Goal: Task Accomplishment & Management: Use online tool/utility

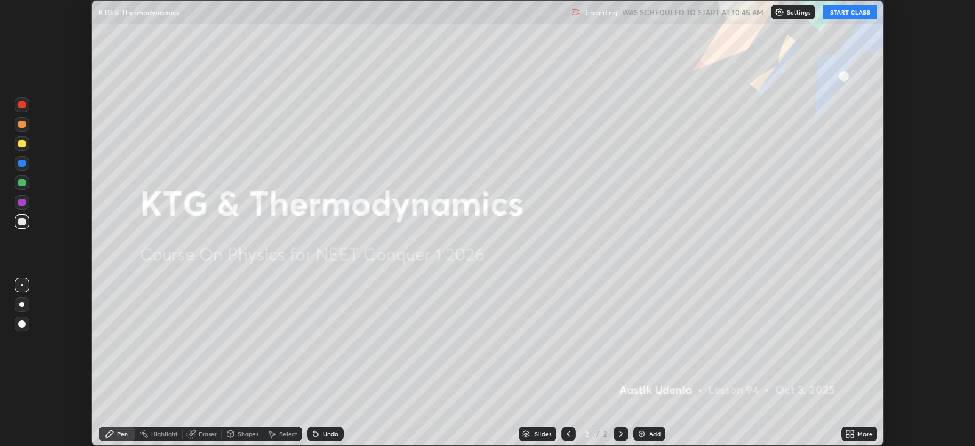
scroll to position [446, 975]
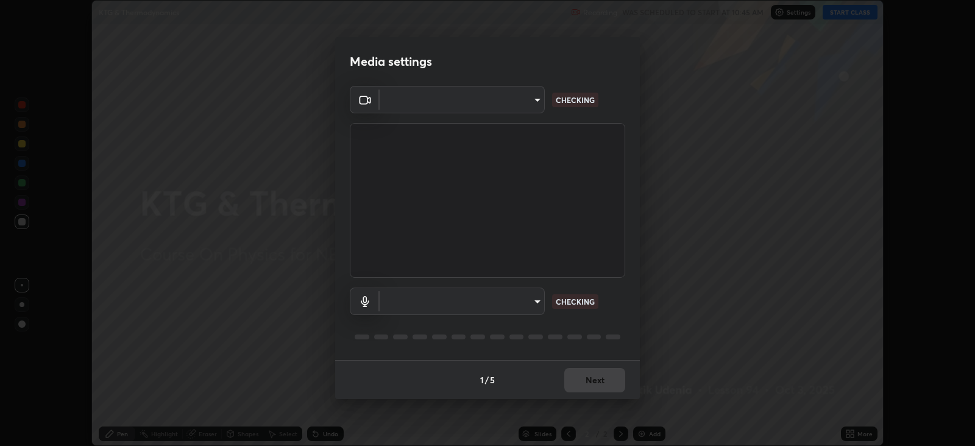
type input "db11550c6627cd1456fd7c992929e7e19338e9c76f4b1d491d27fd0e93a561d0"
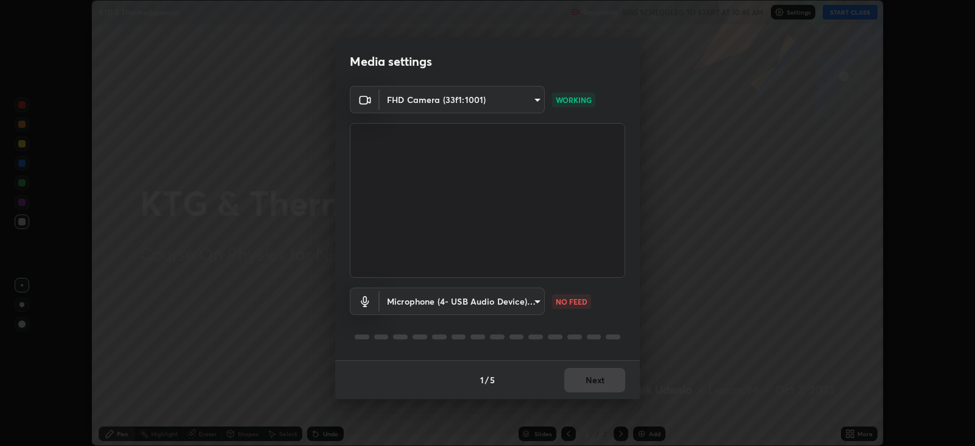
click at [514, 302] on body "Erase all KTG & Thermodynamics Recording WAS SCHEDULED TO START AT 10:45 AM Set…" at bounding box center [487, 223] width 975 height 446
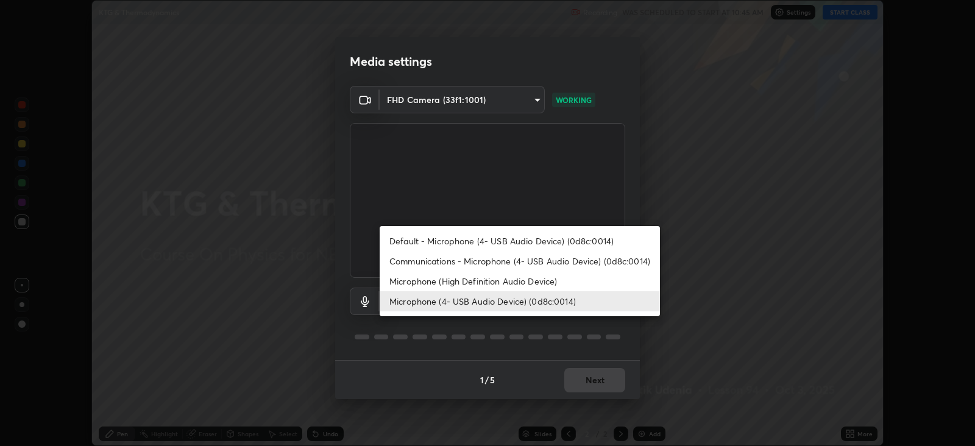
click at [513, 283] on li "Microphone (High Definition Audio Device)" at bounding box center [520, 281] width 280 height 20
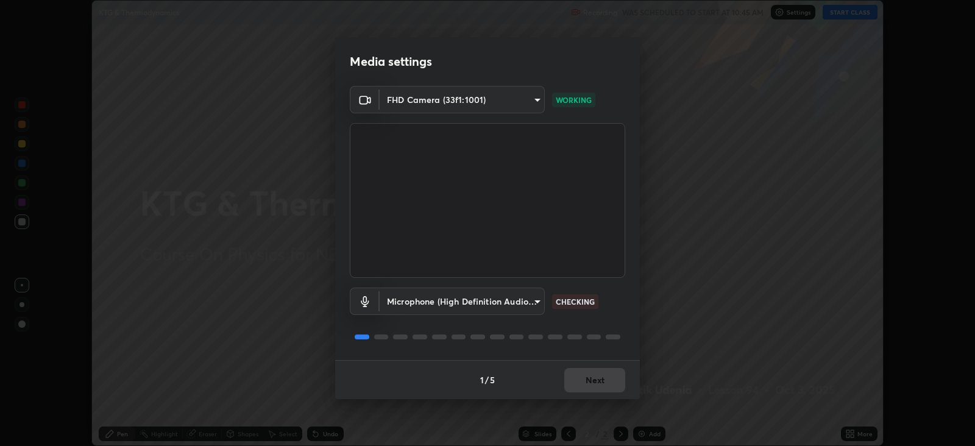
click at [509, 299] on body "Erase all KTG & Thermodynamics Recording WAS SCHEDULED TO START AT 10:45 AM Set…" at bounding box center [487, 223] width 975 height 446
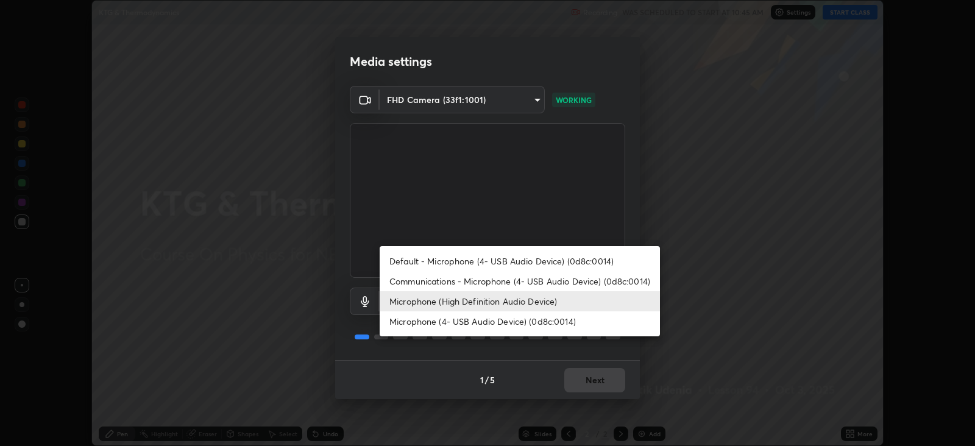
click at [504, 324] on li "Microphone (4- USB Audio Device) (0d8c:0014)" at bounding box center [520, 321] width 280 height 20
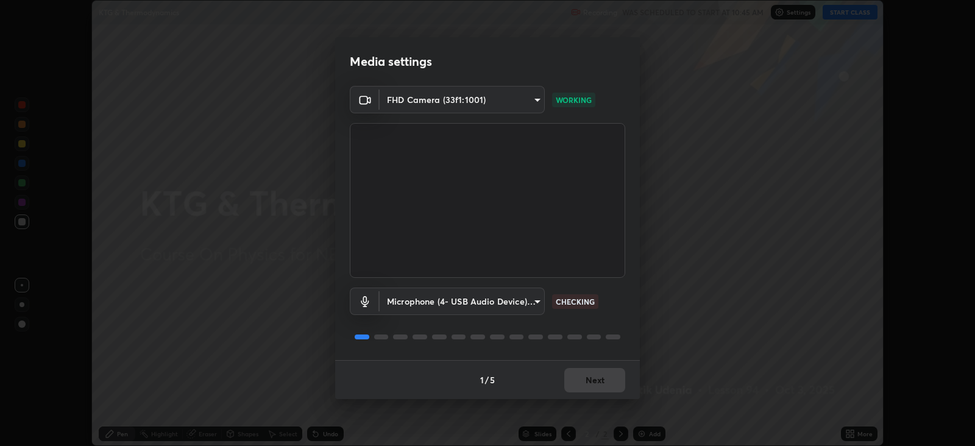
type input "d805ff438e7078c1de71cb4717de75612b37844973a4f27df63e8d5766dad93f"
click at [595, 379] on button "Next" at bounding box center [594, 380] width 61 height 24
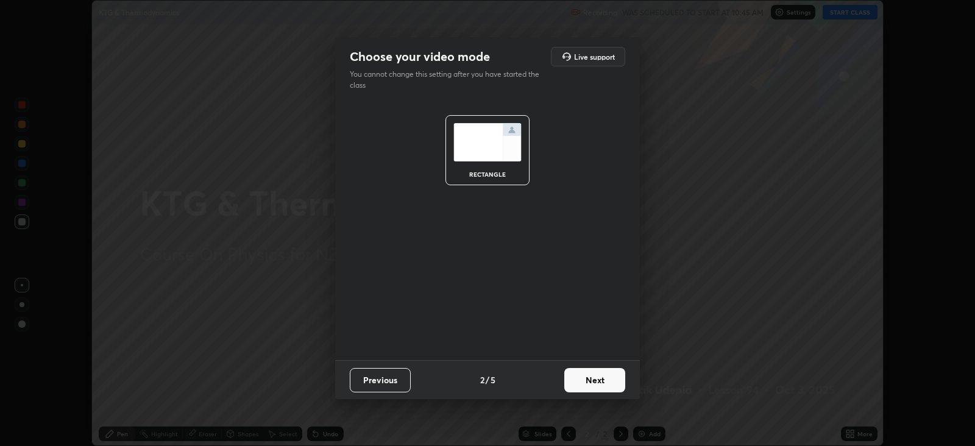
click at [596, 372] on button "Next" at bounding box center [594, 380] width 61 height 24
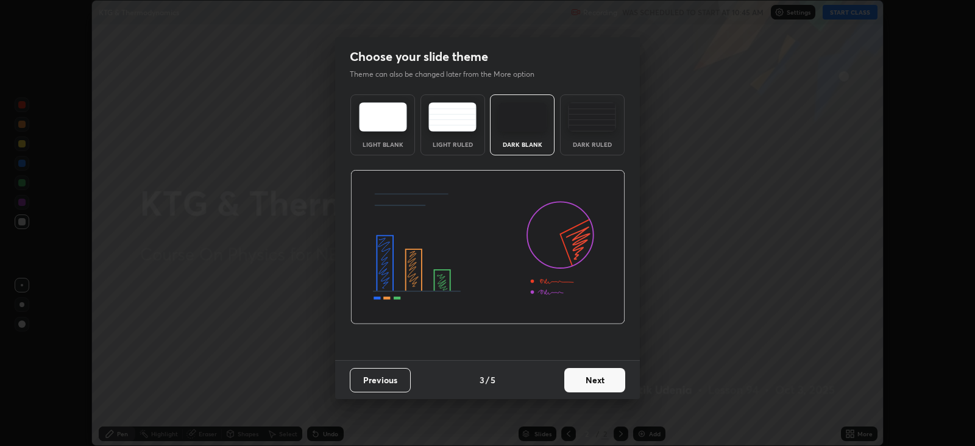
click at [599, 376] on button "Next" at bounding box center [594, 380] width 61 height 24
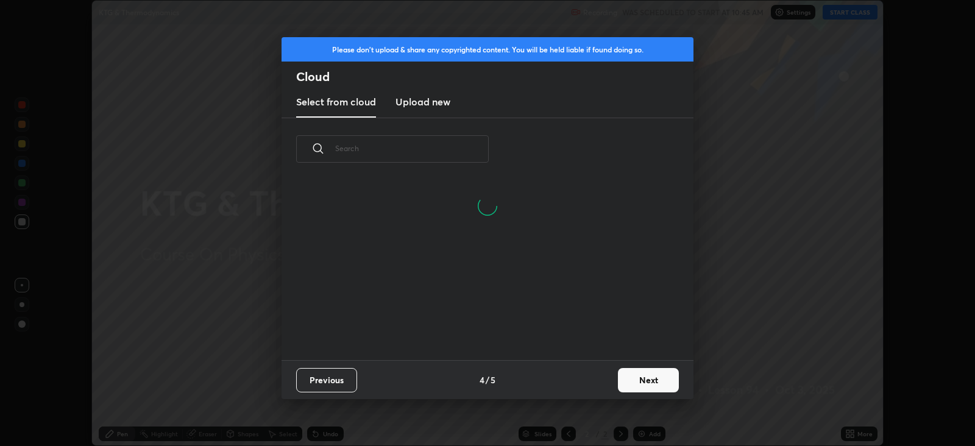
click at [439, 107] on h3 "Upload new" at bounding box center [423, 101] width 55 height 15
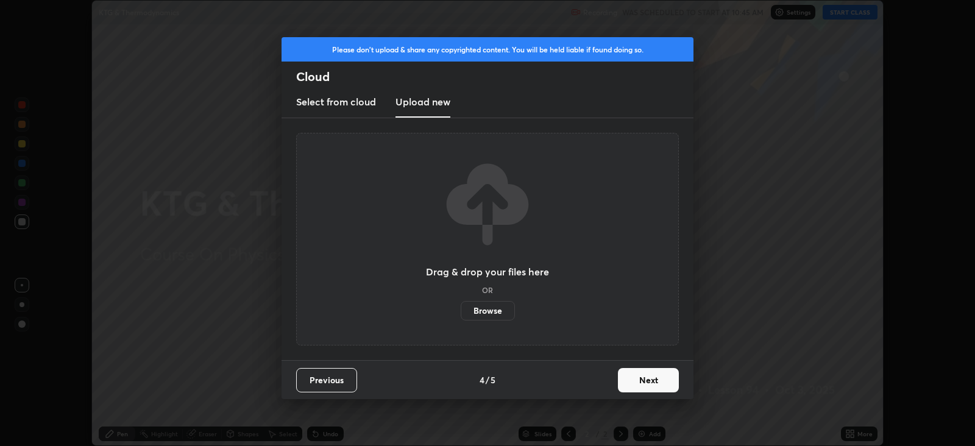
click at [492, 308] on label "Browse" at bounding box center [488, 311] width 54 height 20
click at [461, 308] on input "Browse" at bounding box center [461, 311] width 0 height 20
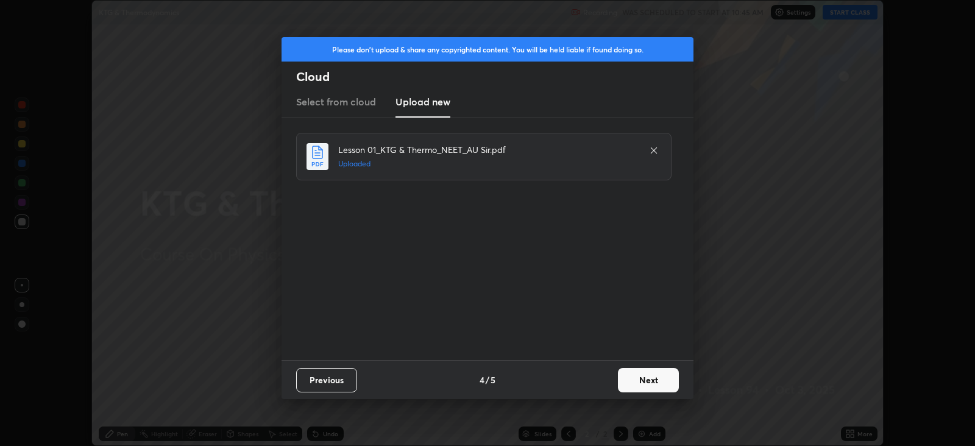
click at [645, 378] on button "Next" at bounding box center [648, 380] width 61 height 24
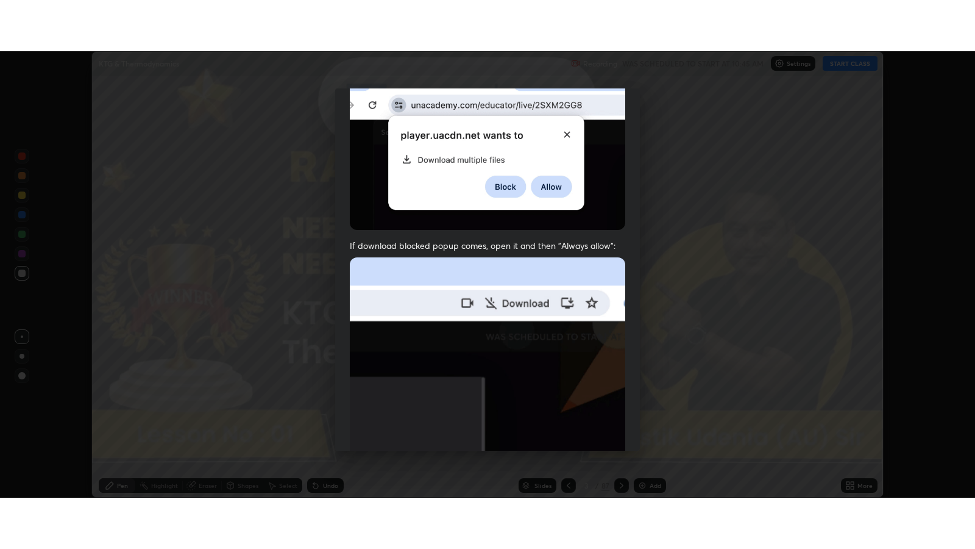
scroll to position [247, 0]
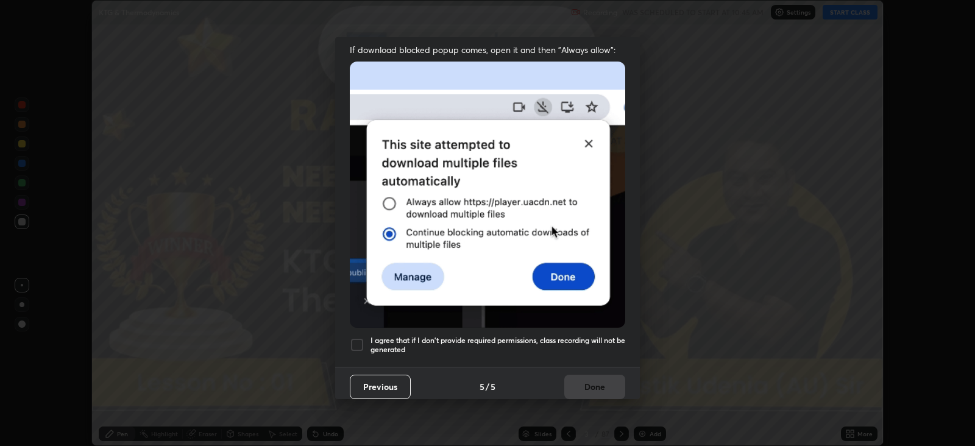
click at [358, 338] on div at bounding box center [357, 345] width 15 height 15
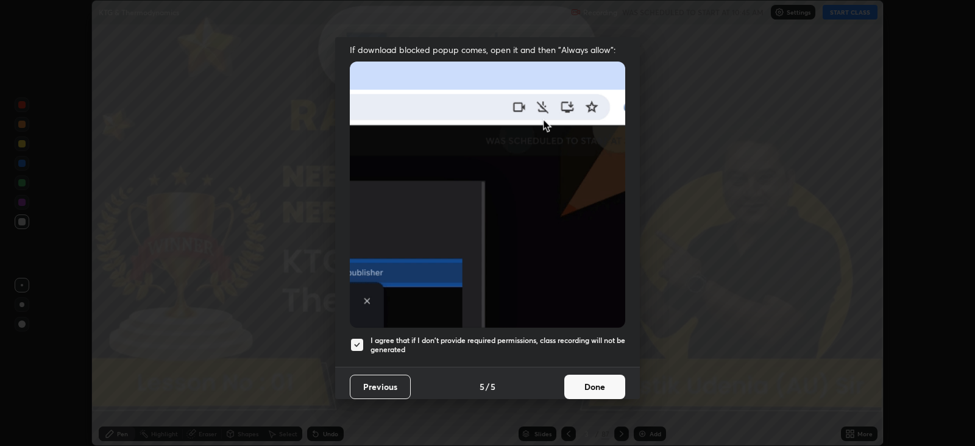
click at [589, 378] on button "Done" at bounding box center [594, 387] width 61 height 24
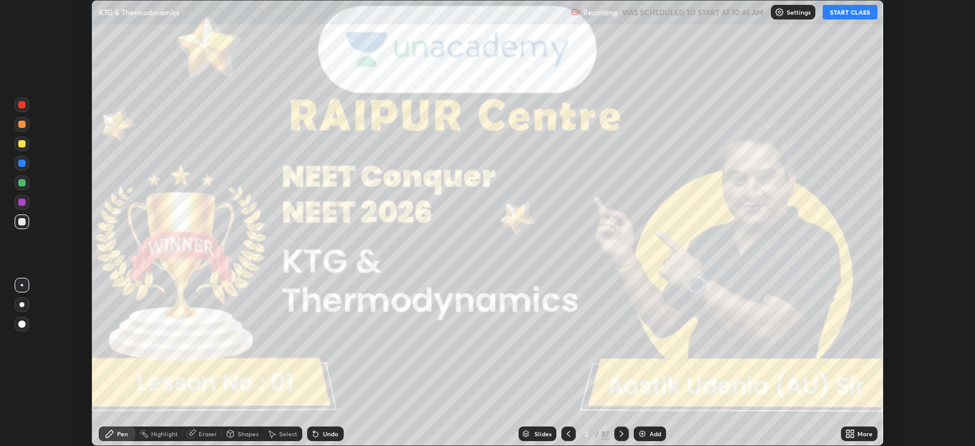
click at [850, 432] on icon at bounding box center [848, 431] width 3 height 3
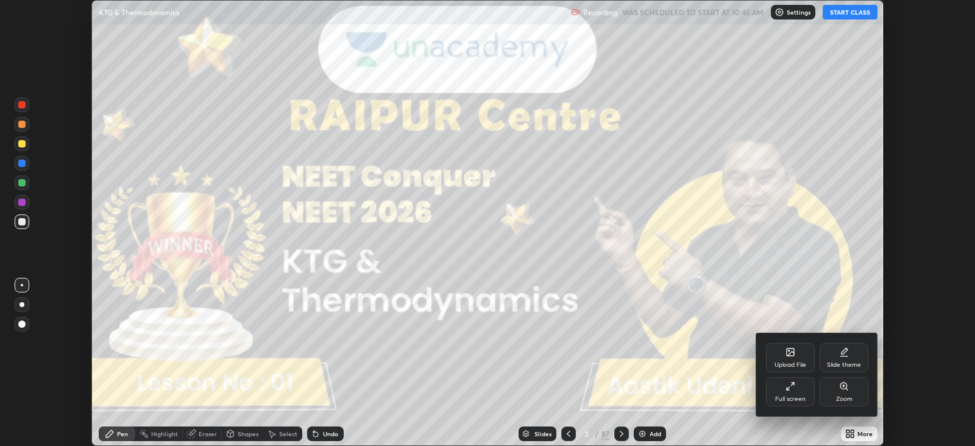
click at [790, 391] on div "Full screen" at bounding box center [790, 391] width 49 height 29
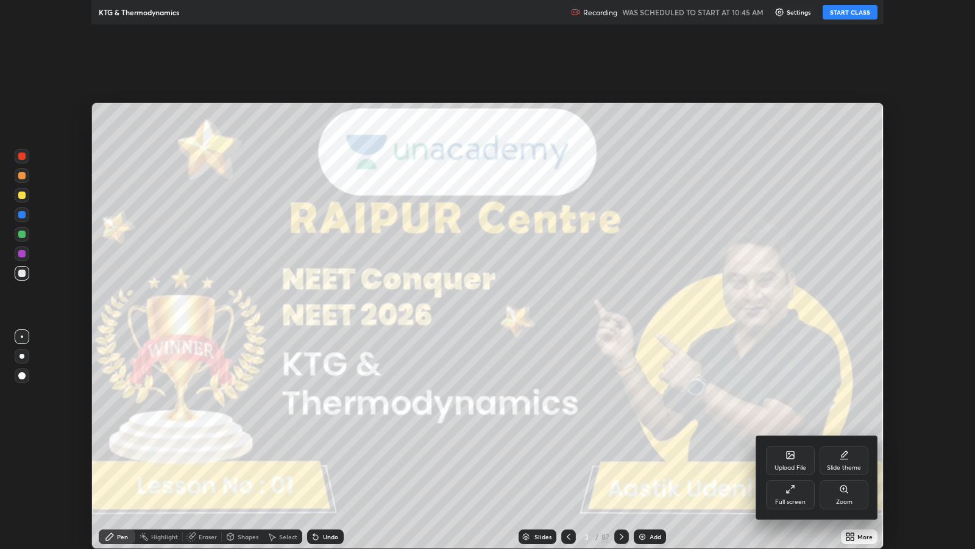
scroll to position [548, 975]
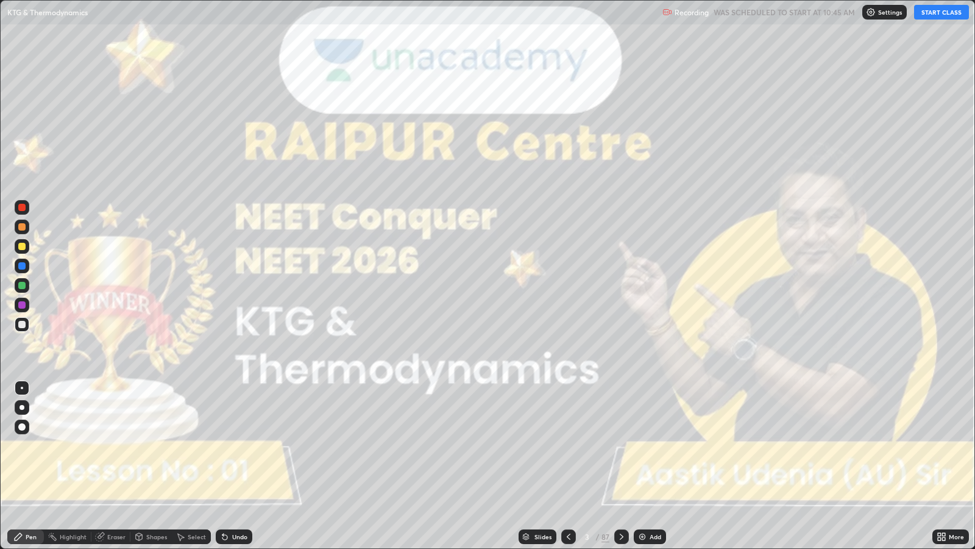
click at [936, 12] on button "START CLASS" at bounding box center [941, 12] width 55 height 15
click at [24, 404] on div at bounding box center [22, 407] width 15 height 15
click at [622, 446] on icon at bounding box center [622, 537] width 10 height 10
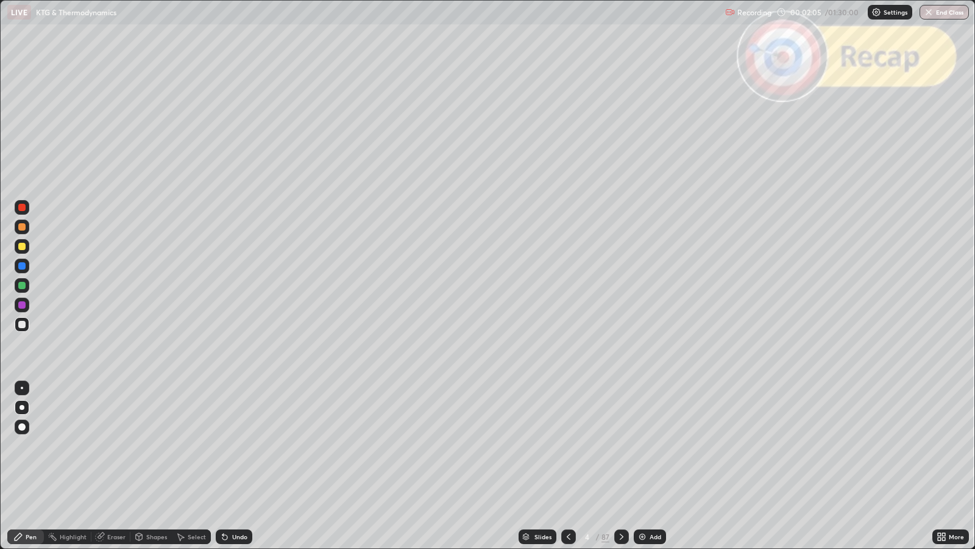
click at [620, 446] on icon at bounding box center [622, 536] width 4 height 6
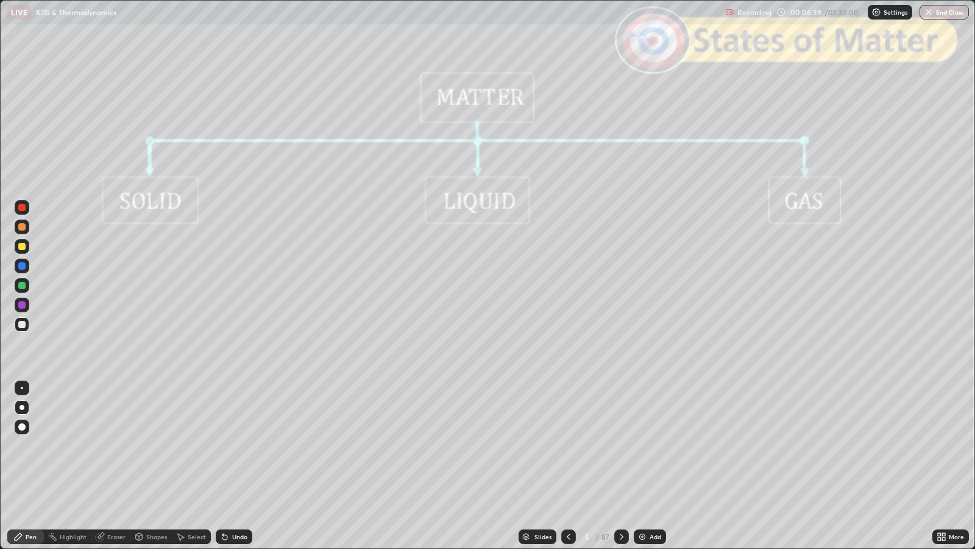
click at [544, 446] on div "Slides" at bounding box center [543, 536] width 17 height 6
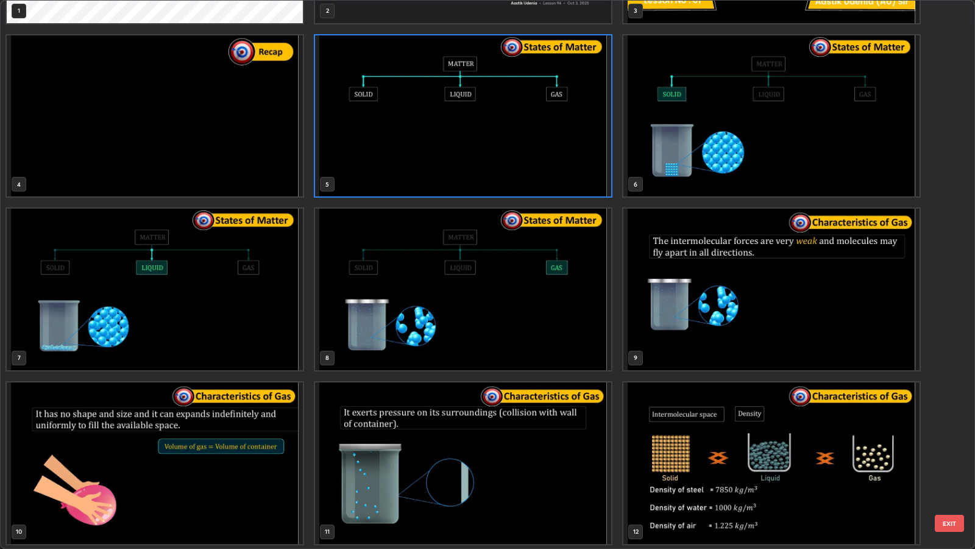
scroll to position [152, 0]
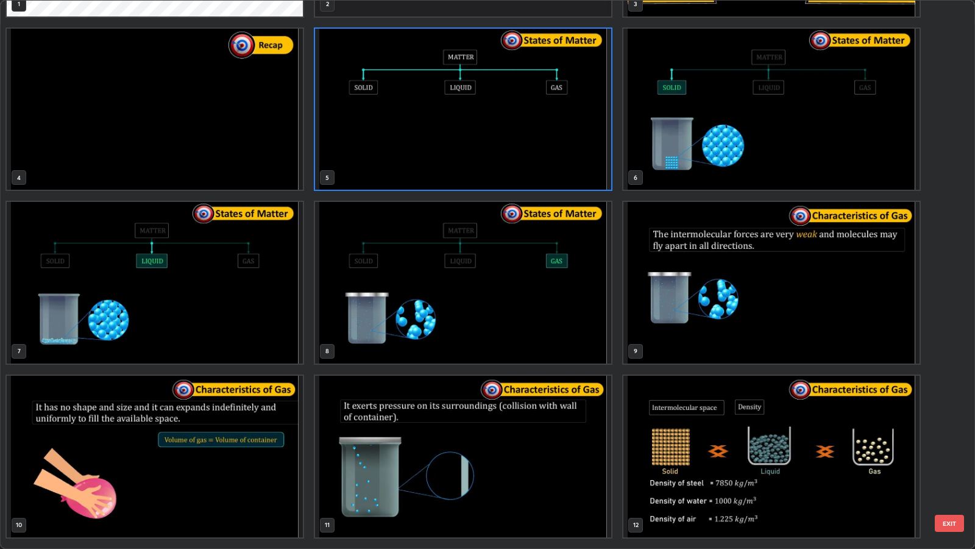
click at [956, 446] on button "EXIT" at bounding box center [949, 522] width 29 height 17
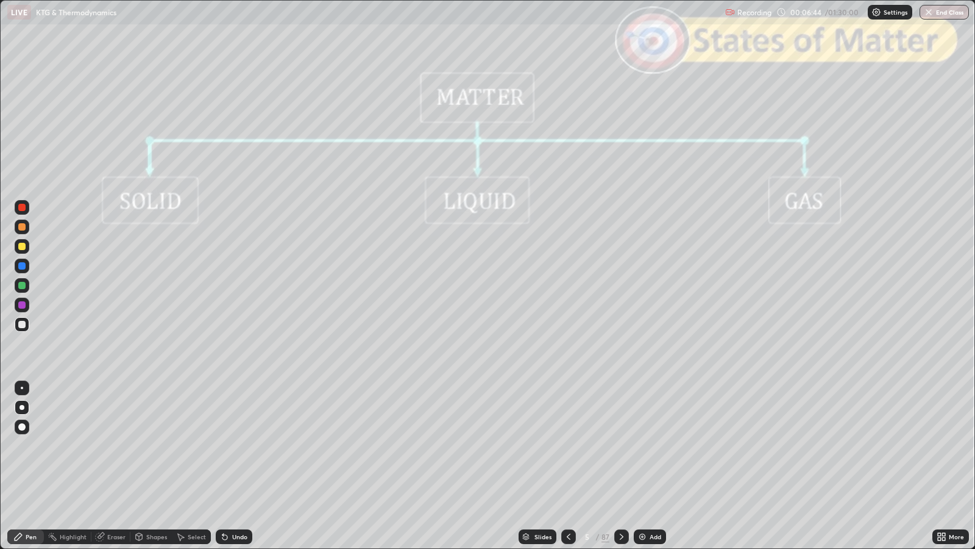
click at [621, 446] on icon at bounding box center [622, 537] width 10 height 10
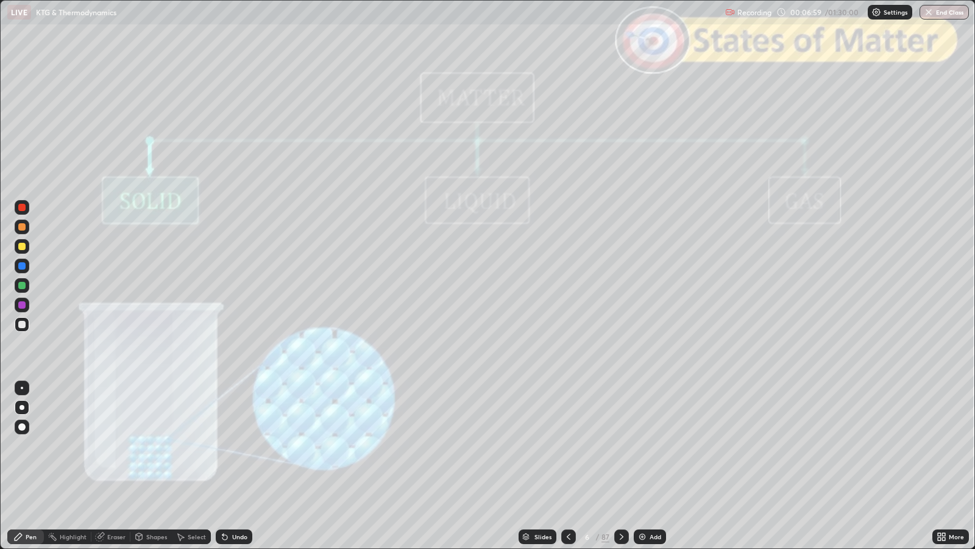
click at [619, 446] on icon at bounding box center [622, 537] width 10 height 10
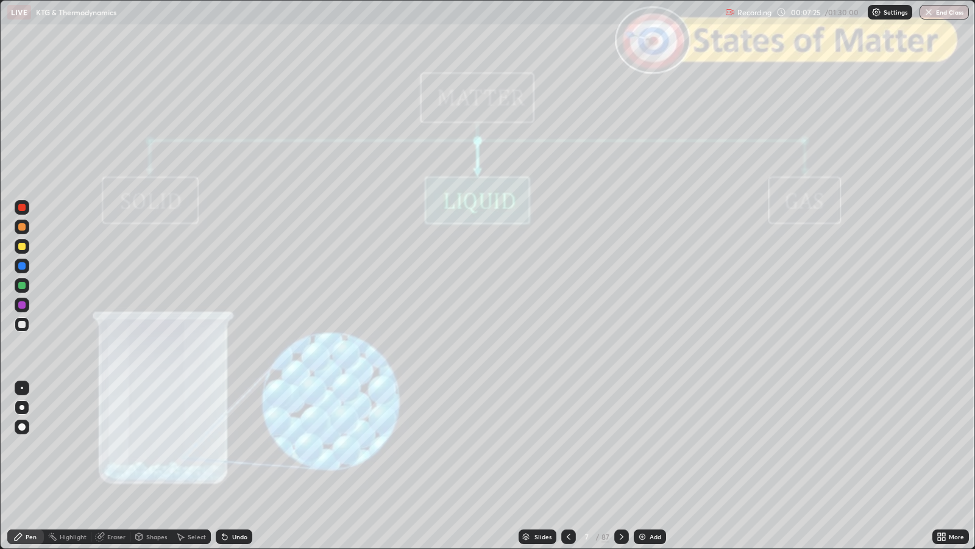
click at [621, 446] on icon at bounding box center [622, 537] width 10 height 10
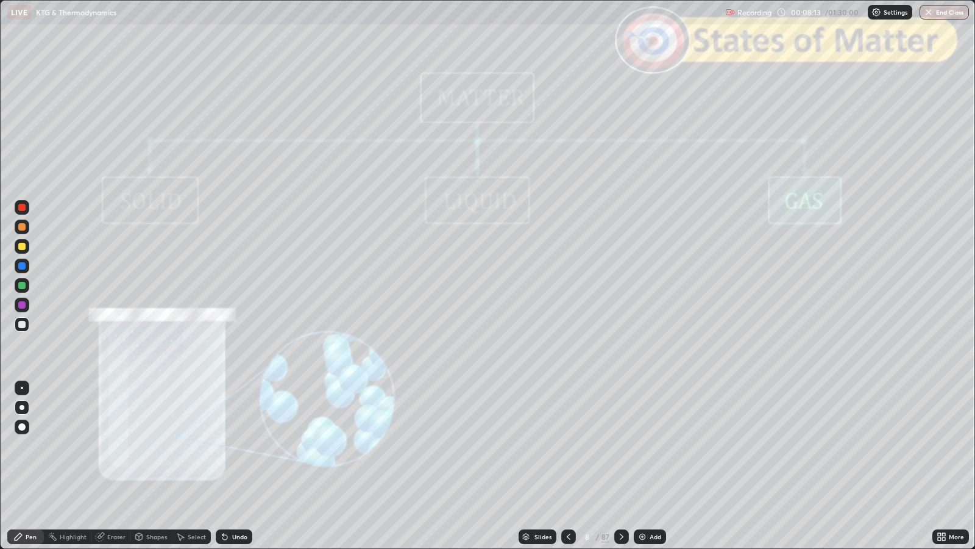
click at [621, 446] on icon at bounding box center [622, 537] width 10 height 10
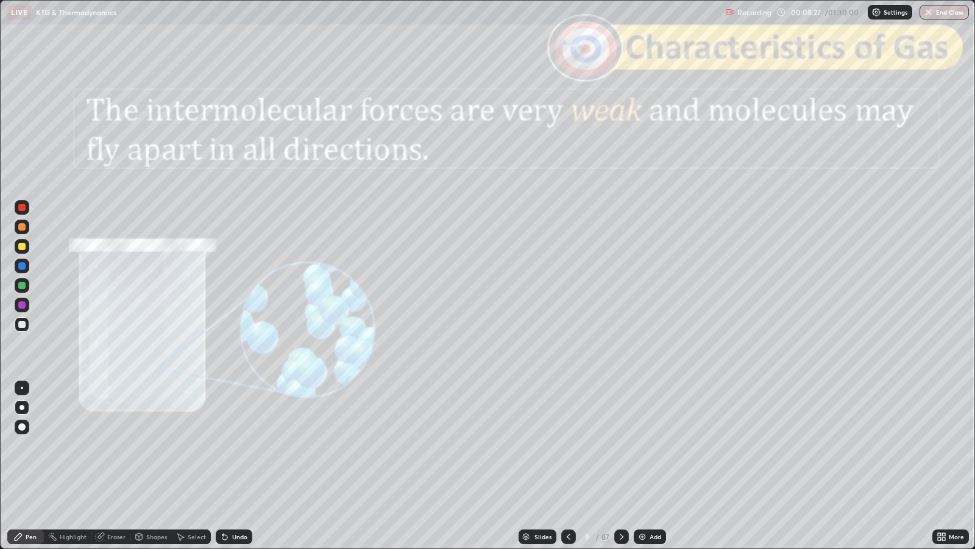
click at [623, 446] on icon at bounding box center [622, 537] width 10 height 10
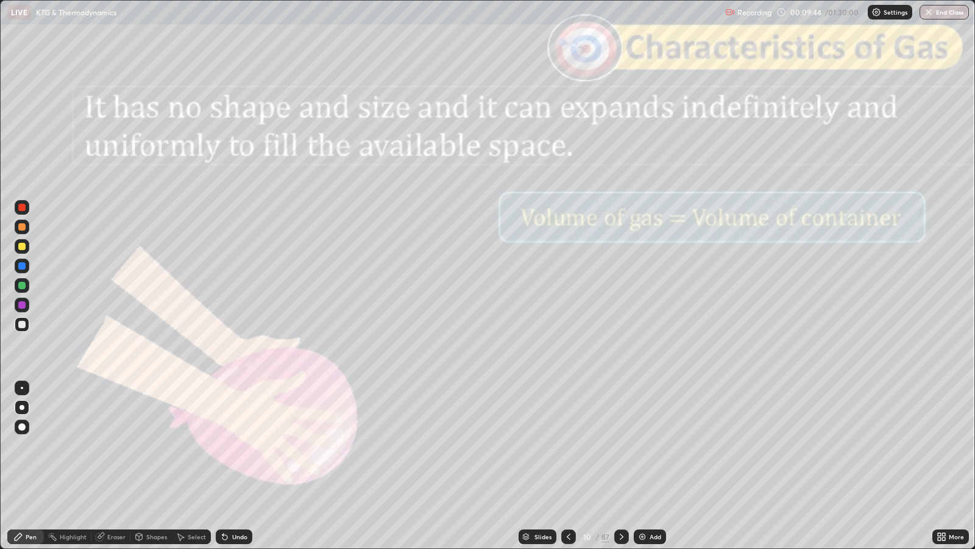
click at [623, 446] on icon at bounding box center [622, 537] width 10 height 10
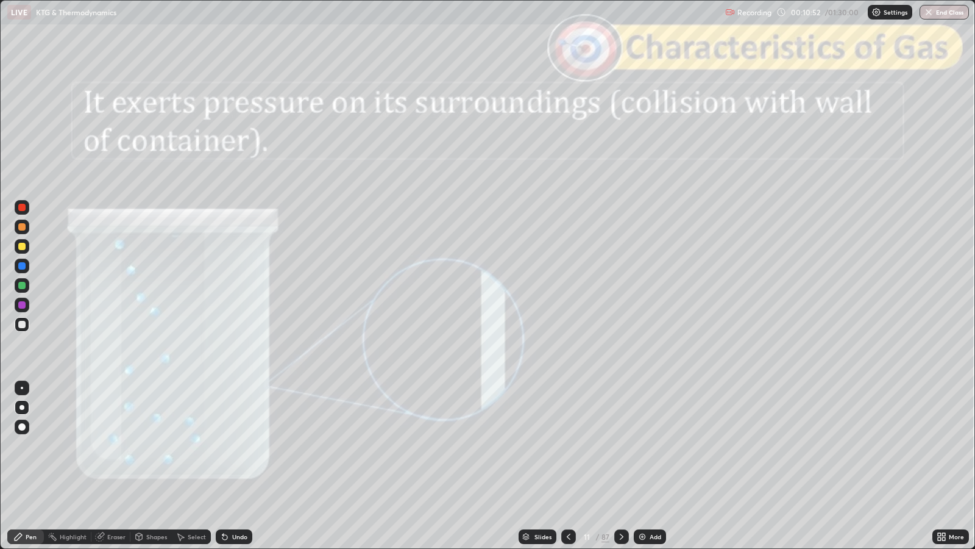
click at [622, 446] on icon at bounding box center [622, 537] width 10 height 10
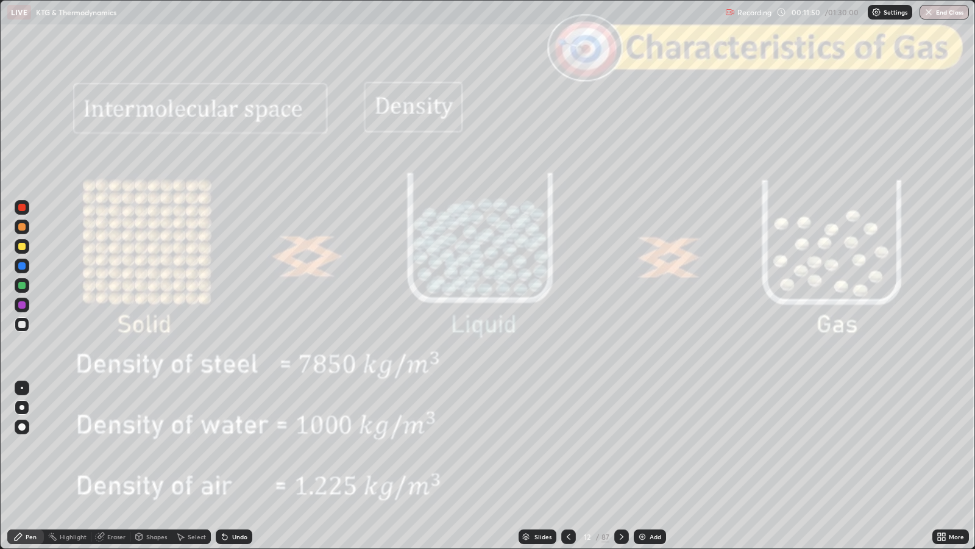
click at [542, 446] on div "Slides" at bounding box center [543, 536] width 17 height 6
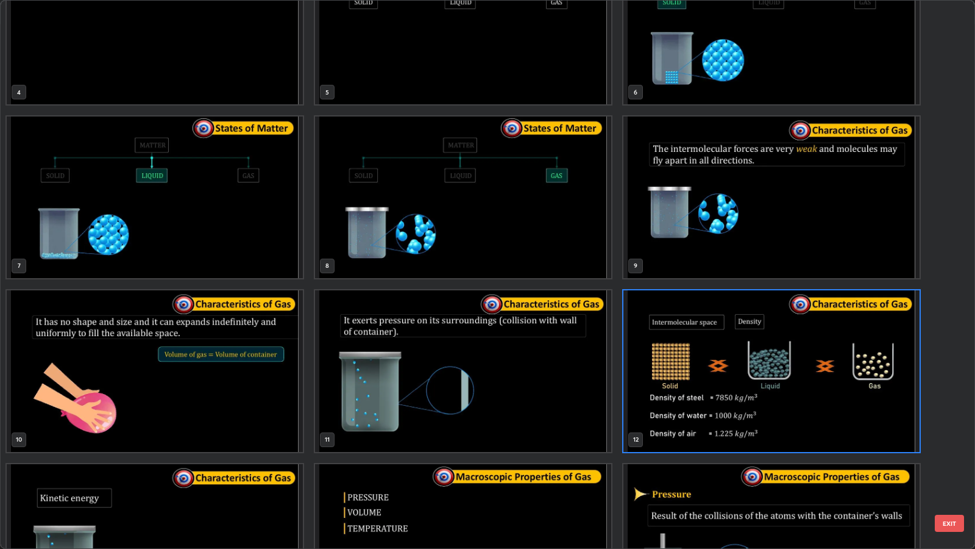
scroll to position [255, 0]
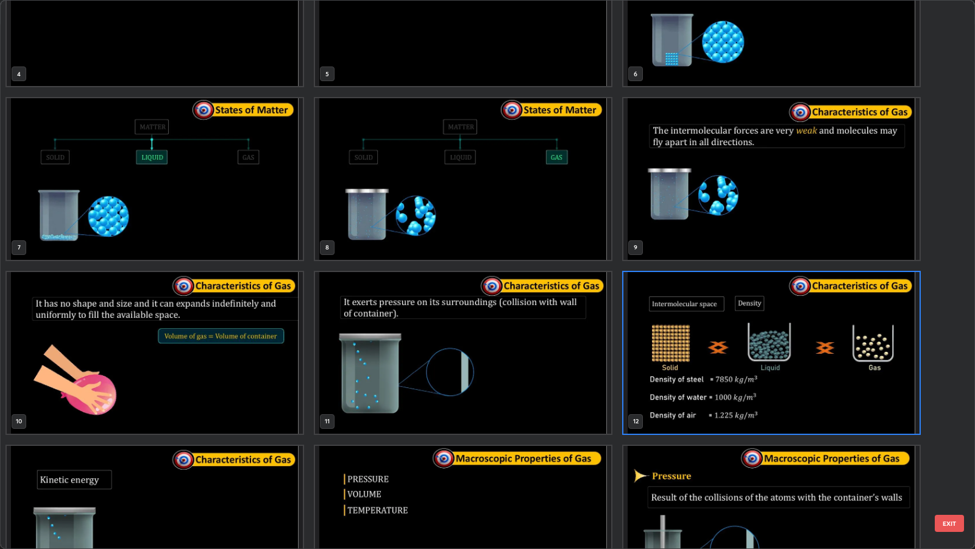
click at [954, 446] on button "EXIT" at bounding box center [949, 522] width 29 height 17
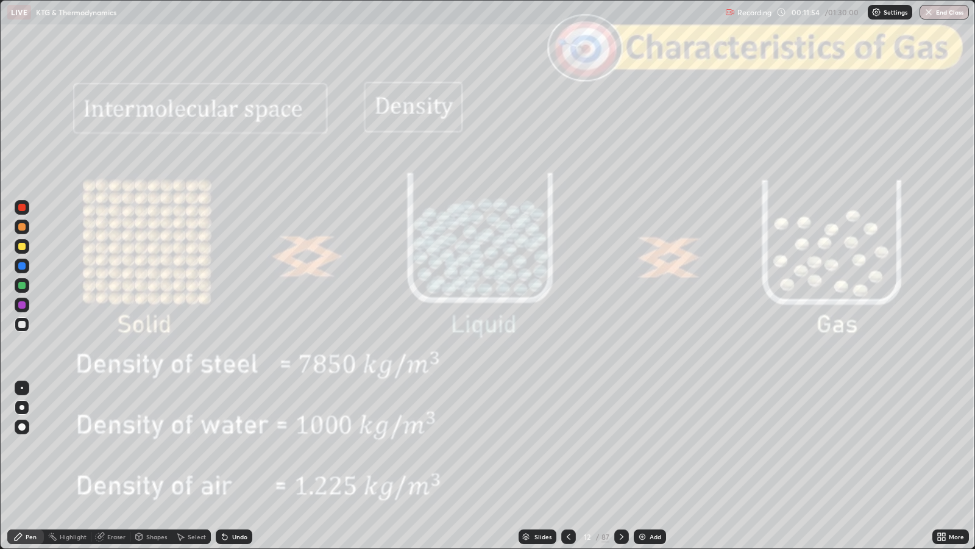
click at [621, 446] on icon at bounding box center [622, 537] width 10 height 10
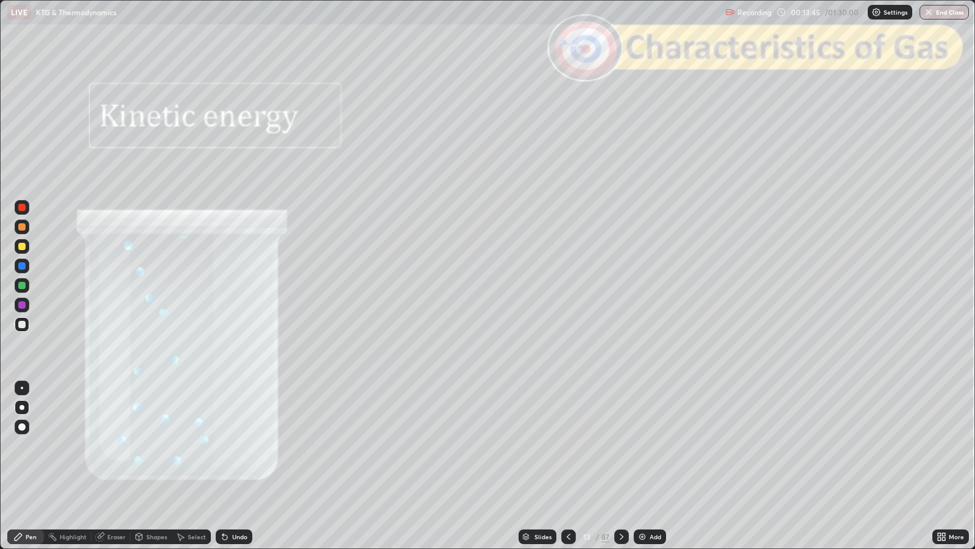
click at [621, 446] on icon at bounding box center [622, 537] width 10 height 10
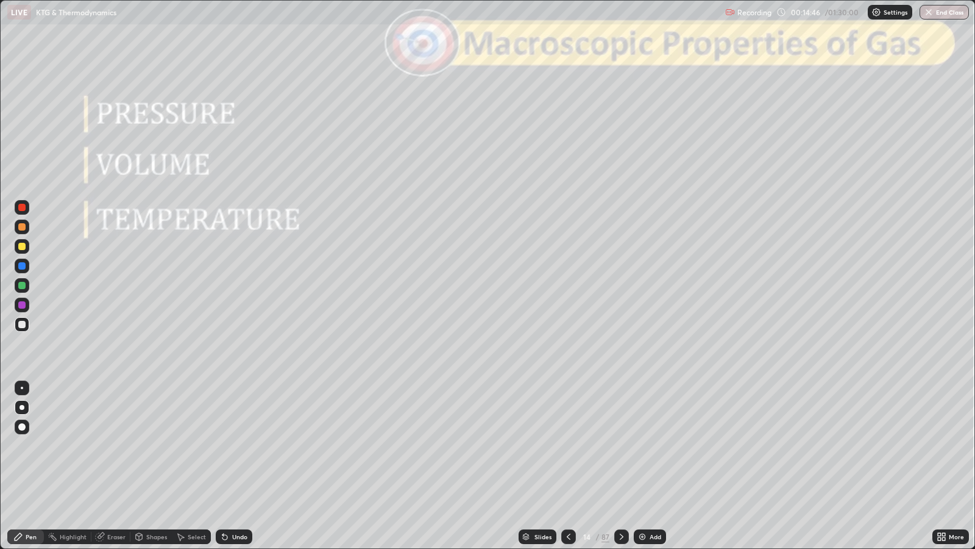
click at [568, 446] on icon at bounding box center [569, 537] width 10 height 10
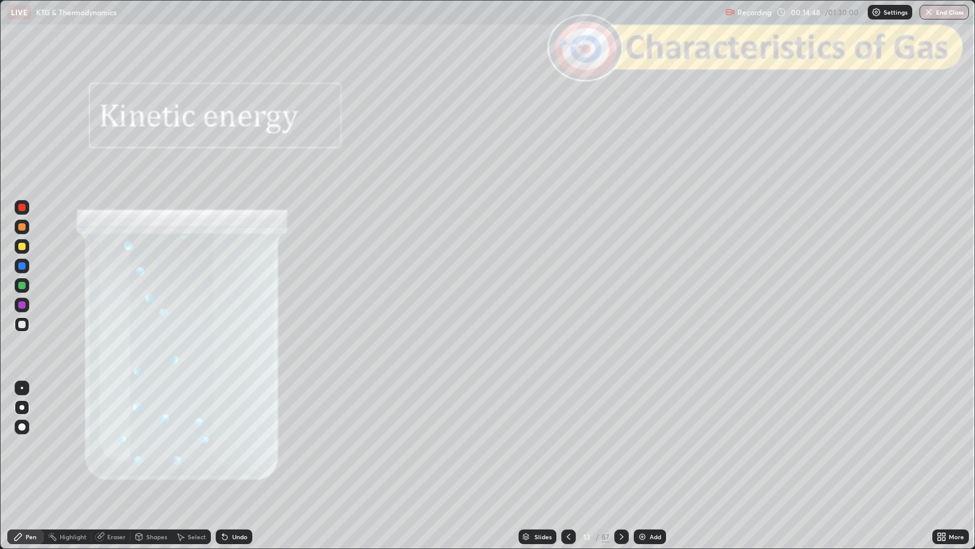
click at [622, 446] on div at bounding box center [621, 536] width 15 height 15
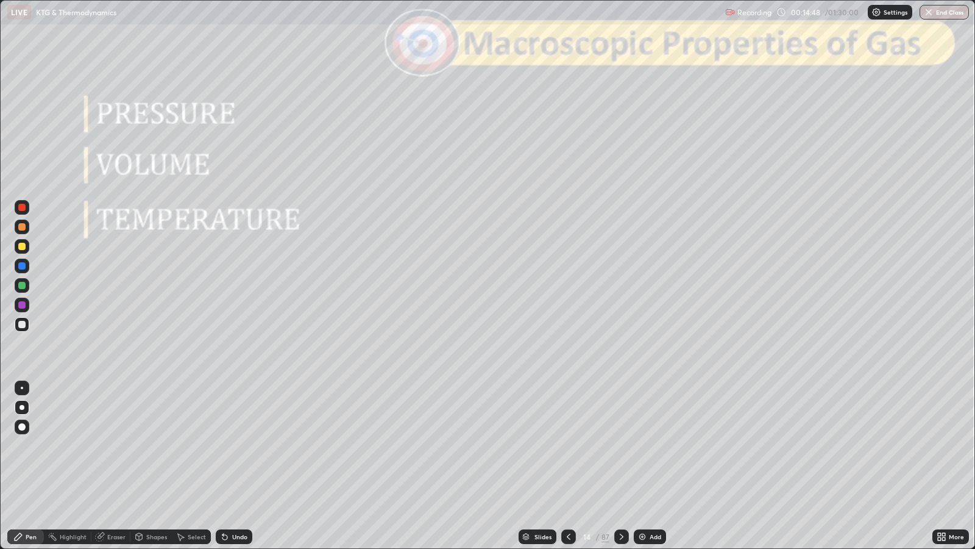
click at [621, 446] on icon at bounding box center [622, 537] width 10 height 10
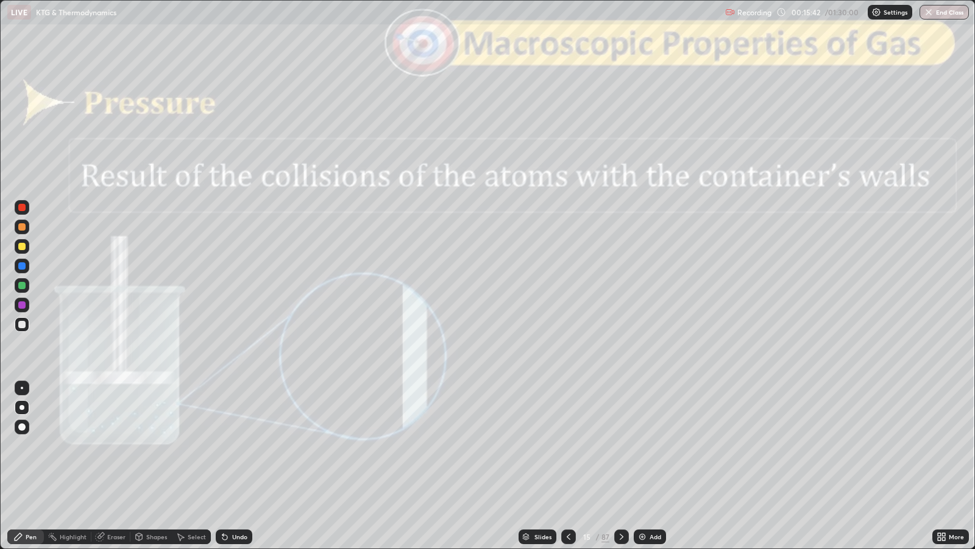
click at [623, 446] on icon at bounding box center [622, 537] width 10 height 10
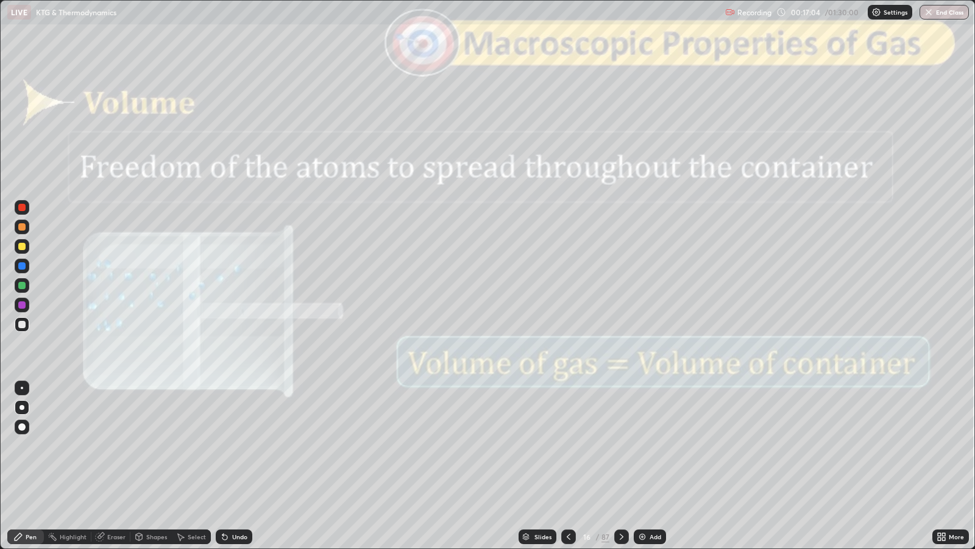
click at [621, 446] on icon at bounding box center [622, 537] width 10 height 10
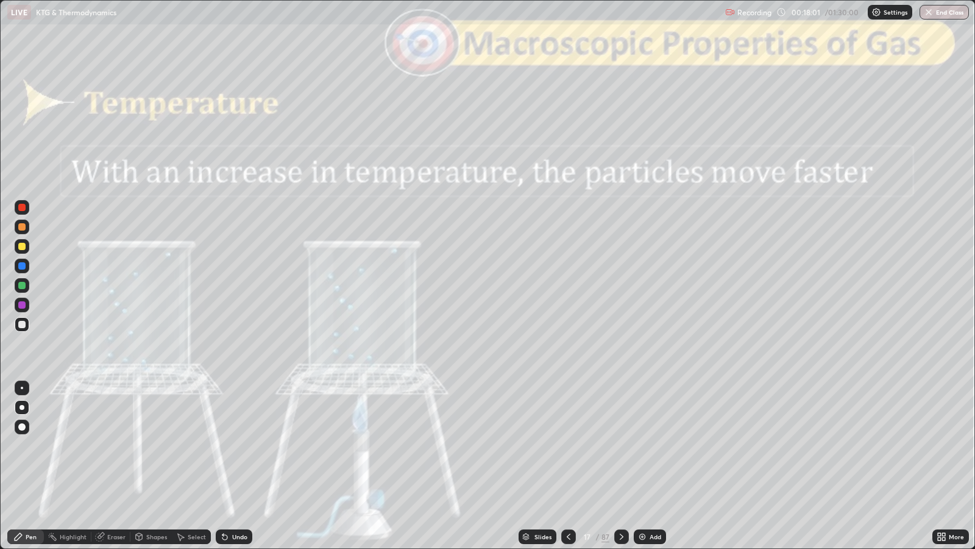
click at [621, 446] on icon at bounding box center [622, 537] width 10 height 10
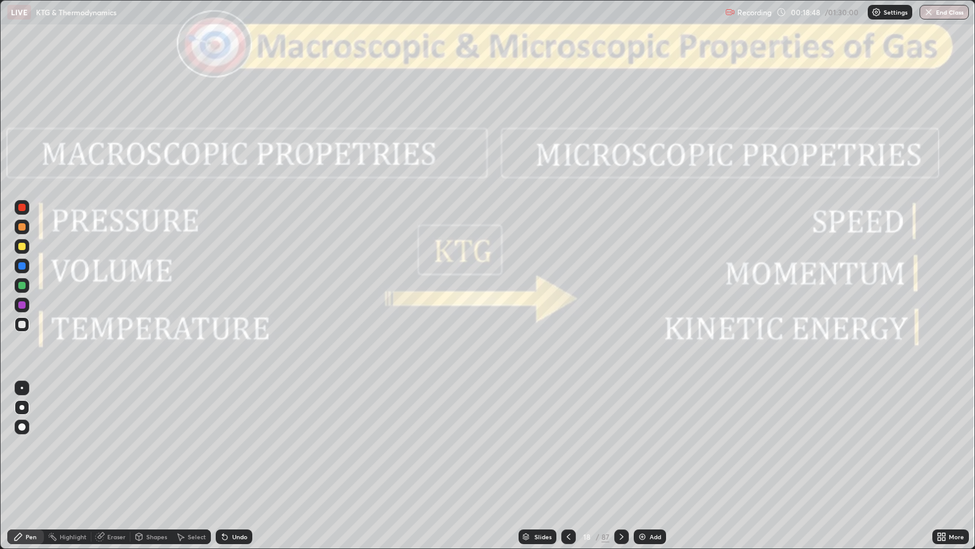
click at [621, 446] on icon at bounding box center [622, 537] width 10 height 10
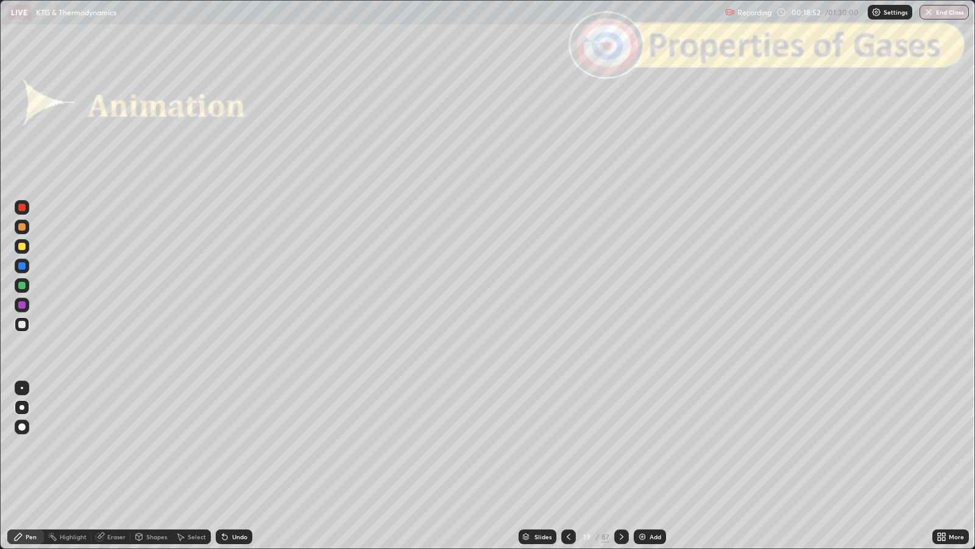
click at [620, 446] on icon at bounding box center [622, 536] width 4 height 6
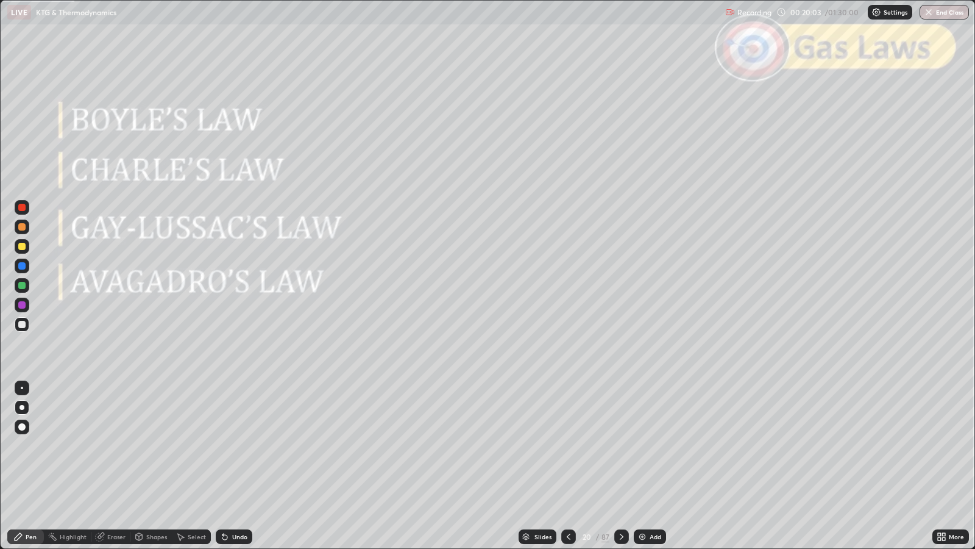
click at [621, 446] on icon at bounding box center [622, 536] width 4 height 6
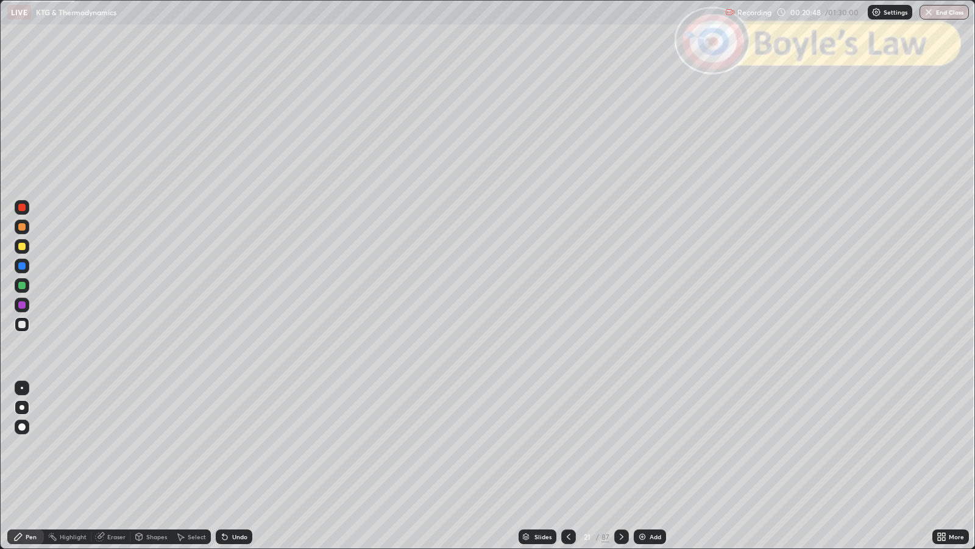
click at [621, 446] on icon at bounding box center [622, 537] width 10 height 10
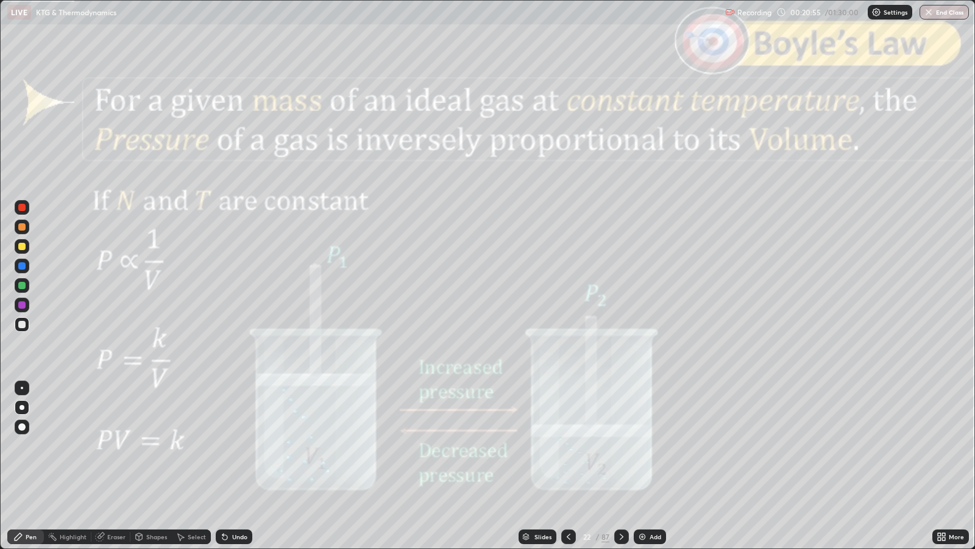
click at [152, 446] on div "Shapes" at bounding box center [156, 536] width 21 height 6
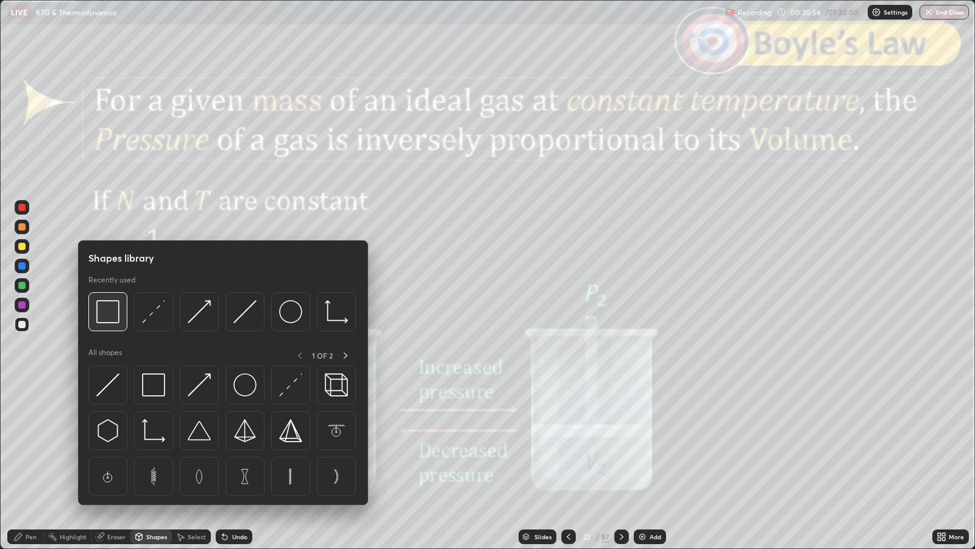
click at [105, 318] on img at bounding box center [107, 311] width 23 height 23
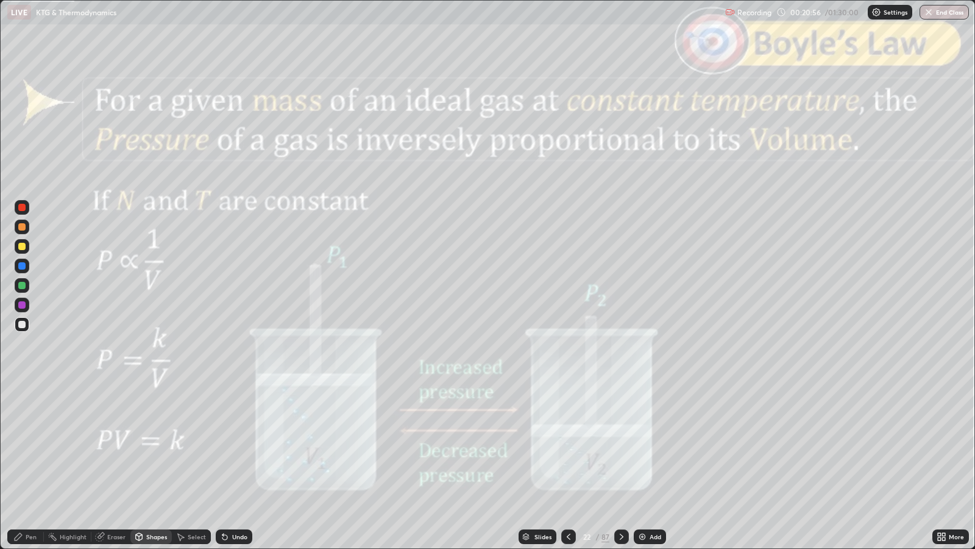
click at [21, 204] on div at bounding box center [21, 207] width 7 height 7
click at [544, 446] on div "Slides" at bounding box center [543, 536] width 17 height 6
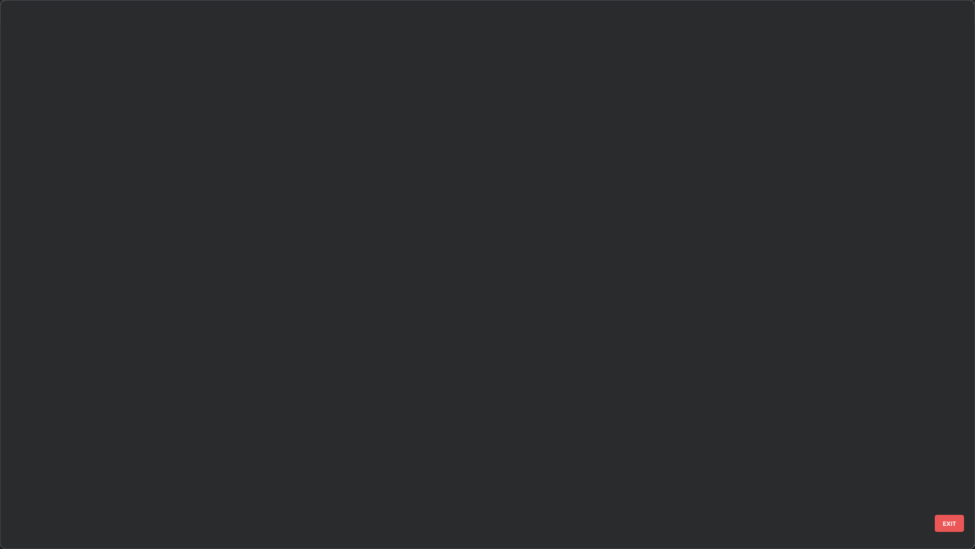
scroll to position [544, 968]
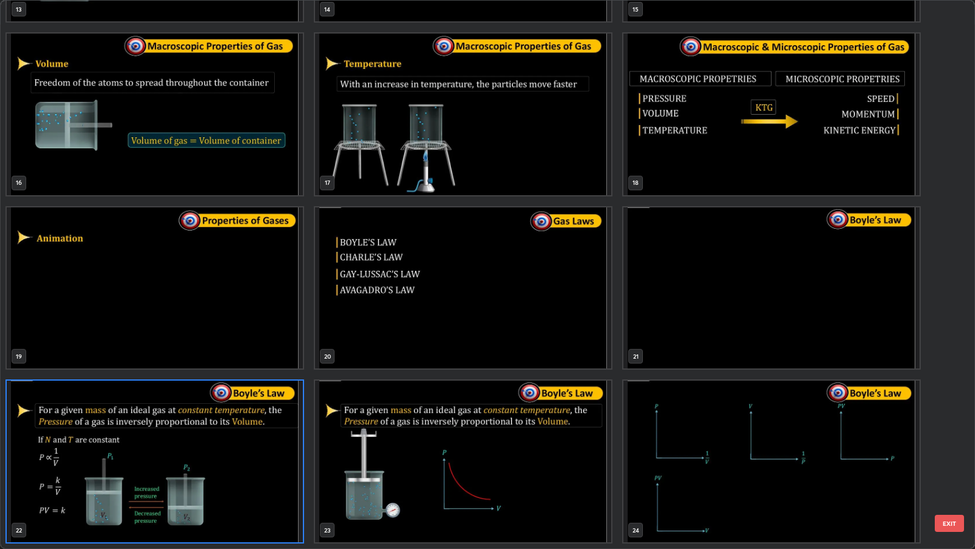
click at [953, 446] on button "EXIT" at bounding box center [949, 522] width 29 height 17
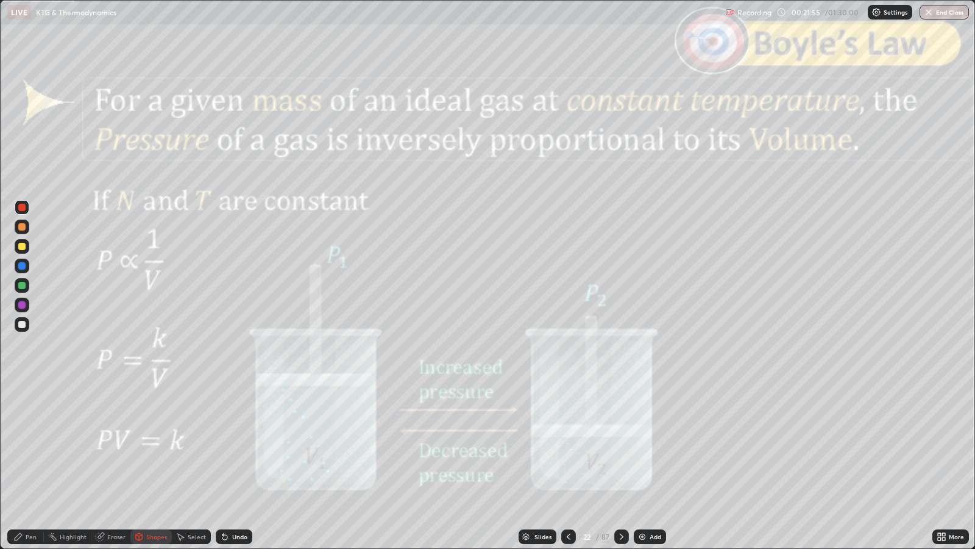
click at [32, 446] on div "Pen" at bounding box center [31, 536] width 11 height 6
click at [24, 323] on div at bounding box center [21, 324] width 7 height 7
click at [621, 446] on icon at bounding box center [622, 536] width 4 height 6
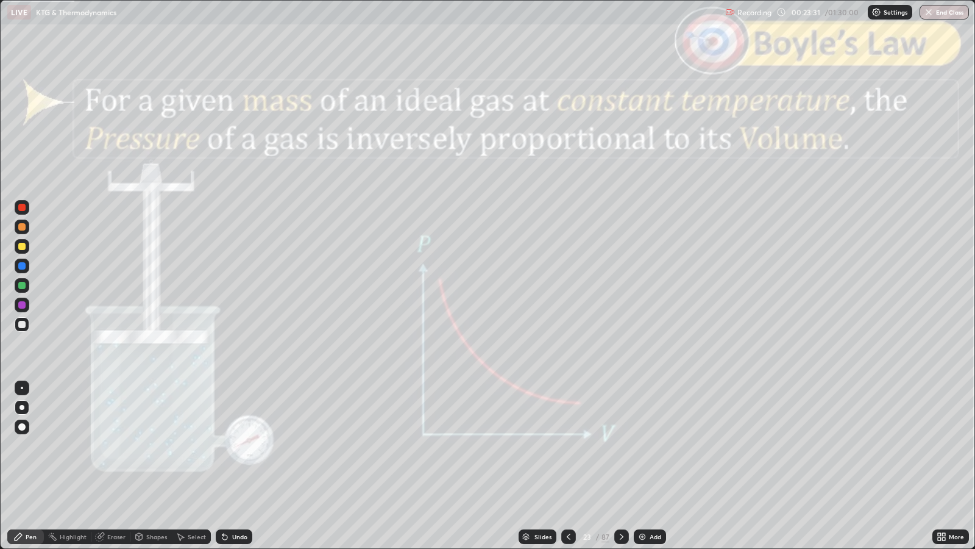
click at [22, 227] on div at bounding box center [21, 226] width 7 height 7
click at [21, 210] on div at bounding box center [21, 207] width 7 height 7
click at [25, 285] on div at bounding box center [21, 285] width 7 height 7
click at [149, 446] on div "Shapes" at bounding box center [156, 536] width 21 height 6
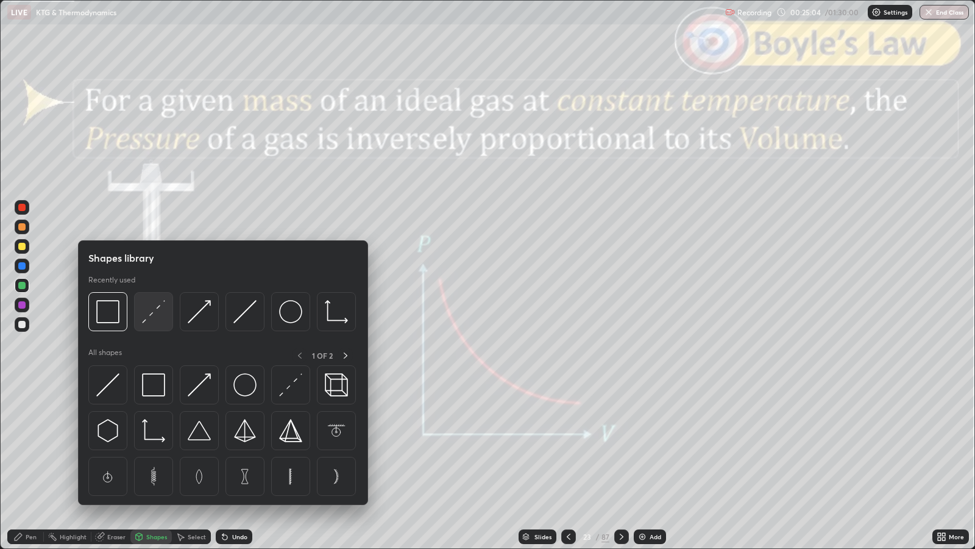
click at [155, 317] on img at bounding box center [153, 311] width 23 height 23
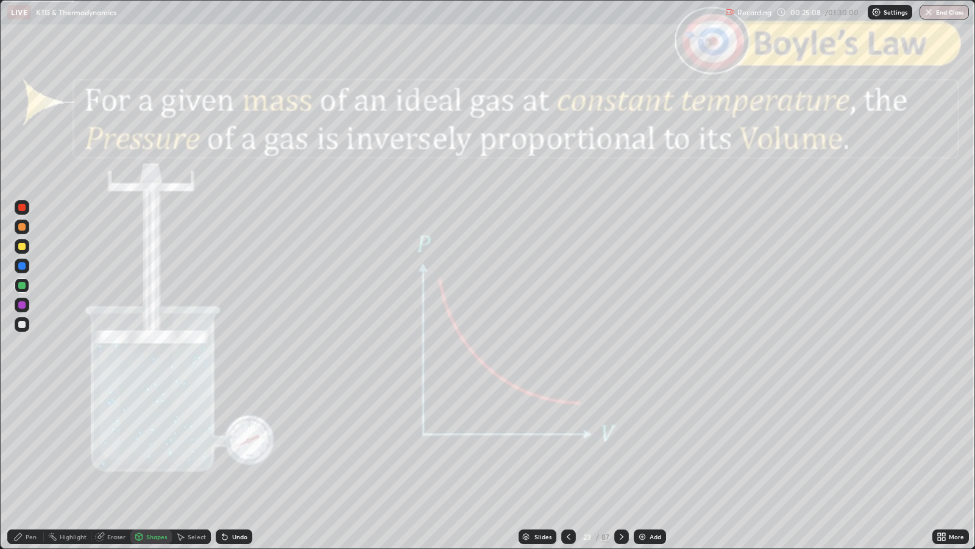
click at [35, 446] on div "Pen" at bounding box center [31, 536] width 11 height 6
click at [622, 446] on icon at bounding box center [622, 537] width 10 height 10
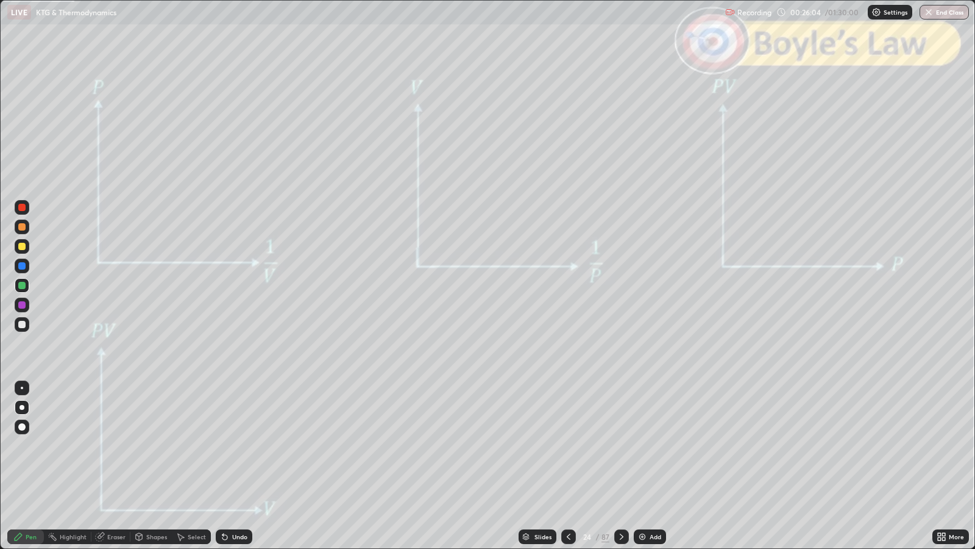
click at [620, 446] on icon at bounding box center [622, 537] width 10 height 10
click at [152, 446] on div "Shapes" at bounding box center [156, 536] width 21 height 6
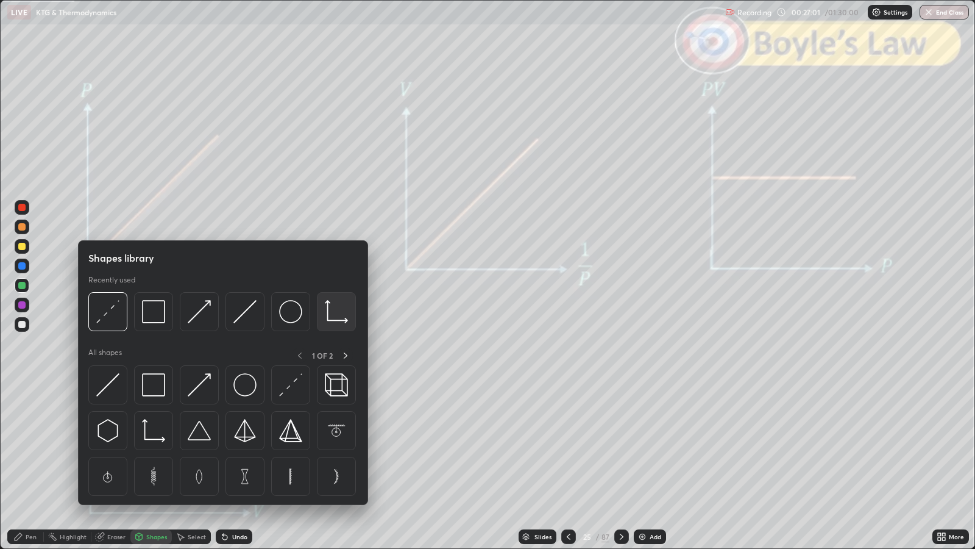
click at [320, 310] on div at bounding box center [336, 311] width 39 height 39
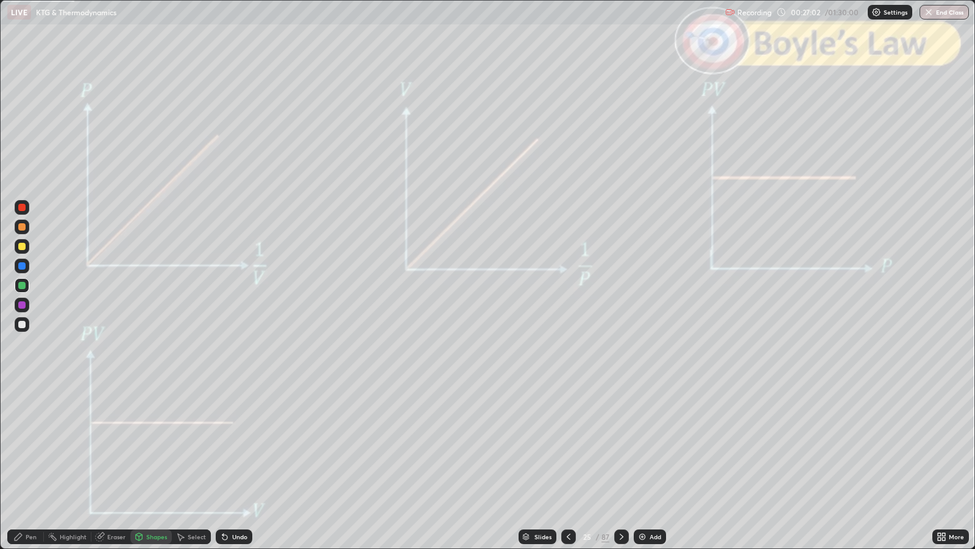
click at [24, 326] on div at bounding box center [21, 324] width 7 height 7
click at [30, 446] on div "Pen" at bounding box center [31, 536] width 11 height 6
click at [547, 446] on div "Slides" at bounding box center [538, 536] width 38 height 15
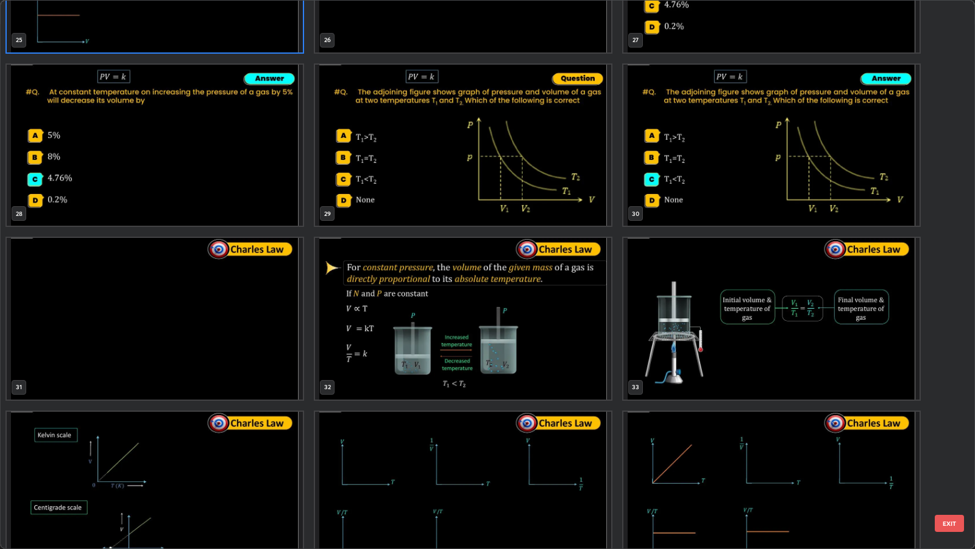
scroll to position [1506, 0]
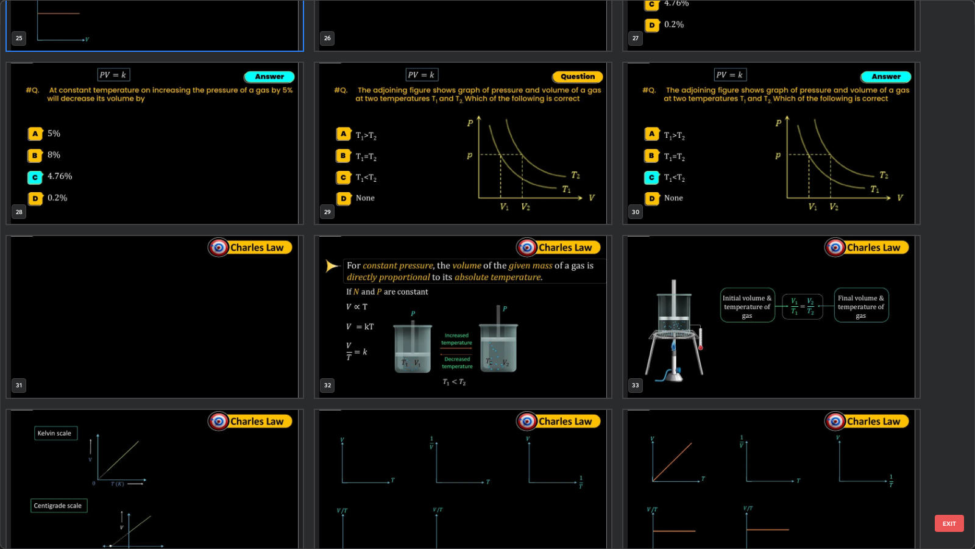
click at [945, 446] on button "EXIT" at bounding box center [949, 522] width 29 height 17
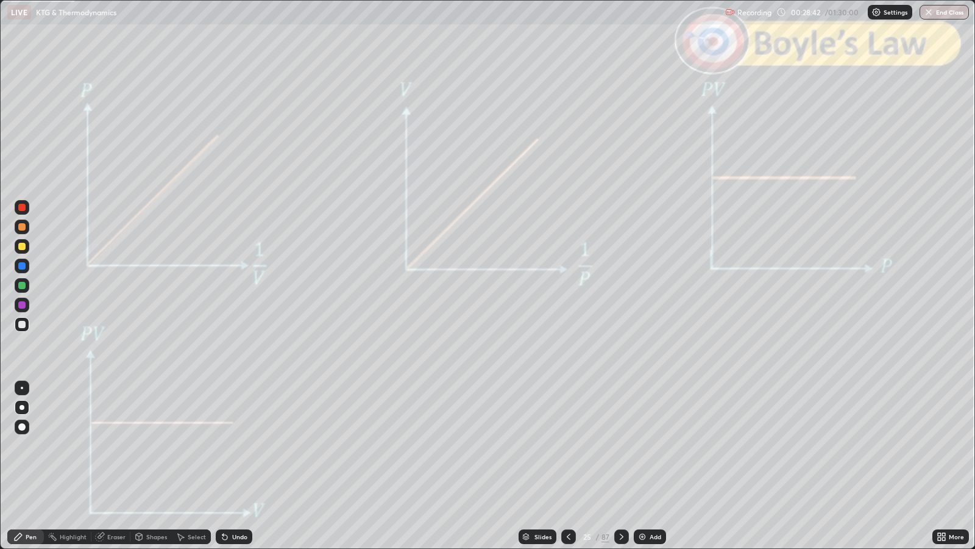
click at [621, 446] on icon at bounding box center [622, 536] width 4 height 6
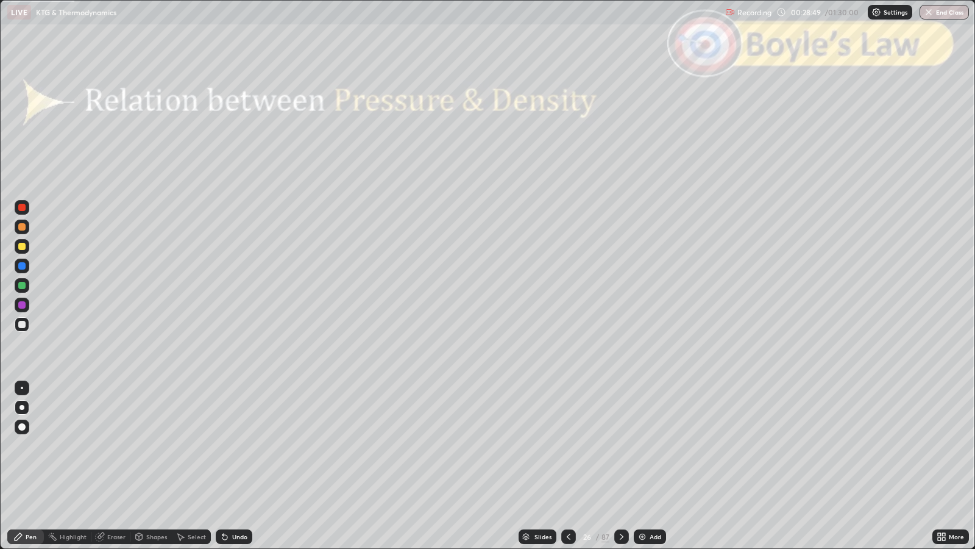
click at [544, 446] on div "Slides" at bounding box center [543, 536] width 17 height 6
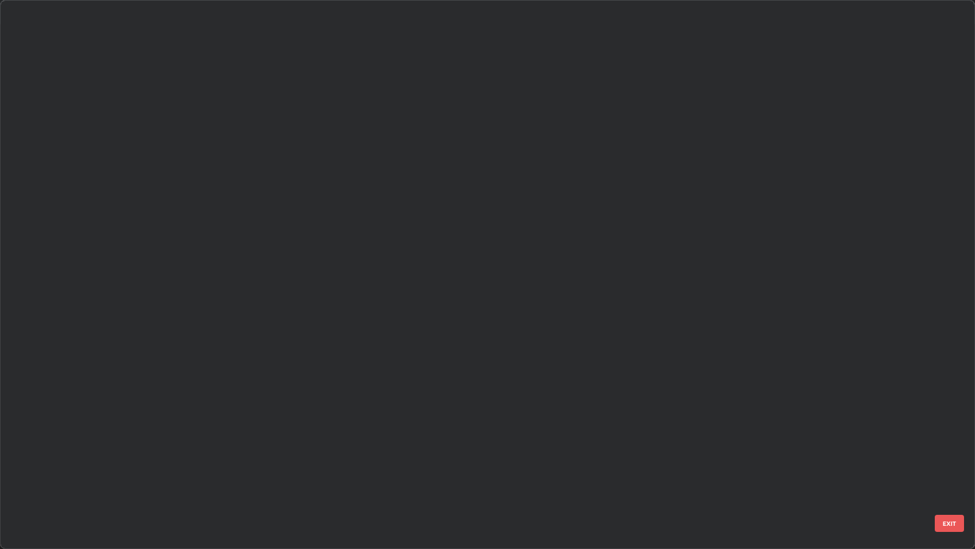
scroll to position [544, 968]
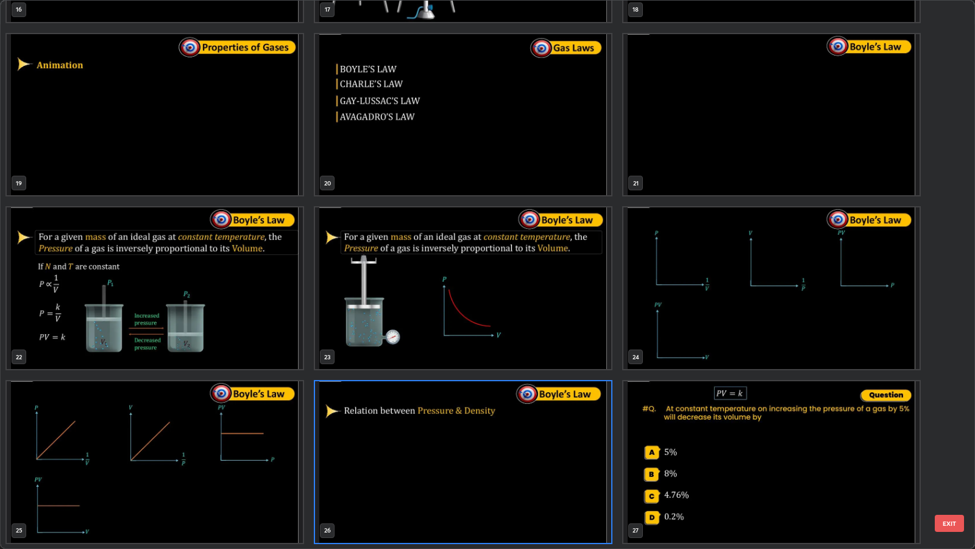
click at [948, 446] on button "EXIT" at bounding box center [949, 522] width 29 height 17
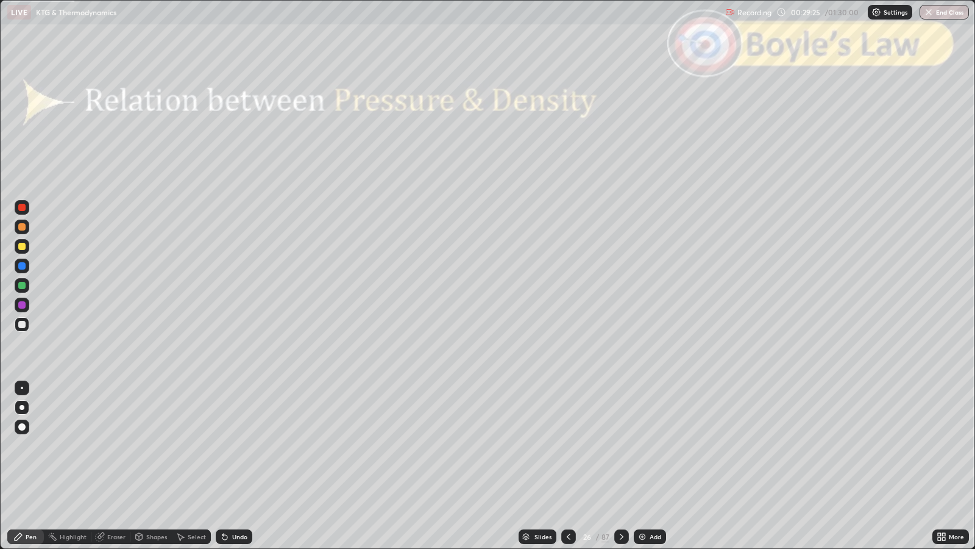
click at [148, 446] on div "Shapes" at bounding box center [150, 536] width 41 height 15
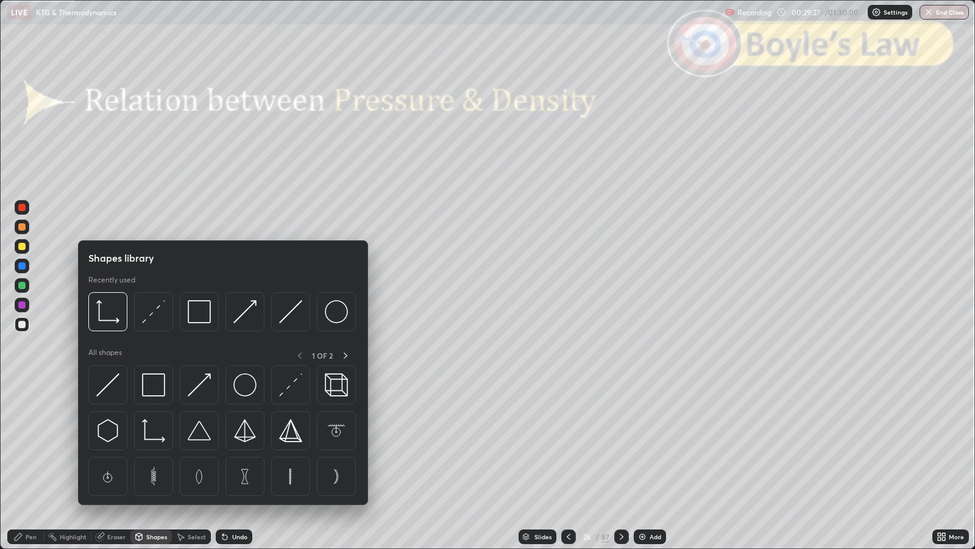
click at [21, 208] on div at bounding box center [21, 207] width 7 height 7
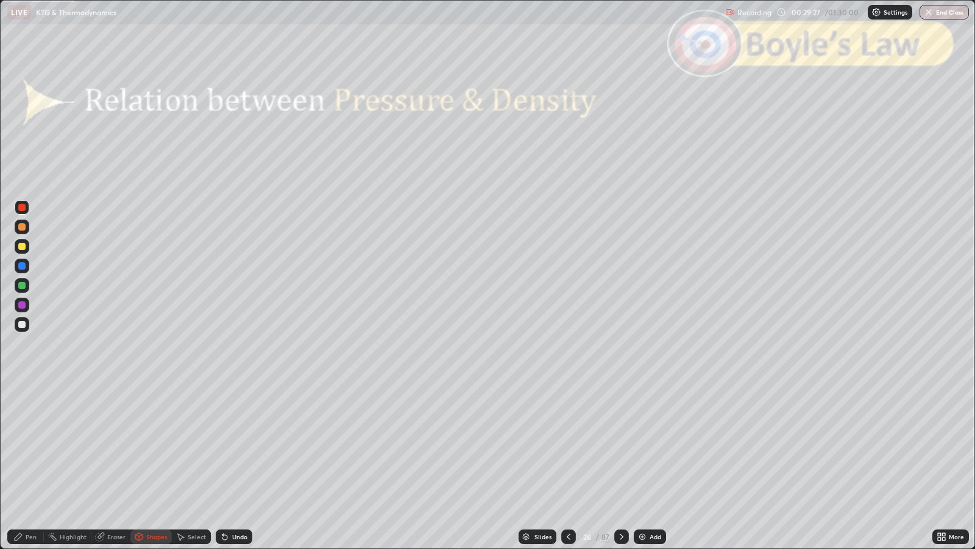
click at [151, 446] on div "Shapes" at bounding box center [150, 536] width 41 height 15
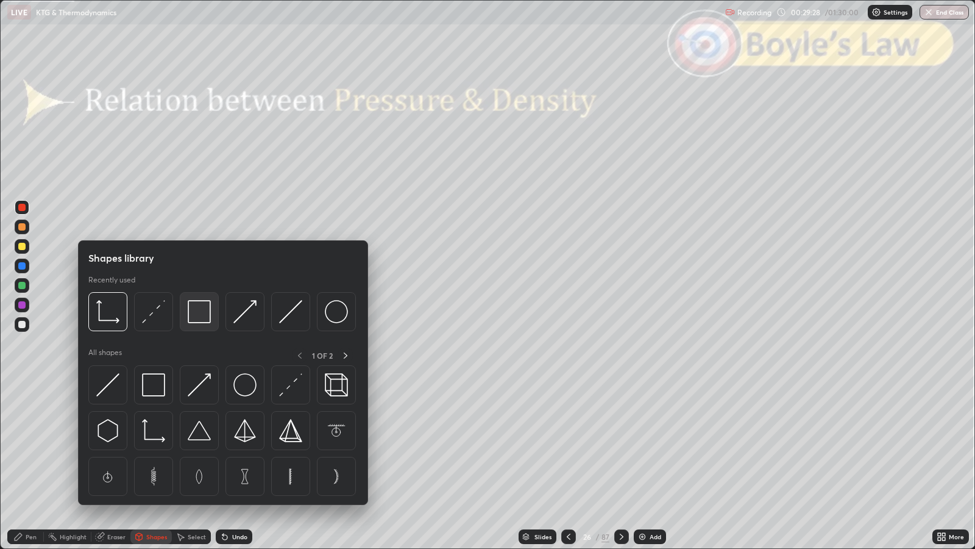
click at [198, 315] on img at bounding box center [199, 311] width 23 height 23
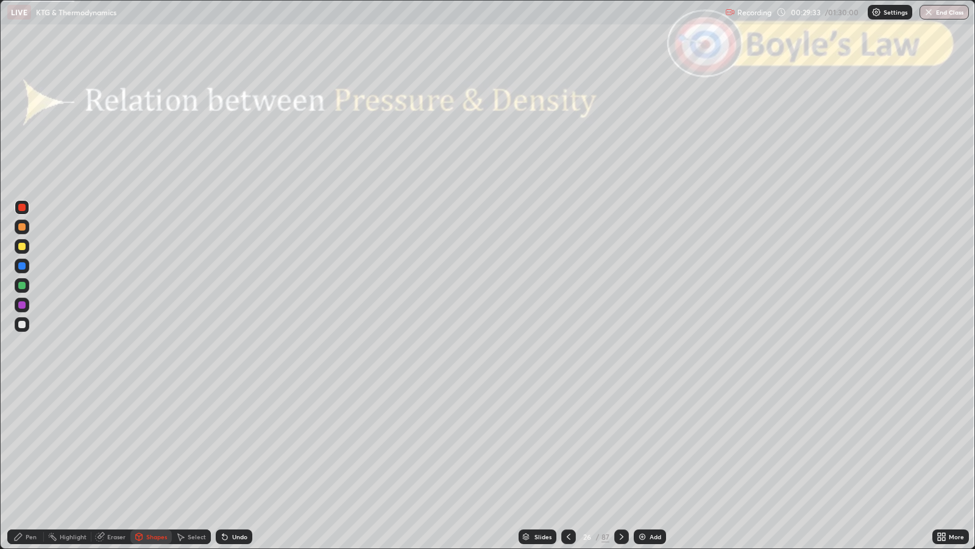
click at [23, 229] on div at bounding box center [21, 226] width 7 height 7
click at [30, 446] on div "Pen" at bounding box center [31, 536] width 11 height 6
click at [149, 446] on div "Shapes" at bounding box center [150, 536] width 41 height 15
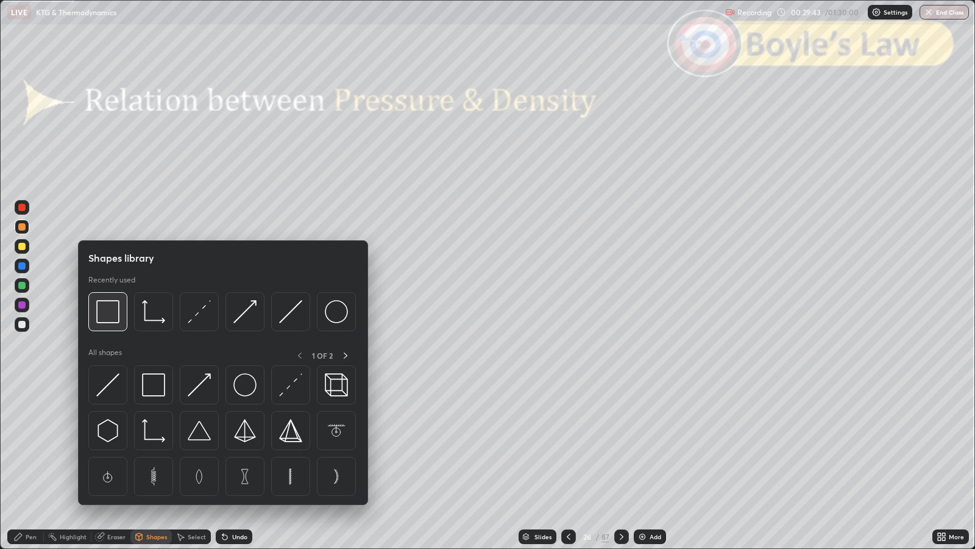
click at [113, 315] on img at bounding box center [107, 311] width 23 height 23
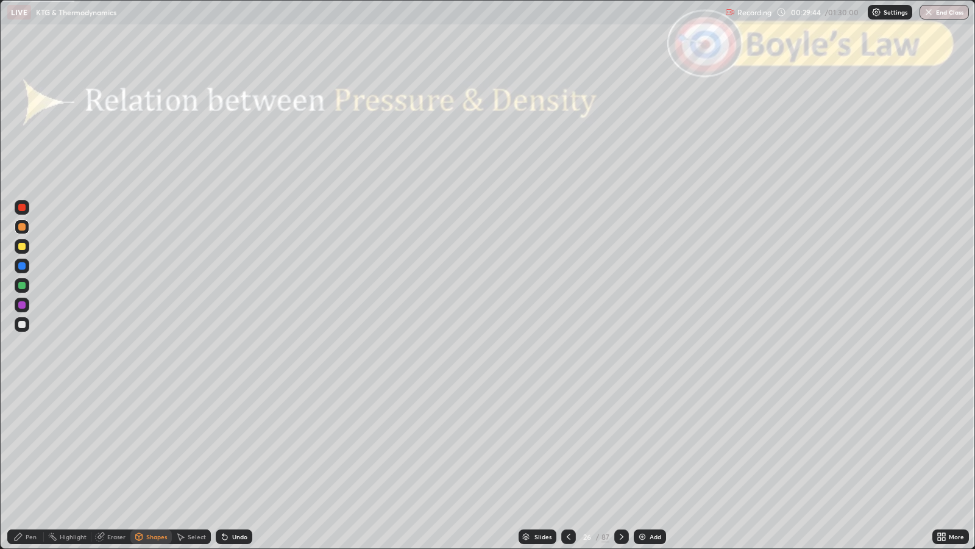
click at [24, 210] on div at bounding box center [22, 207] width 15 height 15
click at [621, 446] on icon at bounding box center [622, 537] width 10 height 10
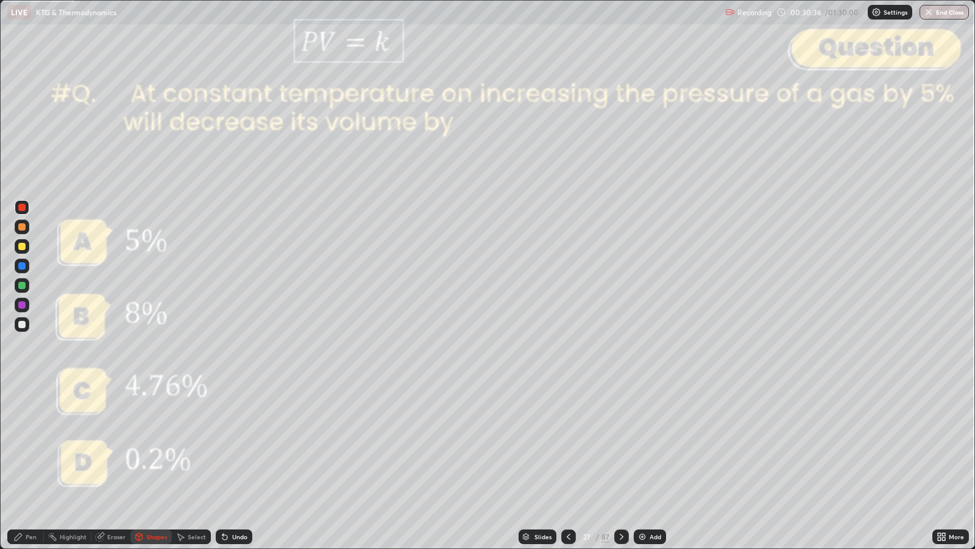
click at [547, 446] on div "Slides" at bounding box center [543, 536] width 17 height 6
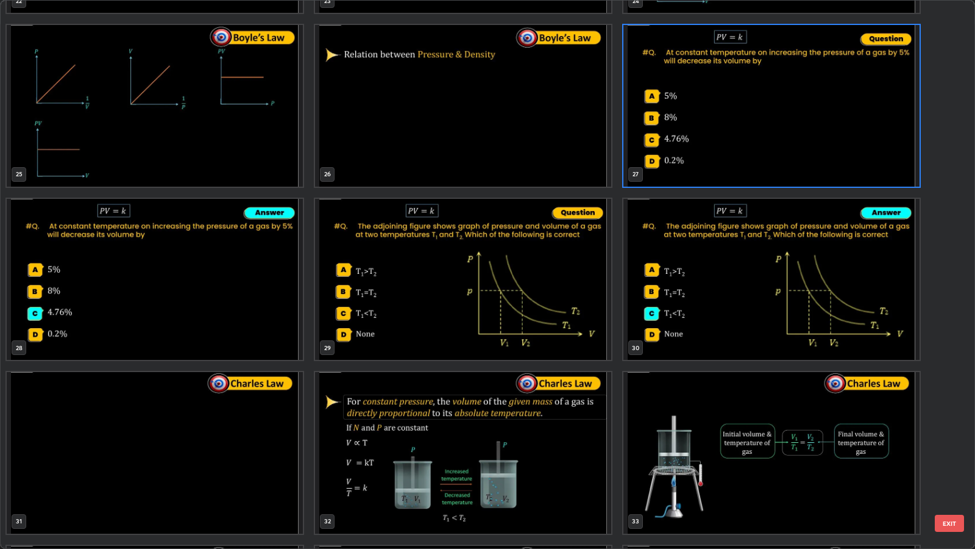
scroll to position [1370, 0]
click at [561, 323] on img "grid" at bounding box center [463, 279] width 296 height 162
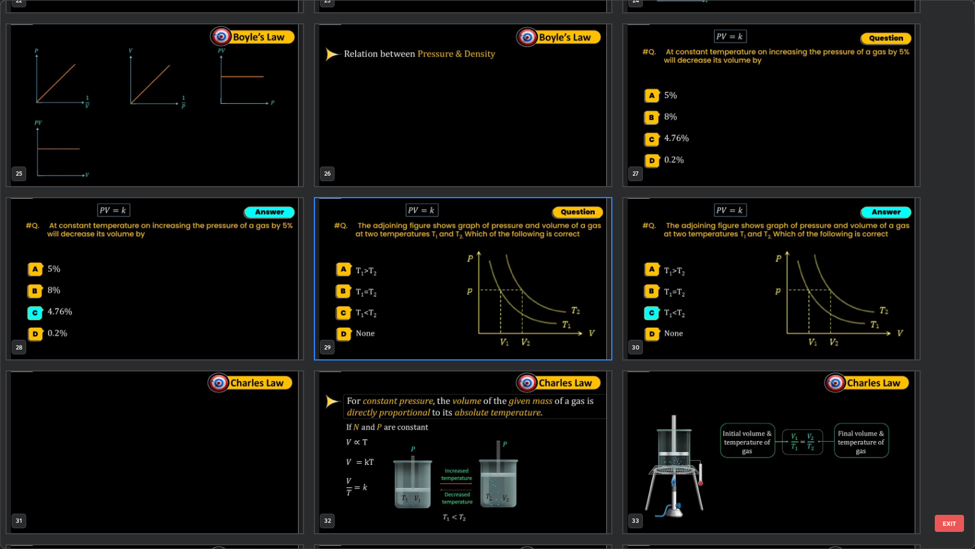
click at [953, 446] on button "EXIT" at bounding box center [949, 522] width 29 height 17
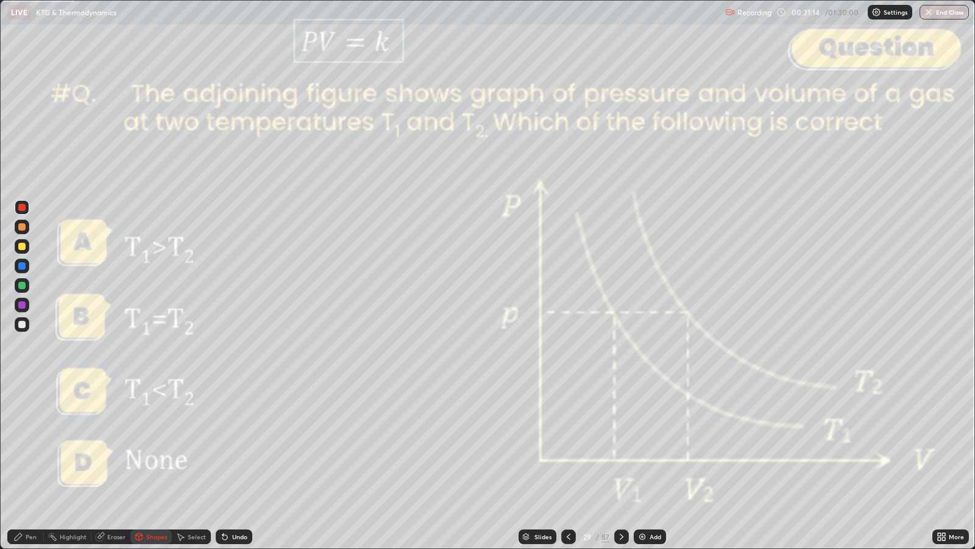
click at [30, 446] on div "Pen" at bounding box center [31, 536] width 11 height 6
click at [549, 446] on div "Slides" at bounding box center [543, 536] width 17 height 6
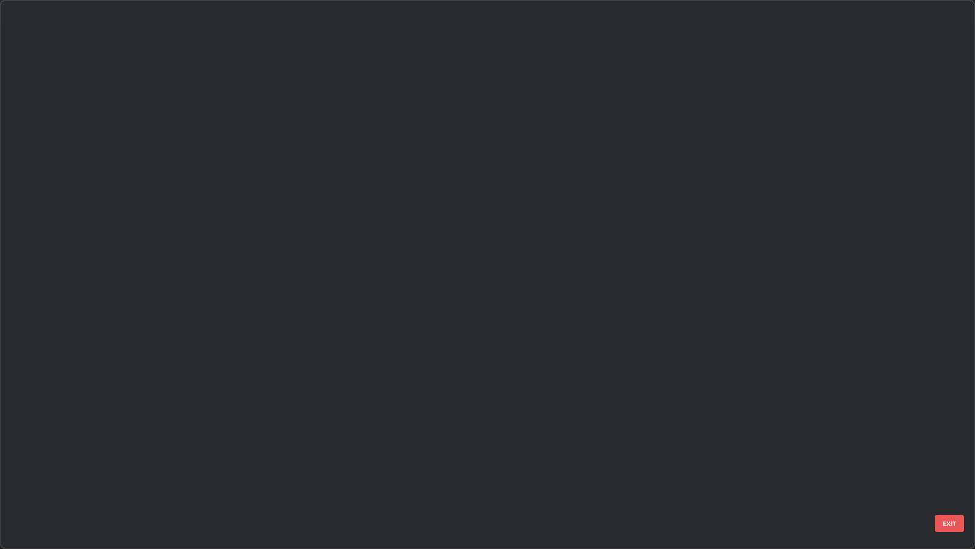
scroll to position [544, 968]
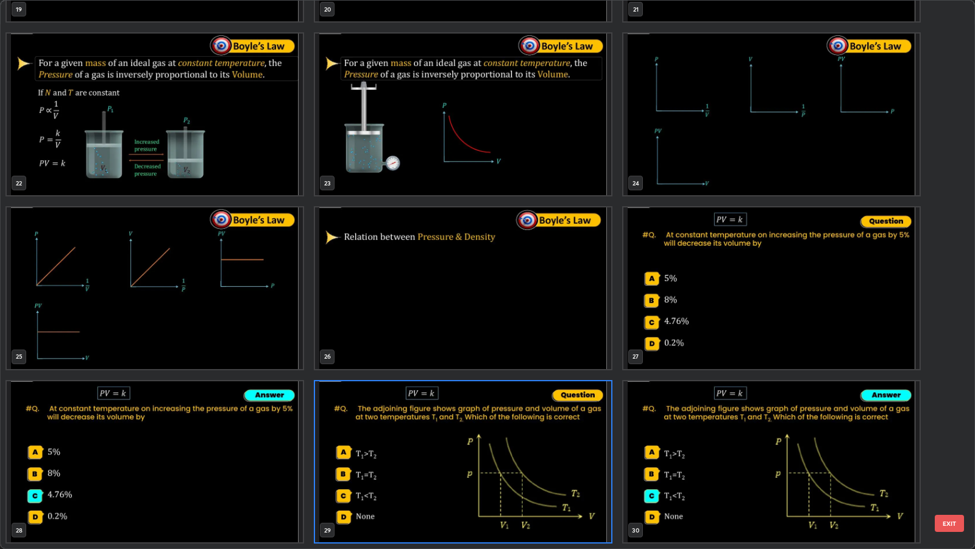
click at [714, 293] on img "grid" at bounding box center [772, 288] width 296 height 162
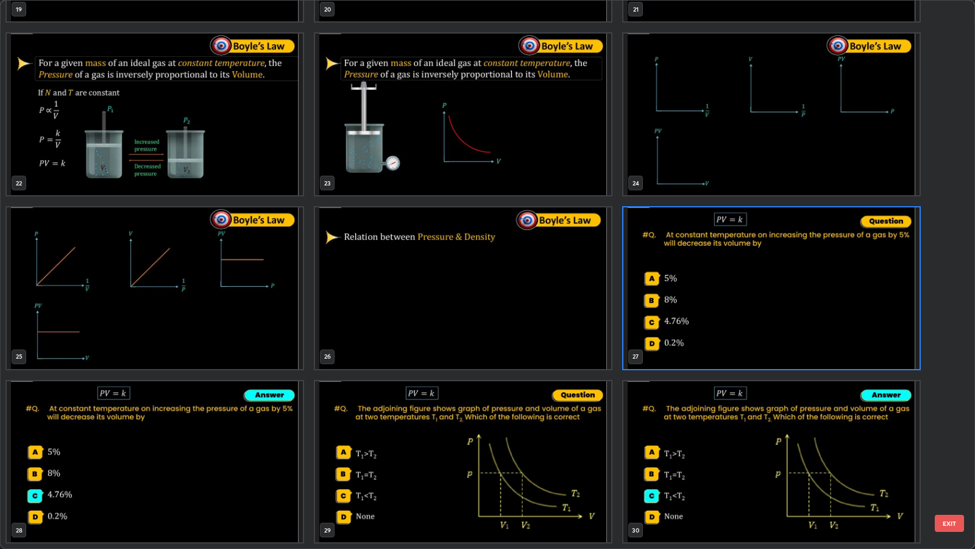
click at [950, 446] on button "EXIT" at bounding box center [949, 522] width 29 height 17
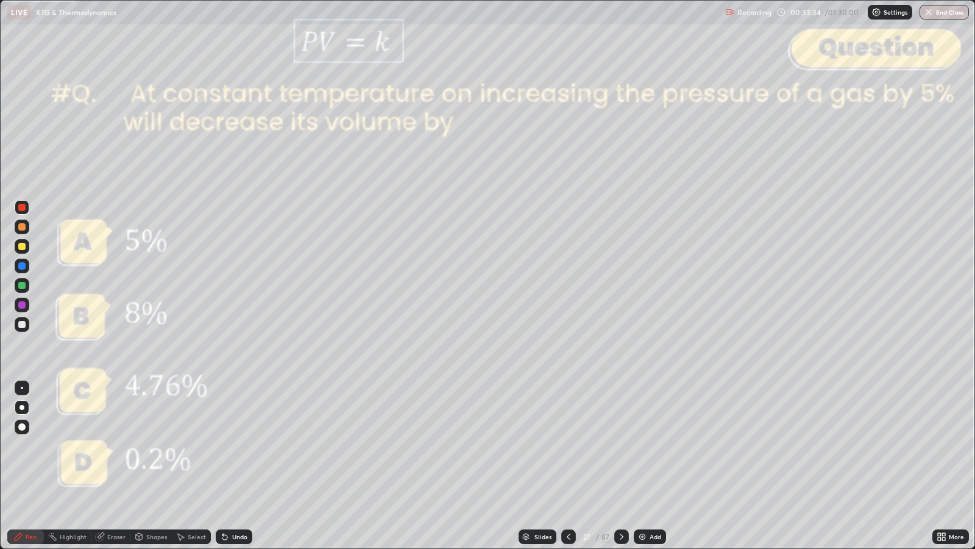
click at [24, 324] on div at bounding box center [21, 324] width 7 height 7
click at [22, 227] on div at bounding box center [21, 226] width 7 height 7
click at [237, 446] on div "Undo" at bounding box center [239, 536] width 15 height 6
click at [239, 446] on div "Undo" at bounding box center [239, 536] width 15 height 6
click at [18, 205] on div at bounding box center [21, 207] width 7 height 7
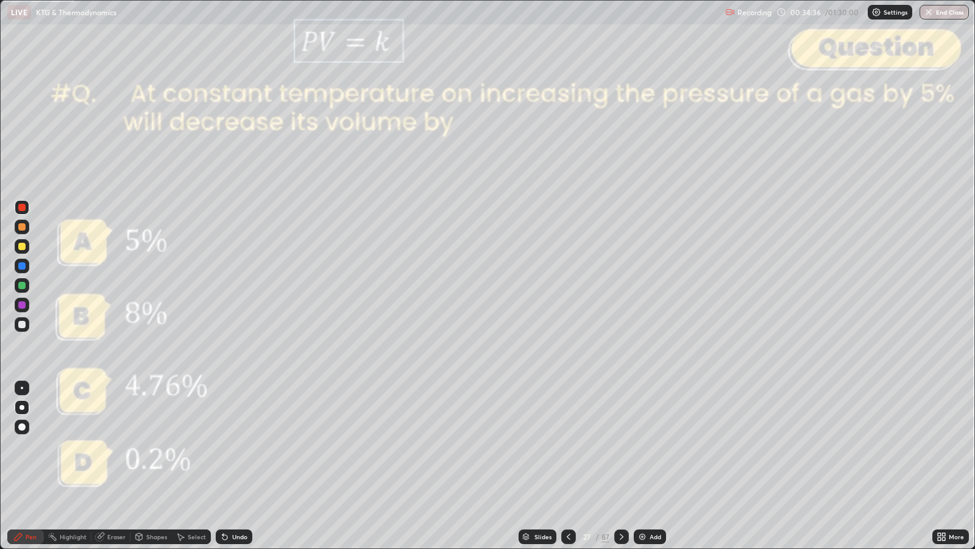
click at [24, 229] on div at bounding box center [21, 226] width 7 height 7
click at [139, 446] on icon at bounding box center [139, 538] width 0 height 4
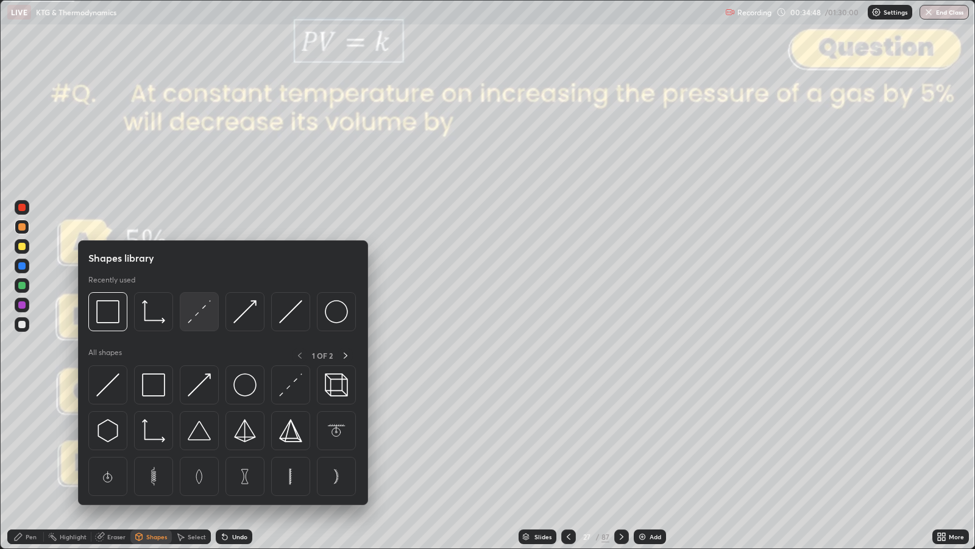
click at [196, 318] on img at bounding box center [199, 311] width 23 height 23
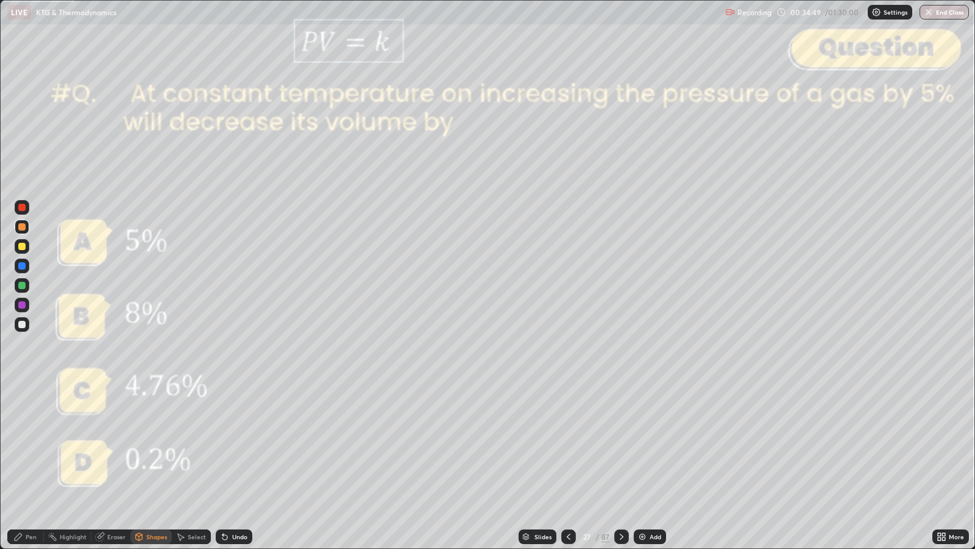
click at [23, 207] on div at bounding box center [21, 207] width 7 height 7
click at [27, 446] on div "Pen" at bounding box center [25, 536] width 37 height 15
click at [21, 226] on div at bounding box center [21, 226] width 7 height 7
click at [22, 246] on div at bounding box center [21, 246] width 7 height 7
click at [240, 446] on div "Undo" at bounding box center [239, 536] width 15 height 6
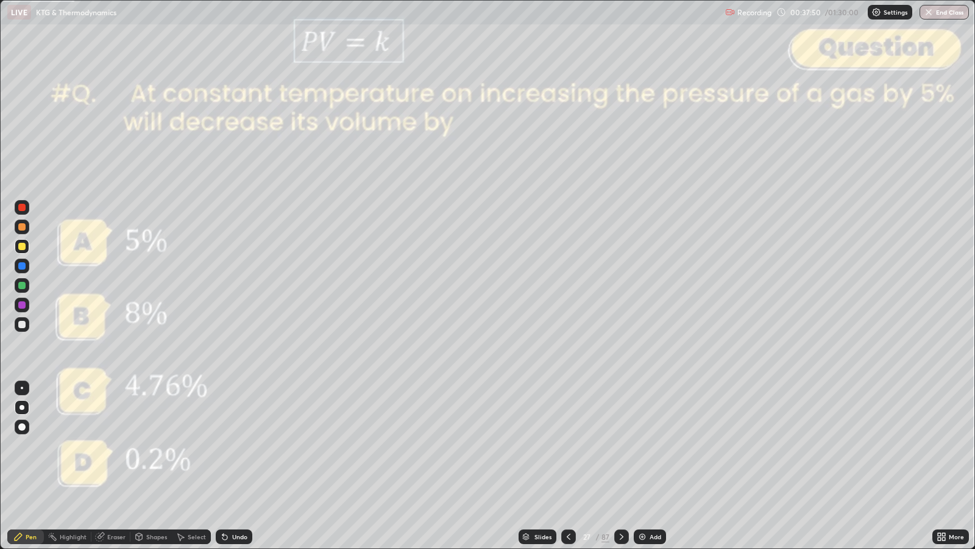
click at [24, 207] on div at bounding box center [21, 207] width 7 height 7
click at [153, 446] on div "Shapes" at bounding box center [156, 536] width 21 height 6
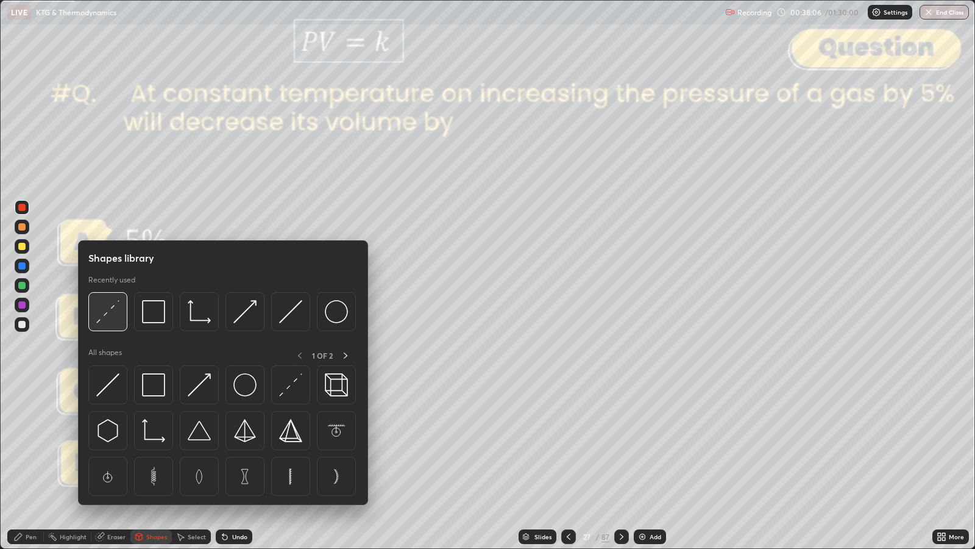
click at [110, 311] on img at bounding box center [107, 311] width 23 height 23
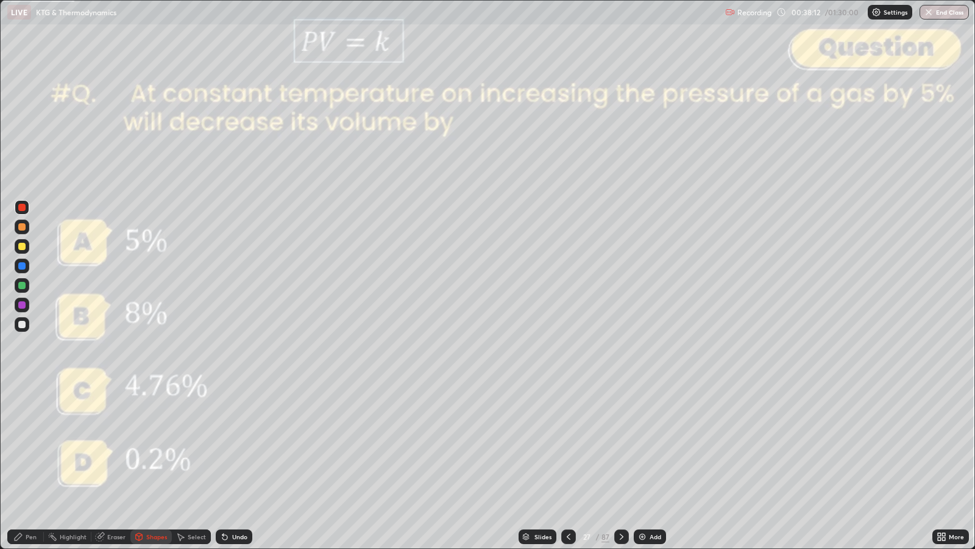
click at [25, 322] on div at bounding box center [22, 324] width 15 height 15
click at [24, 225] on div at bounding box center [21, 226] width 7 height 7
click at [235, 446] on div "Undo" at bounding box center [239, 536] width 15 height 6
click at [232, 446] on div "Undo" at bounding box center [239, 536] width 15 height 6
click at [29, 446] on div "Pen" at bounding box center [31, 536] width 11 height 6
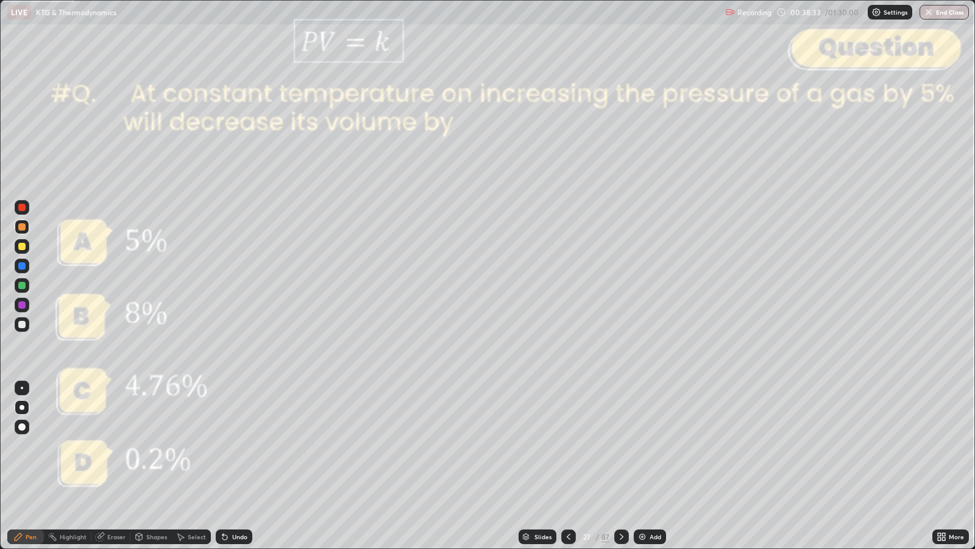
click at [230, 446] on div "Undo" at bounding box center [234, 536] width 37 height 15
click at [149, 446] on div "Shapes" at bounding box center [156, 536] width 21 height 6
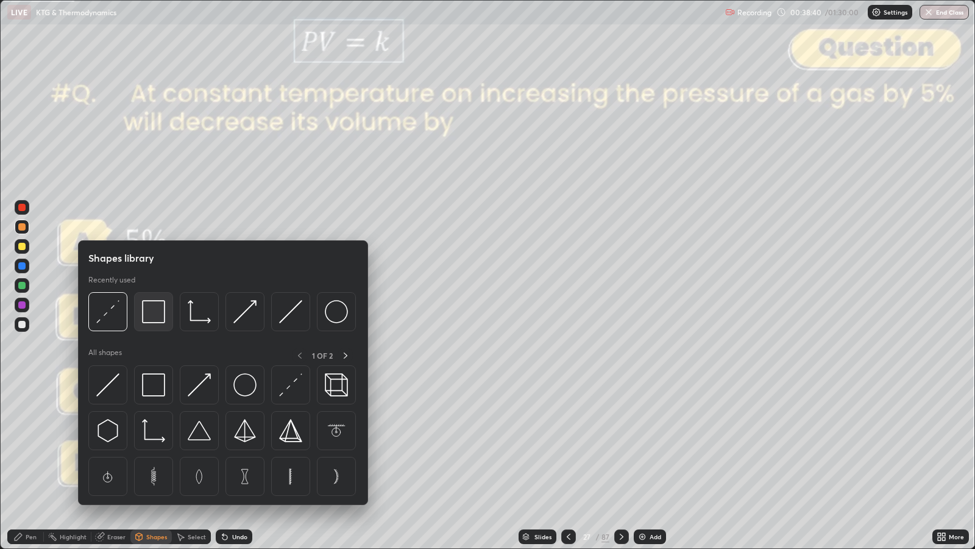
click at [154, 310] on img at bounding box center [153, 311] width 23 height 23
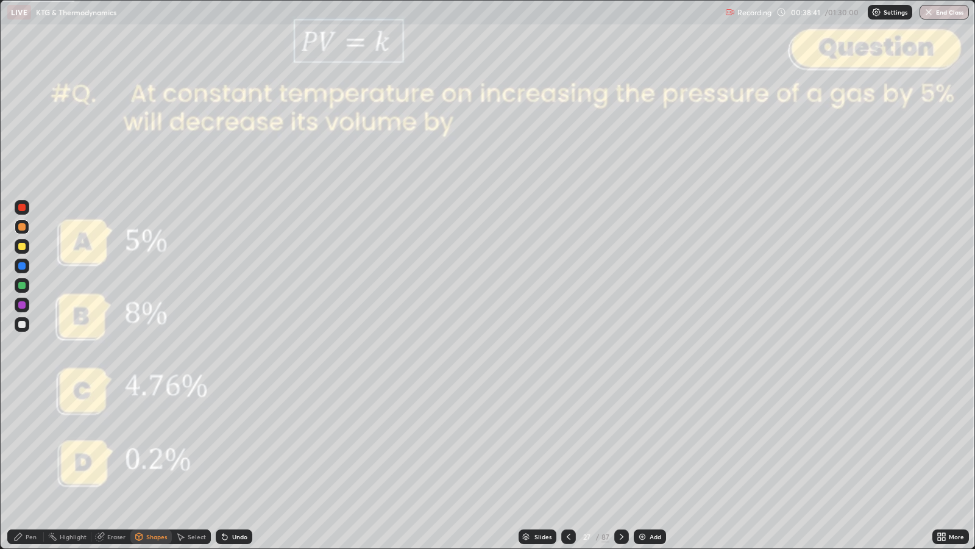
click at [21, 210] on div at bounding box center [21, 207] width 7 height 7
click at [240, 446] on div "Undo" at bounding box center [239, 536] width 15 height 6
click at [238, 446] on div "Undo" at bounding box center [239, 536] width 15 height 6
click at [31, 446] on div "Pen" at bounding box center [31, 536] width 11 height 6
click at [547, 446] on div "Slides" at bounding box center [543, 536] width 17 height 6
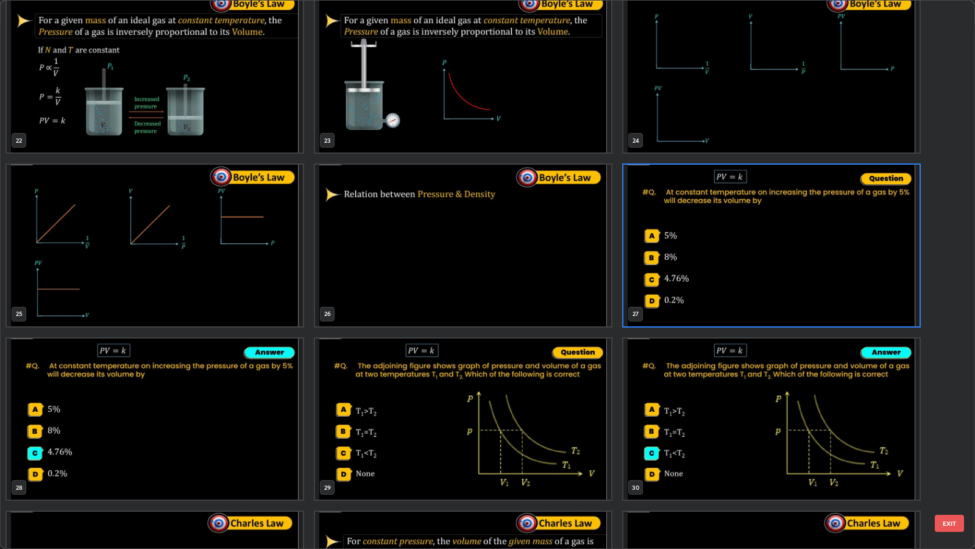
scroll to position [1247, 0]
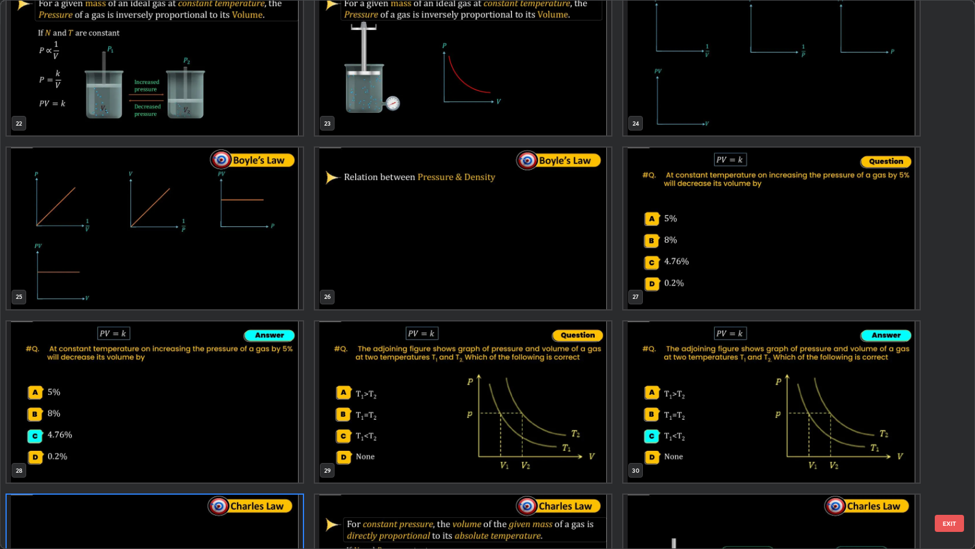
scroll to position [1361, 0]
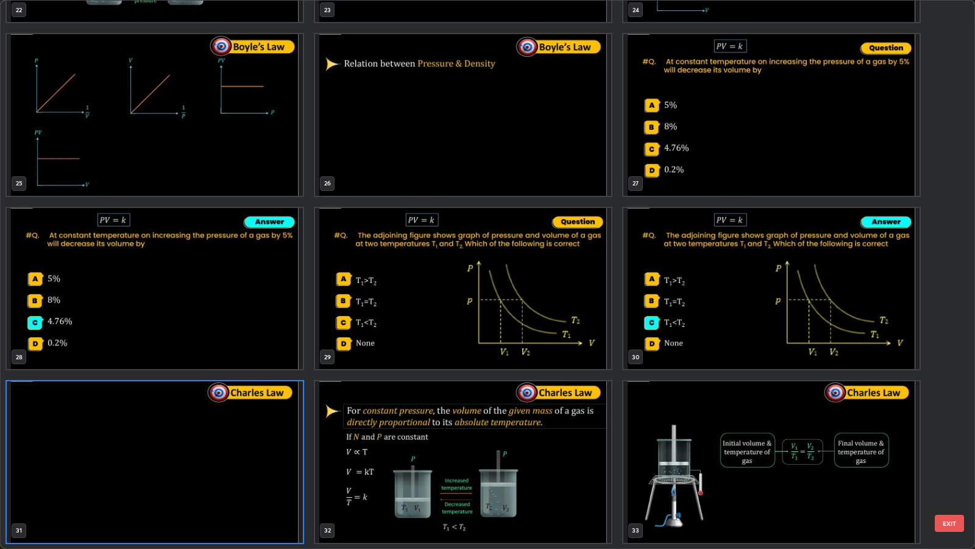
click at [954, 446] on button "EXIT" at bounding box center [949, 522] width 29 height 17
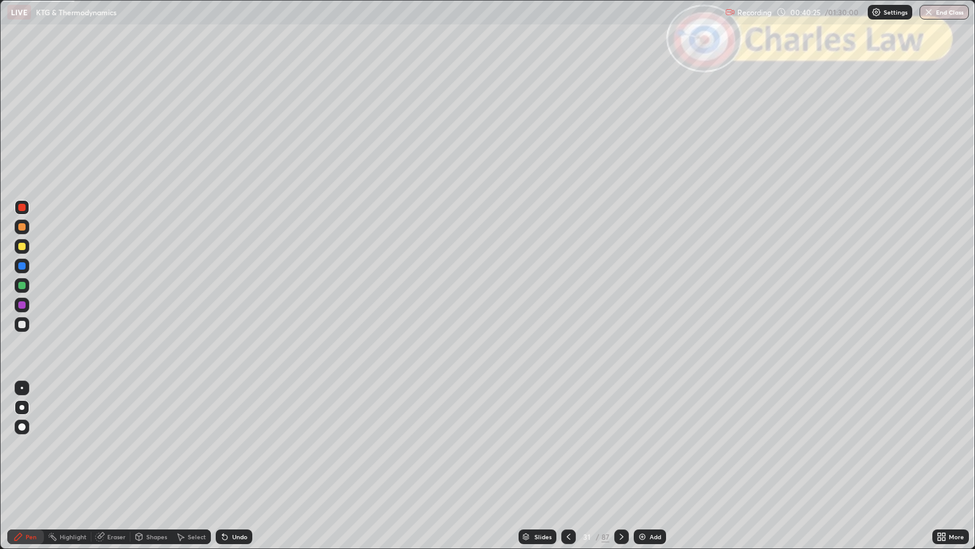
click at [619, 446] on icon at bounding box center [622, 537] width 10 height 10
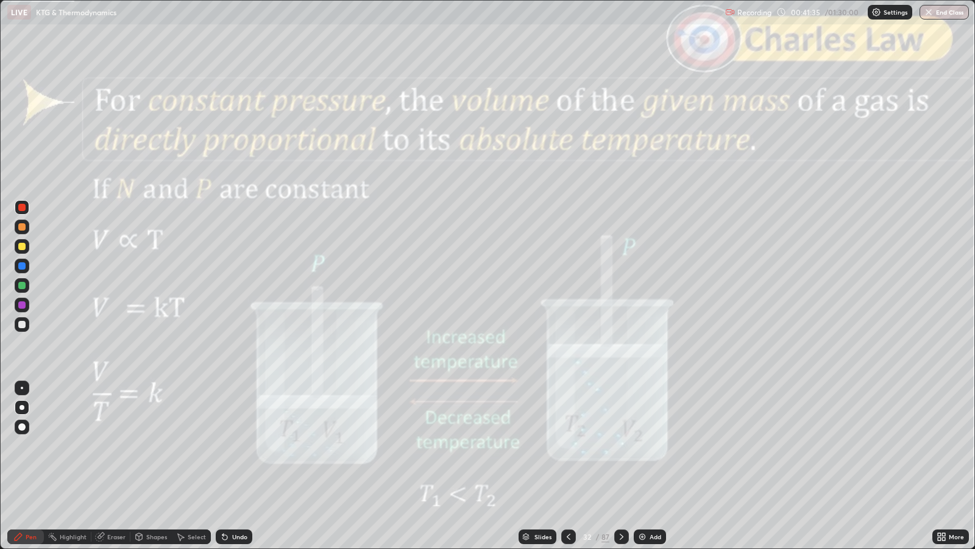
click at [154, 446] on div "Shapes" at bounding box center [156, 536] width 21 height 6
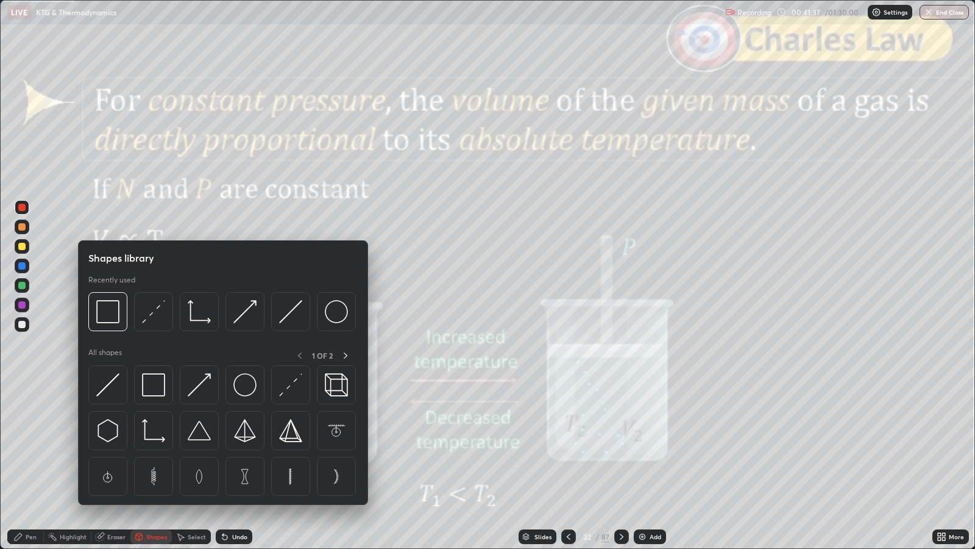
click at [23, 324] on div at bounding box center [21, 324] width 7 height 7
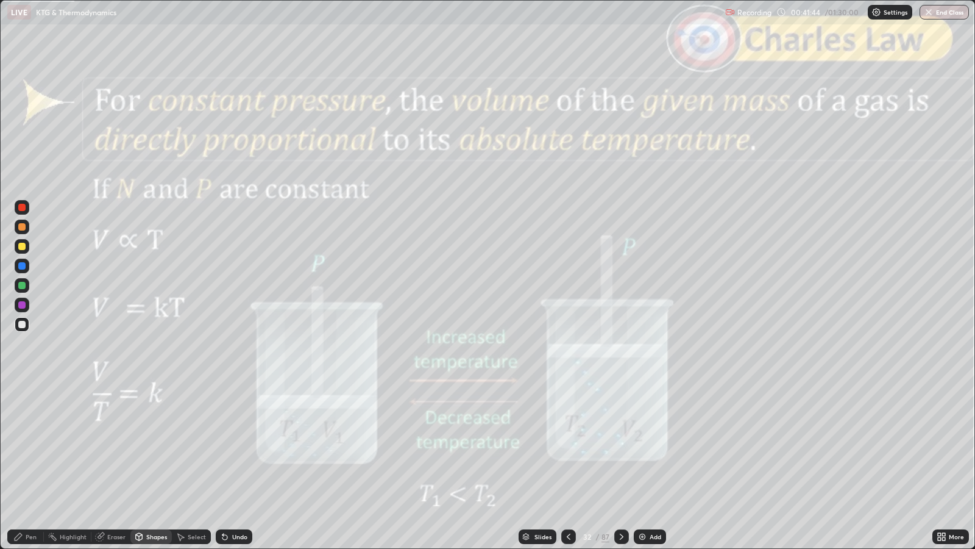
click at [30, 446] on div "Pen" at bounding box center [31, 536] width 11 height 6
click at [621, 446] on icon at bounding box center [622, 537] width 10 height 10
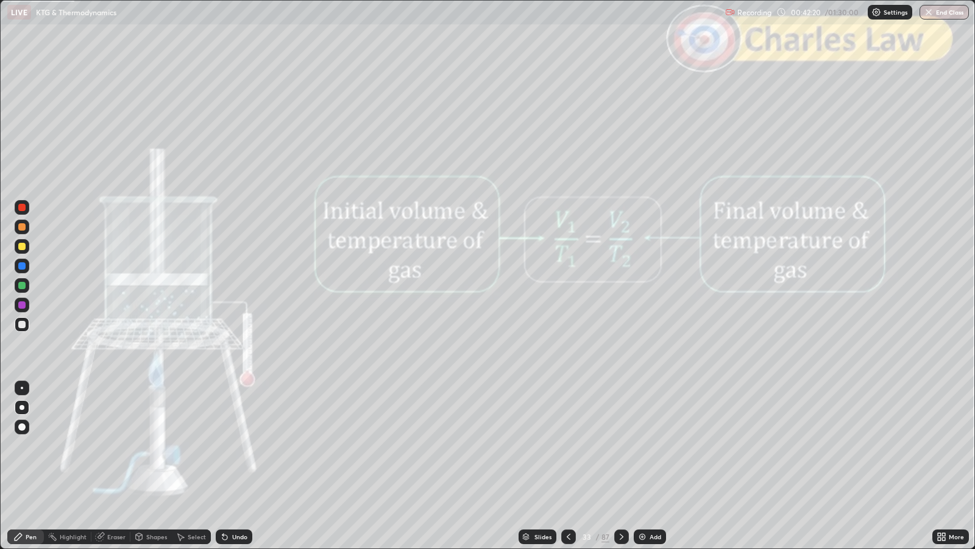
click at [621, 446] on icon at bounding box center [622, 537] width 10 height 10
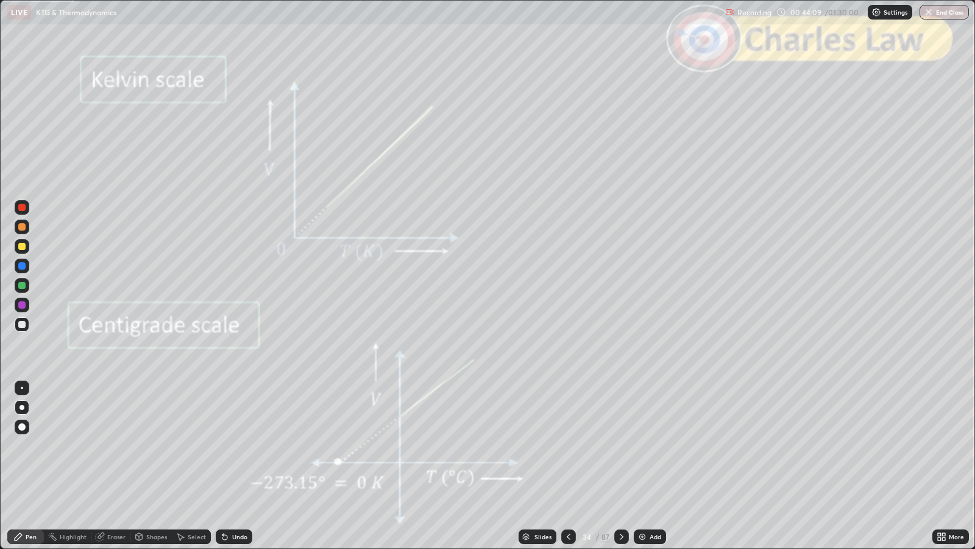
click at [619, 446] on icon at bounding box center [622, 537] width 10 height 10
click at [621, 446] on icon at bounding box center [622, 537] width 10 height 10
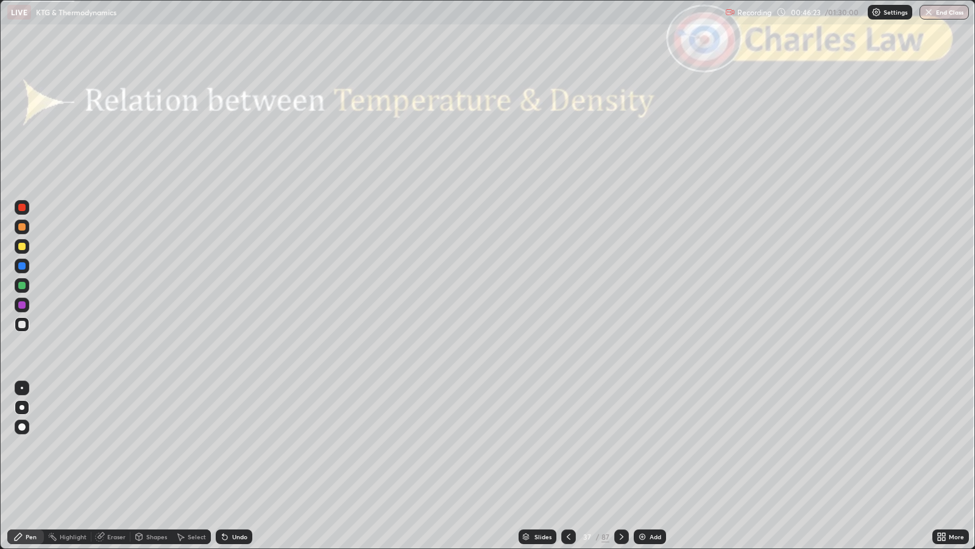
click at [157, 446] on div "Shapes" at bounding box center [156, 536] width 21 height 6
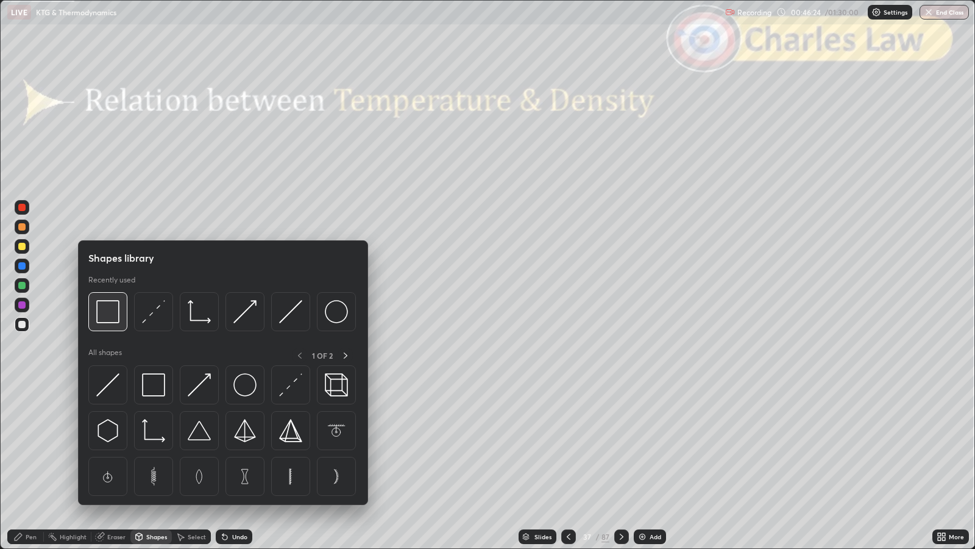
click at [112, 310] on img at bounding box center [107, 311] width 23 height 23
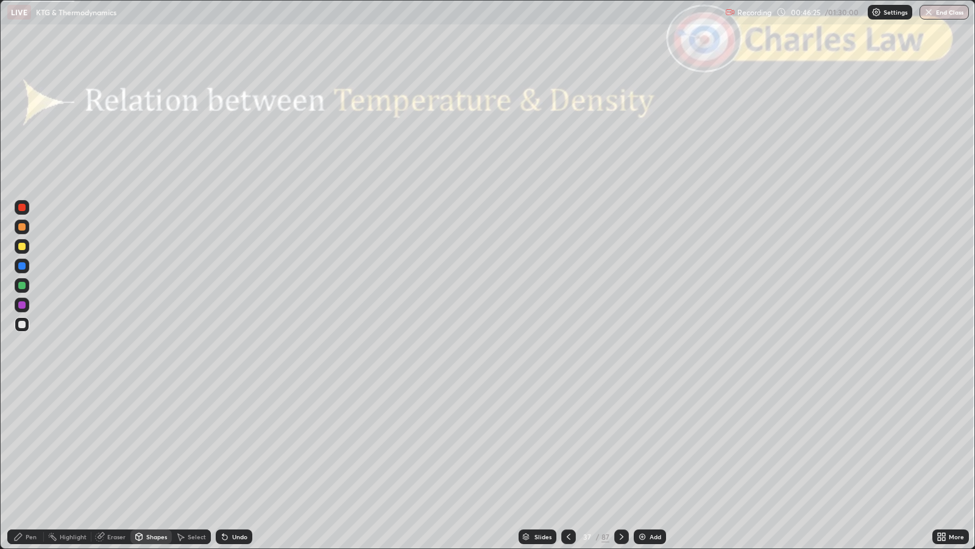
click at [21, 207] on div at bounding box center [21, 207] width 7 height 7
click at [623, 446] on div at bounding box center [621, 536] width 15 height 15
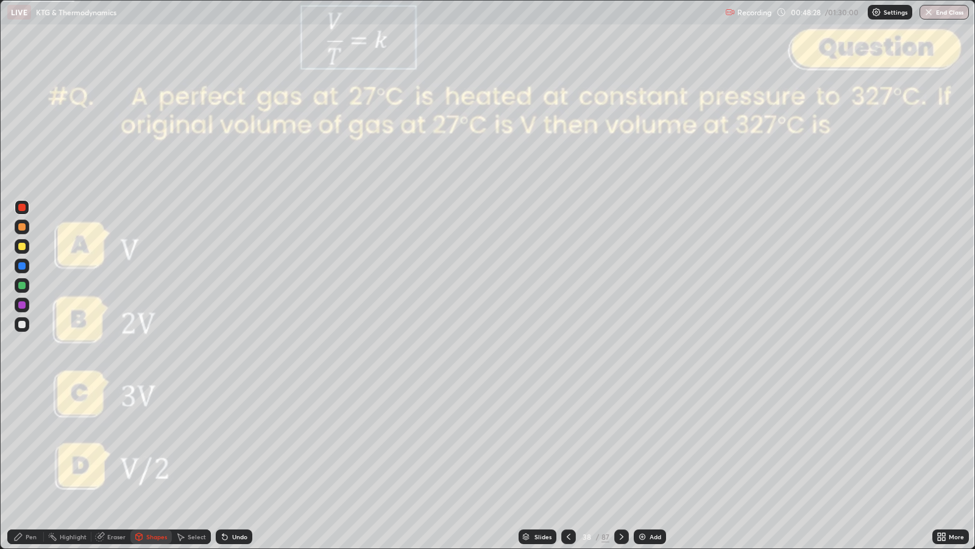
click at [30, 446] on div "Pen" at bounding box center [31, 536] width 11 height 6
click at [622, 446] on icon at bounding box center [622, 537] width 10 height 10
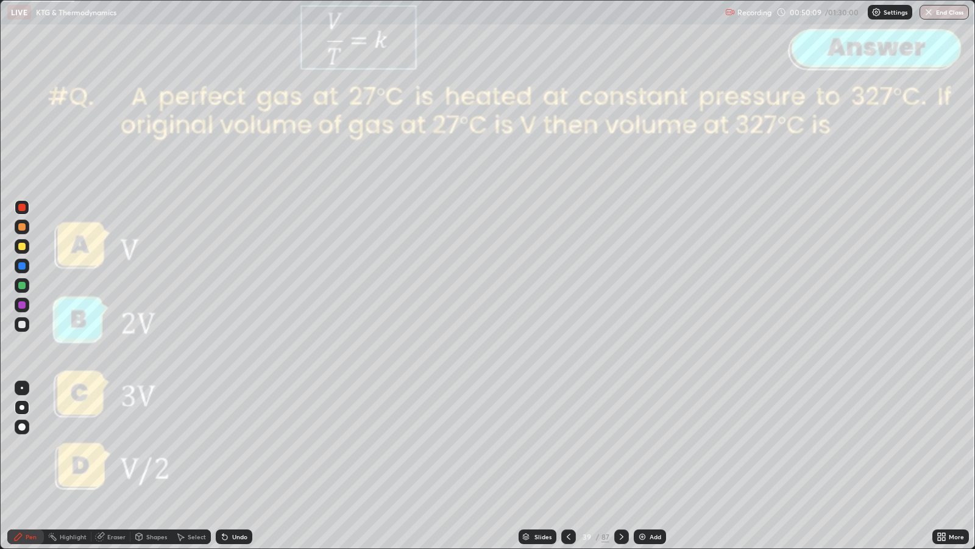
click at [621, 446] on icon at bounding box center [622, 537] width 10 height 10
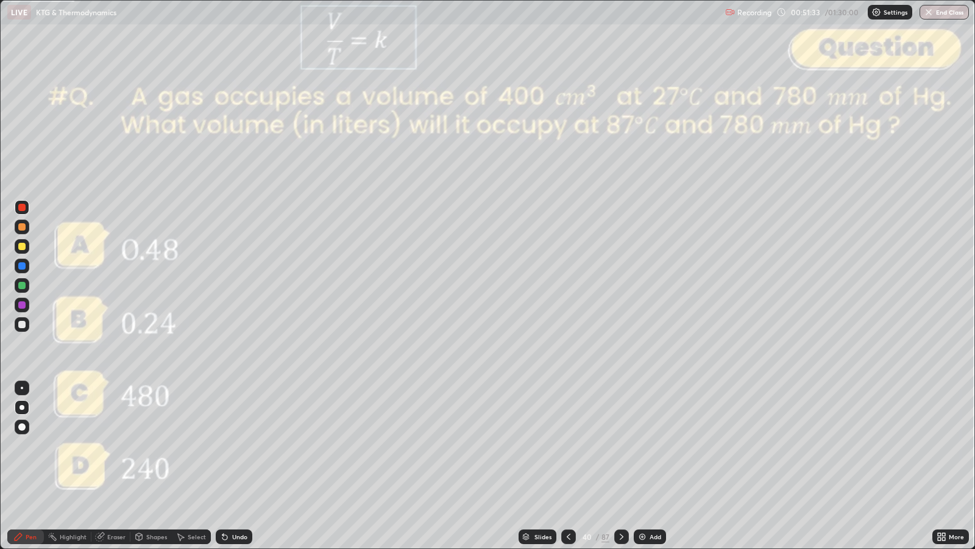
click at [21, 324] on div at bounding box center [21, 324] width 7 height 7
click at [246, 446] on div "Undo" at bounding box center [234, 536] width 37 height 15
click at [233, 446] on div "Undo" at bounding box center [239, 536] width 15 height 6
click at [118, 446] on div "Eraser" at bounding box center [116, 536] width 18 height 6
click at [26, 446] on div "Pen" at bounding box center [25, 536] width 37 height 15
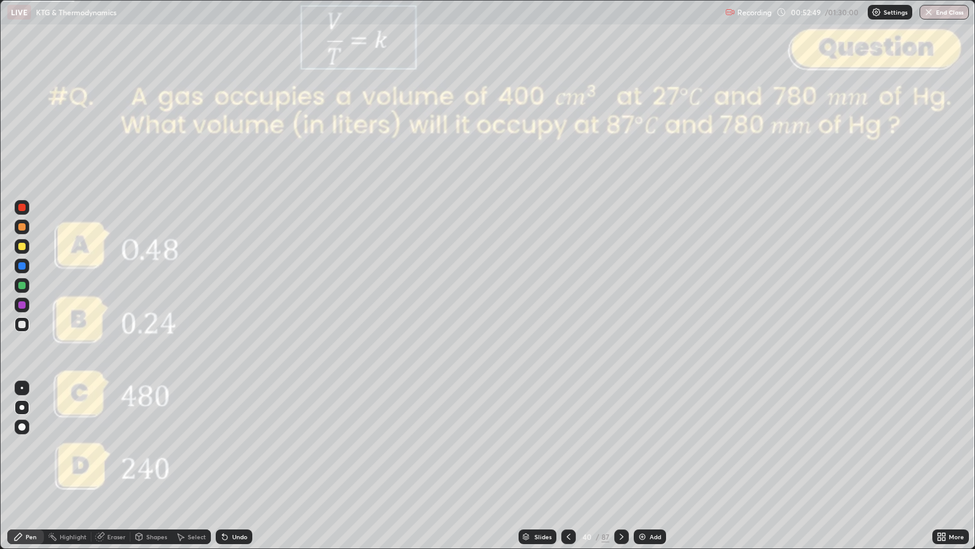
click at [24, 208] on div at bounding box center [21, 207] width 7 height 7
click at [622, 446] on icon at bounding box center [622, 537] width 10 height 10
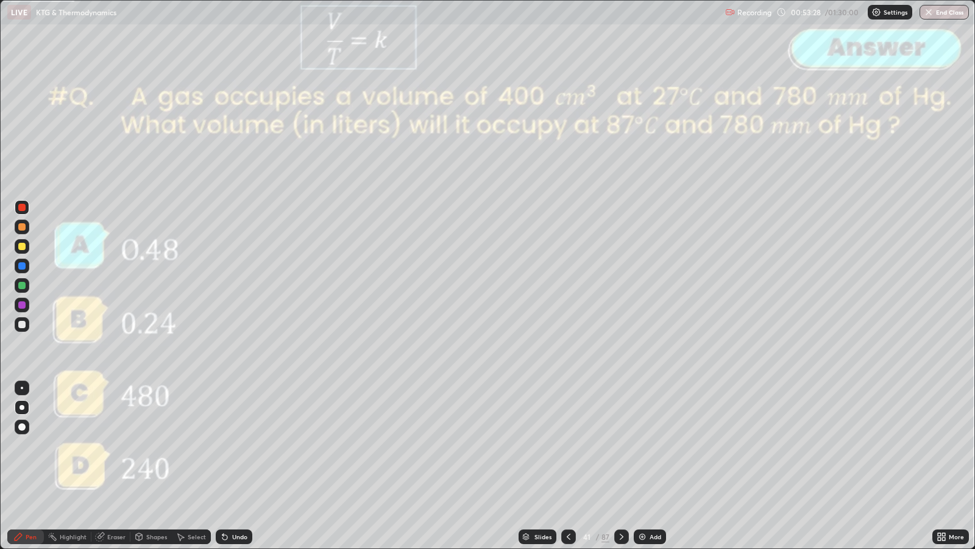
click at [619, 446] on icon at bounding box center [622, 537] width 10 height 10
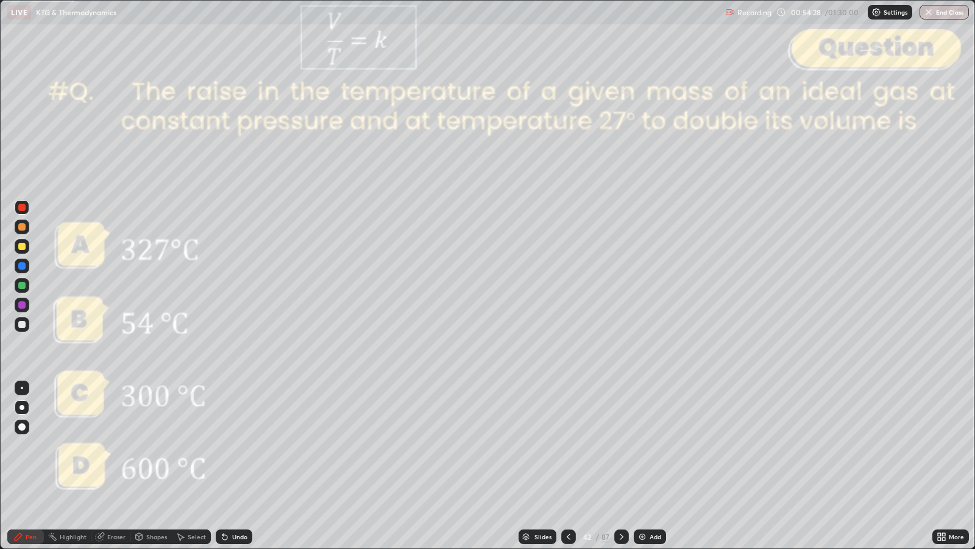
click at [621, 446] on icon at bounding box center [622, 537] width 10 height 10
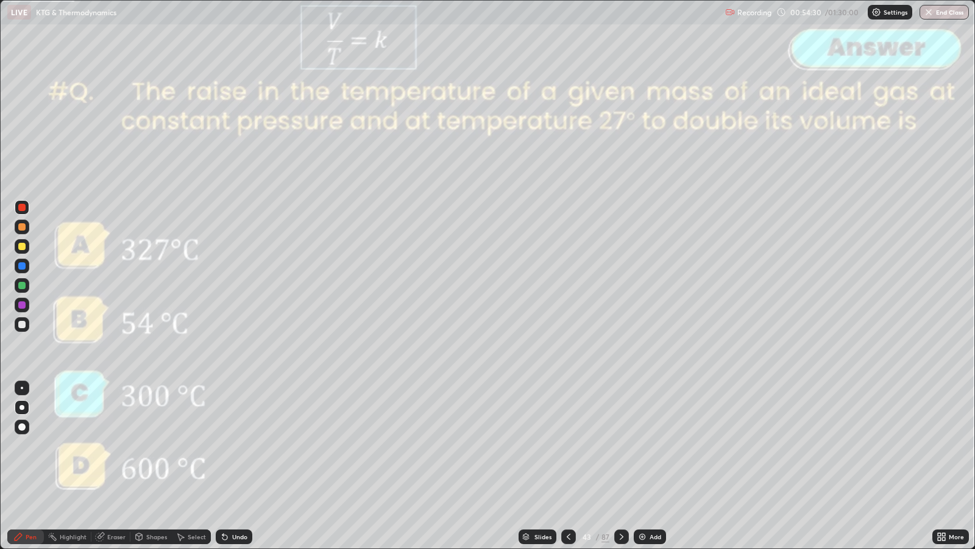
click at [621, 446] on icon at bounding box center [622, 537] width 10 height 10
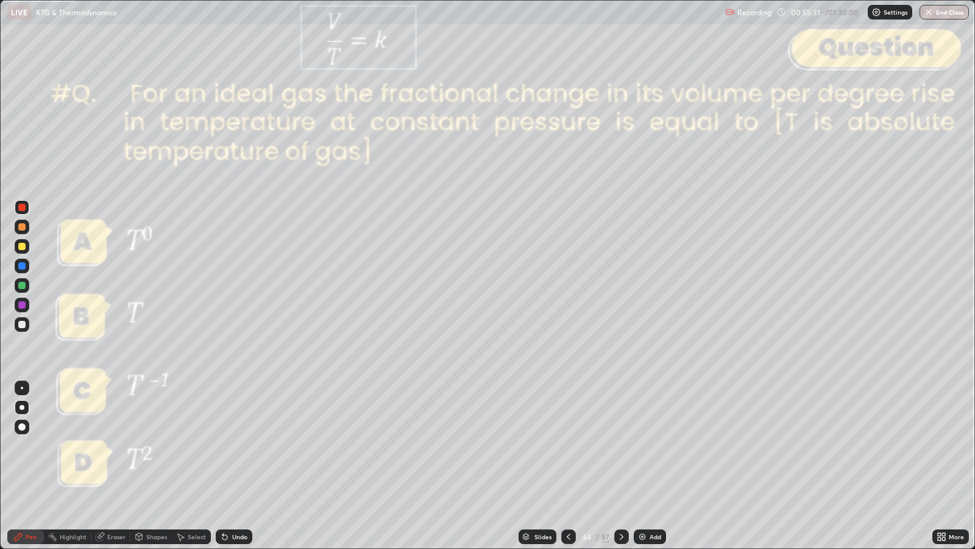
click at [23, 321] on div at bounding box center [21, 324] width 7 height 7
click at [622, 446] on icon at bounding box center [622, 537] width 10 height 10
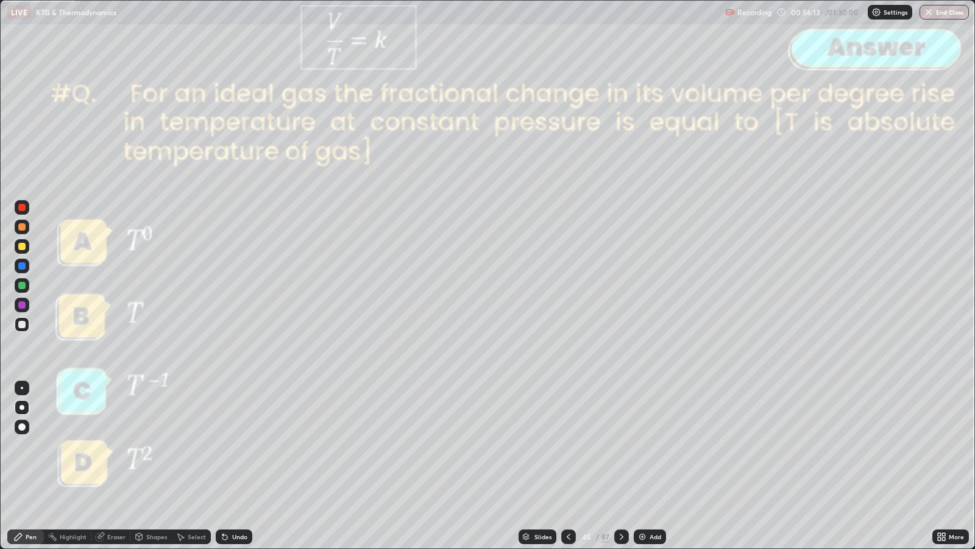
click at [619, 446] on div at bounding box center [621, 536] width 15 height 15
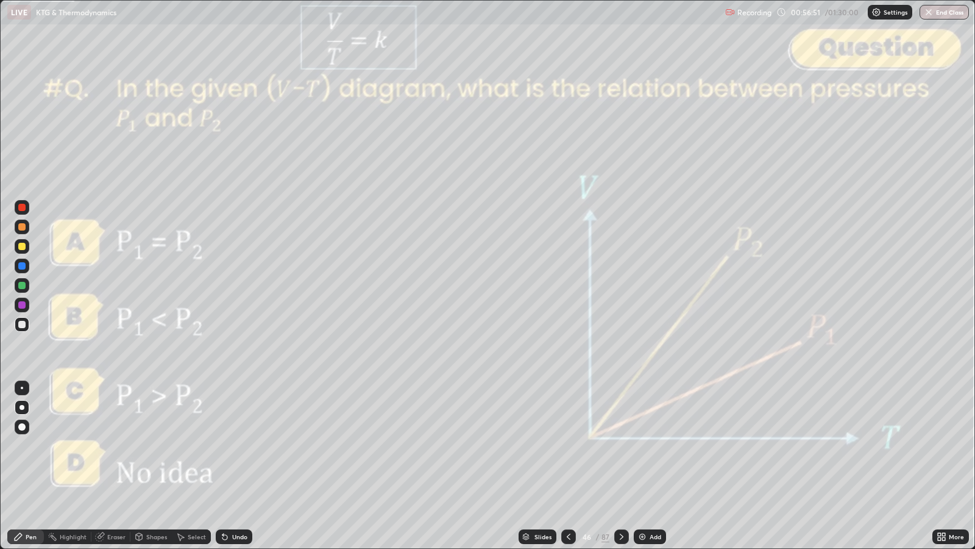
click at [22, 227] on div at bounding box center [21, 226] width 7 height 7
click at [621, 446] on icon at bounding box center [622, 537] width 10 height 10
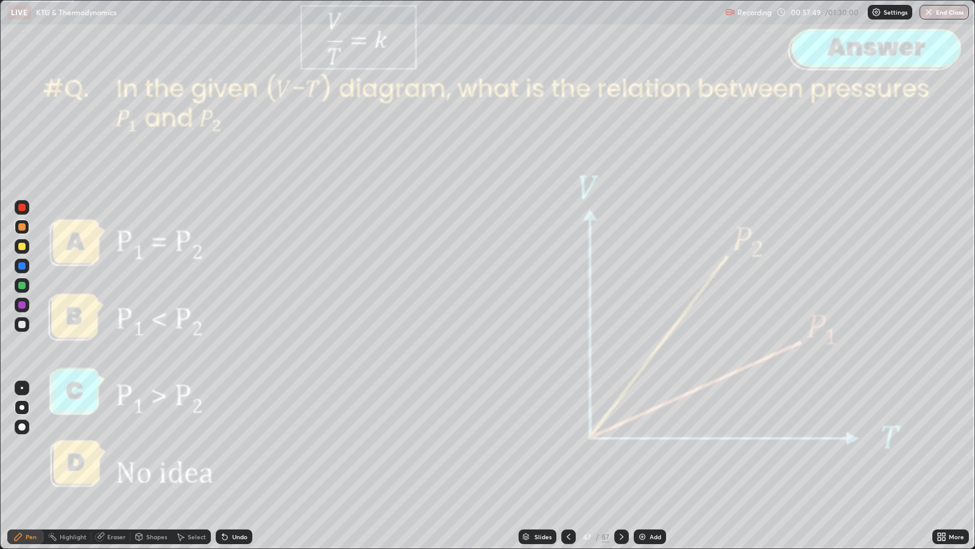
click at [621, 446] on icon at bounding box center [622, 537] width 10 height 10
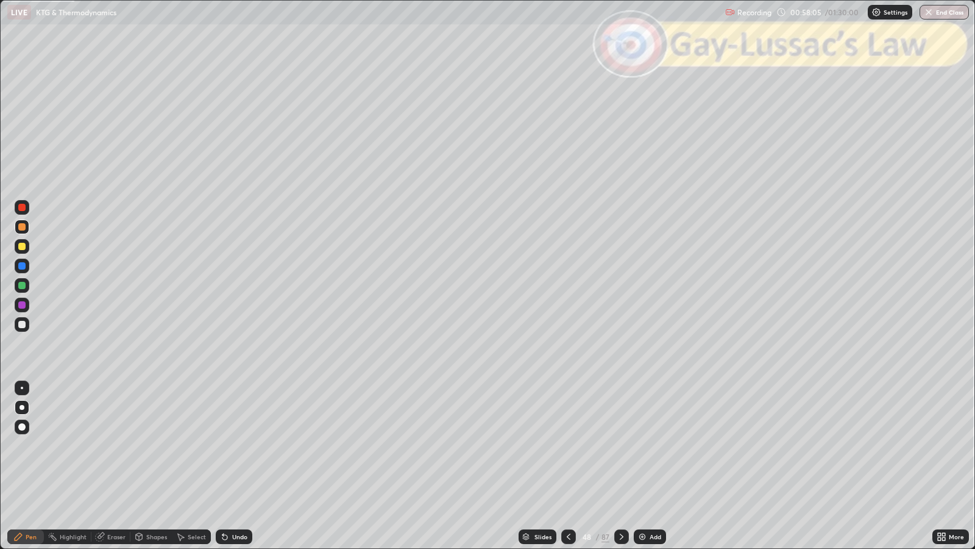
click at [622, 446] on icon at bounding box center [622, 537] width 10 height 10
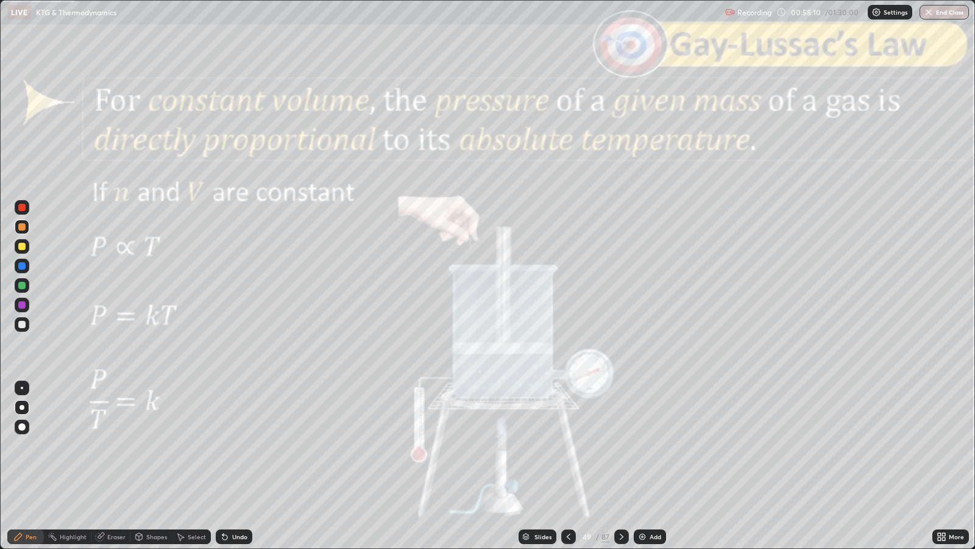
click at [21, 324] on div at bounding box center [21, 324] width 7 height 7
click at [621, 446] on icon at bounding box center [622, 537] width 10 height 10
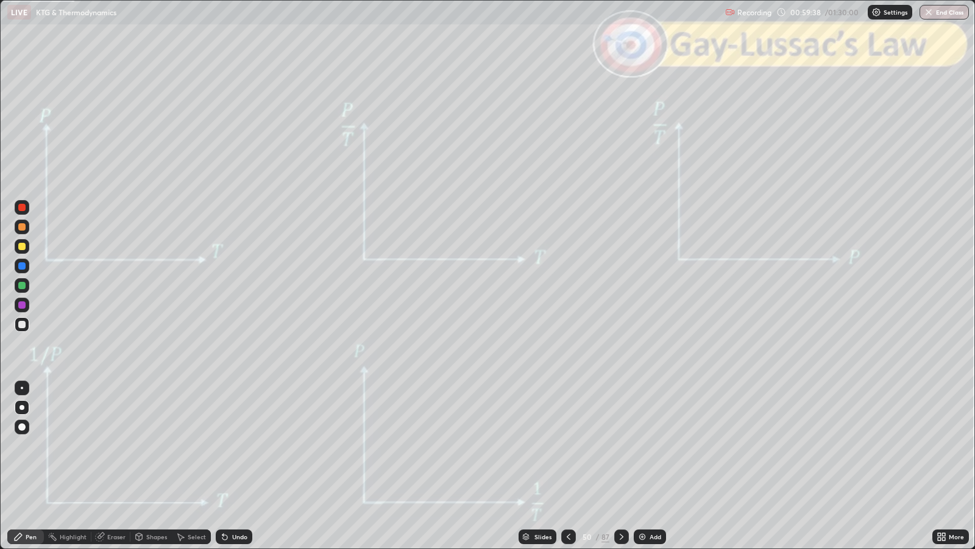
click at [621, 446] on icon at bounding box center [622, 537] width 10 height 10
click at [24, 247] on div at bounding box center [21, 246] width 7 height 7
click at [155, 446] on div "Shapes" at bounding box center [156, 536] width 21 height 6
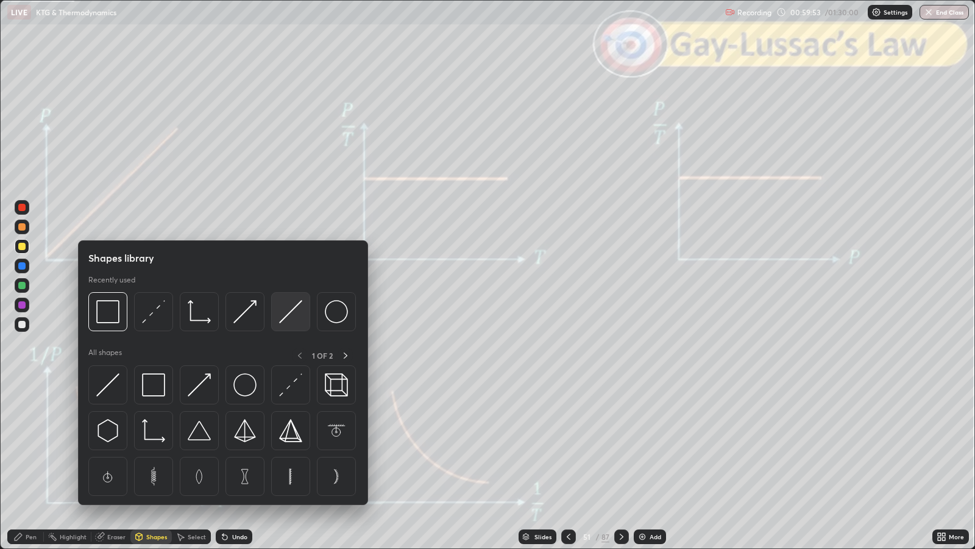
click at [290, 311] on img at bounding box center [290, 311] width 23 height 23
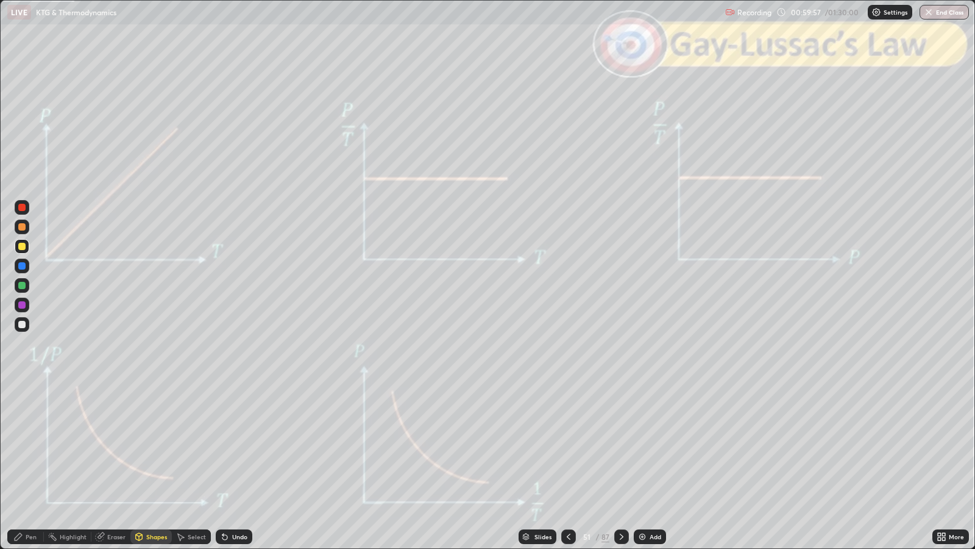
click at [18, 446] on icon at bounding box center [18, 536] width 7 height 7
click at [240, 446] on div "Undo" at bounding box center [239, 536] width 15 height 6
click at [22, 226] on div at bounding box center [21, 226] width 7 height 7
click at [22, 247] on div at bounding box center [21, 246] width 7 height 7
click at [21, 324] on div at bounding box center [21, 324] width 7 height 7
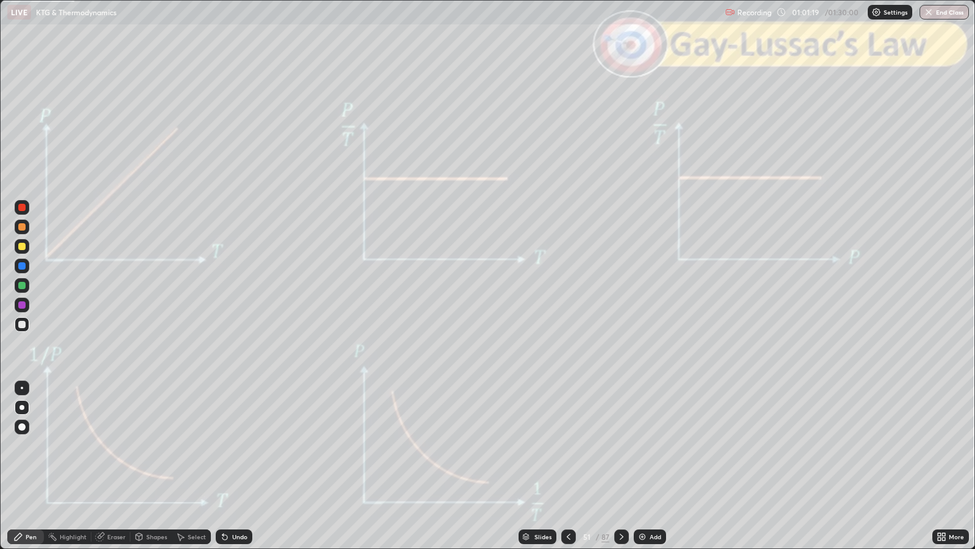
click at [547, 446] on div "Slides" at bounding box center [543, 536] width 17 height 6
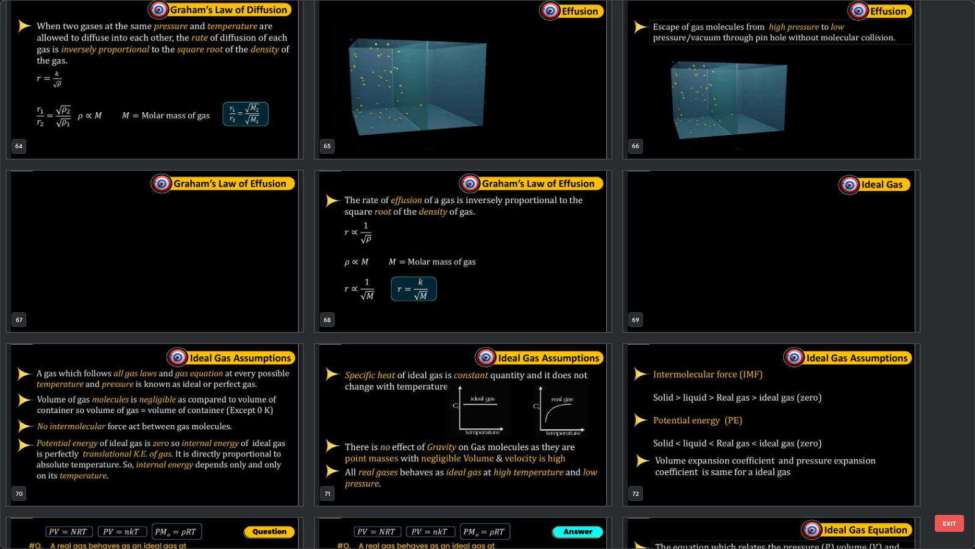
scroll to position [3654, 0]
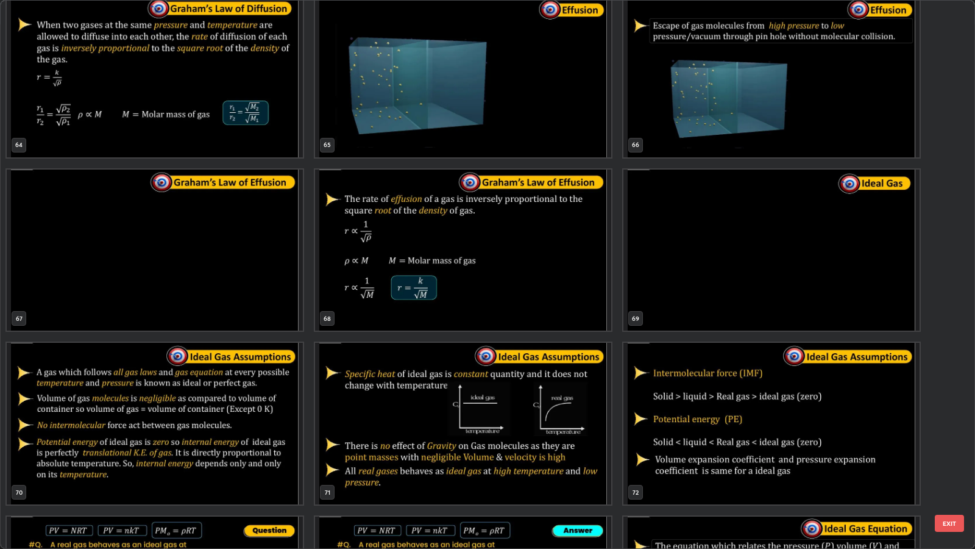
click at [945, 446] on button "EXIT" at bounding box center [949, 522] width 29 height 17
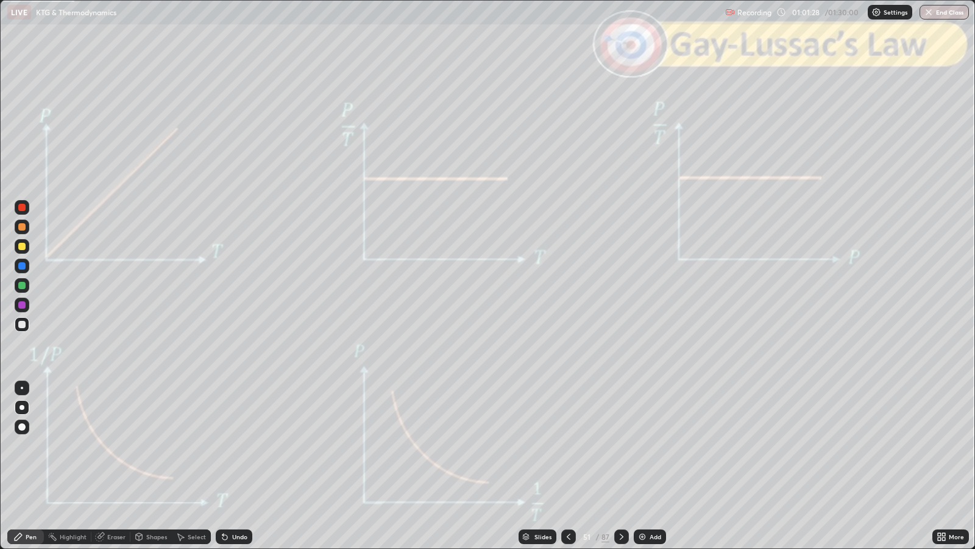
click at [623, 446] on icon at bounding box center [622, 537] width 10 height 10
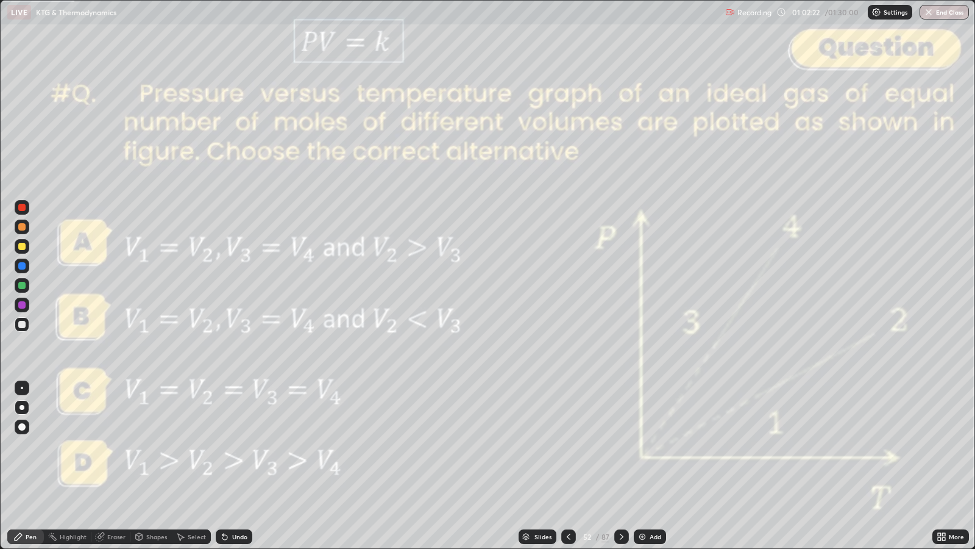
click at [622, 446] on div at bounding box center [621, 536] width 15 height 15
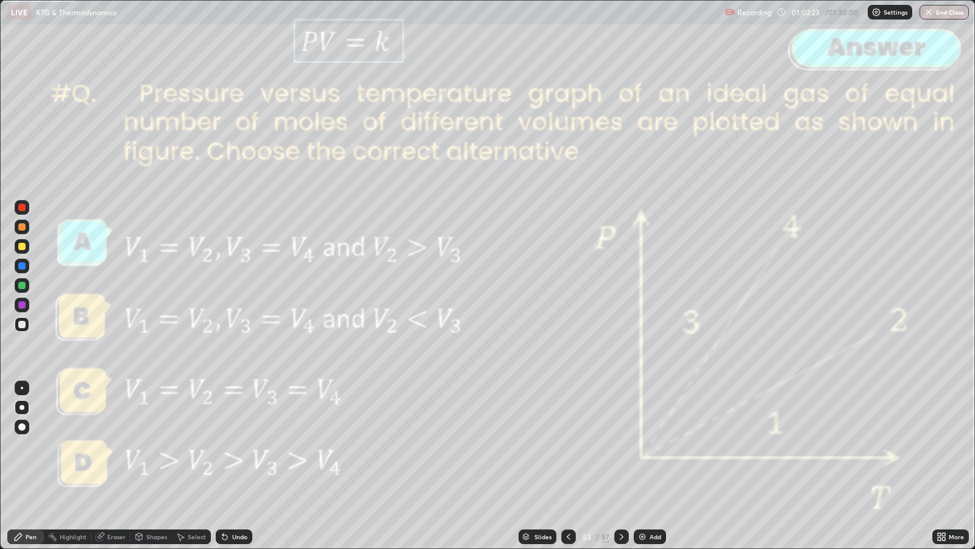
click at [621, 446] on icon at bounding box center [622, 537] width 10 height 10
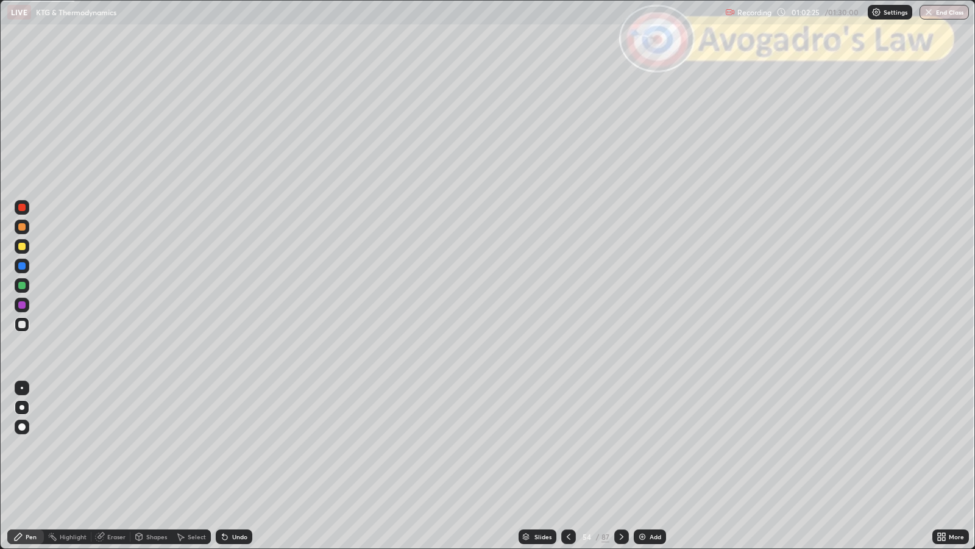
click at [621, 446] on icon at bounding box center [622, 537] width 10 height 10
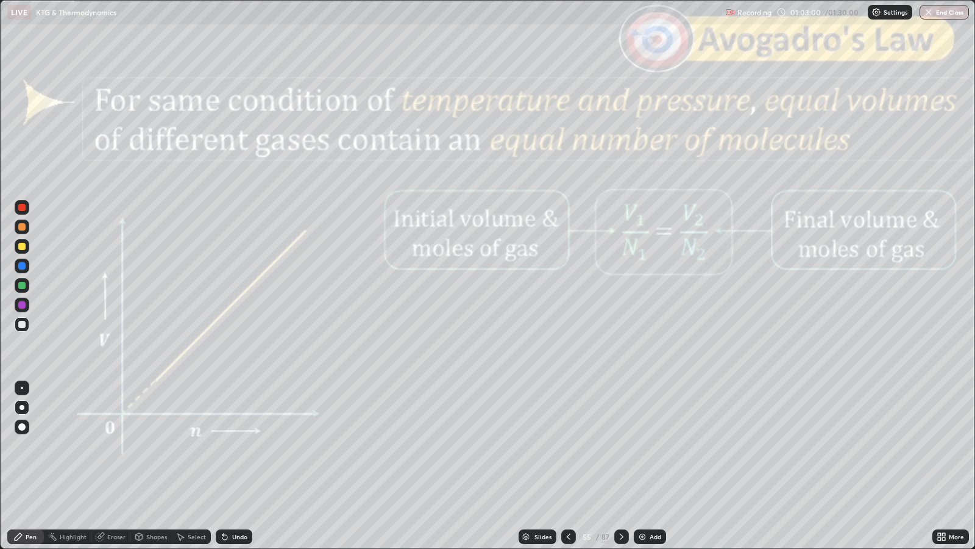
click at [148, 446] on div "Shapes" at bounding box center [156, 536] width 21 height 6
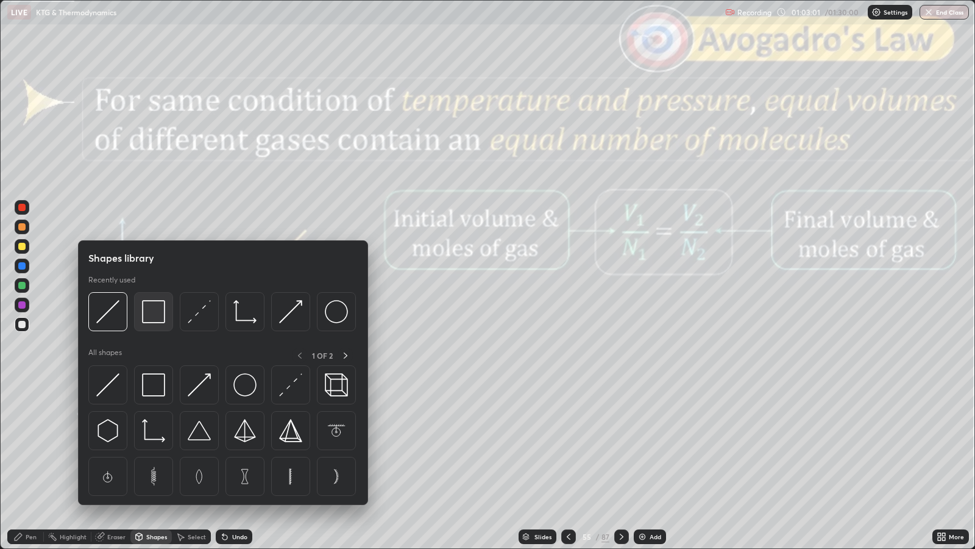
click at [154, 316] on img at bounding box center [153, 311] width 23 height 23
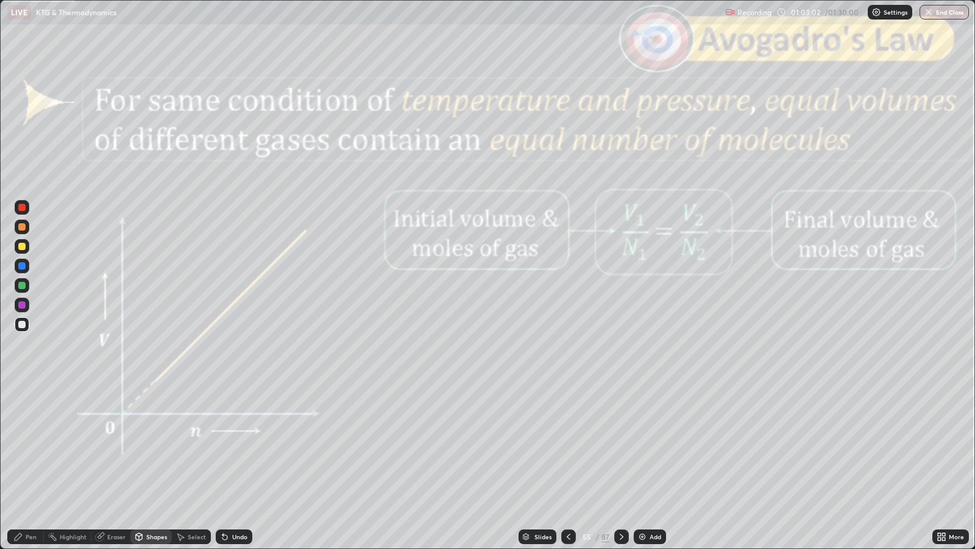
click at [21, 207] on div at bounding box center [21, 207] width 7 height 7
click at [546, 446] on div "Slides" at bounding box center [543, 536] width 17 height 6
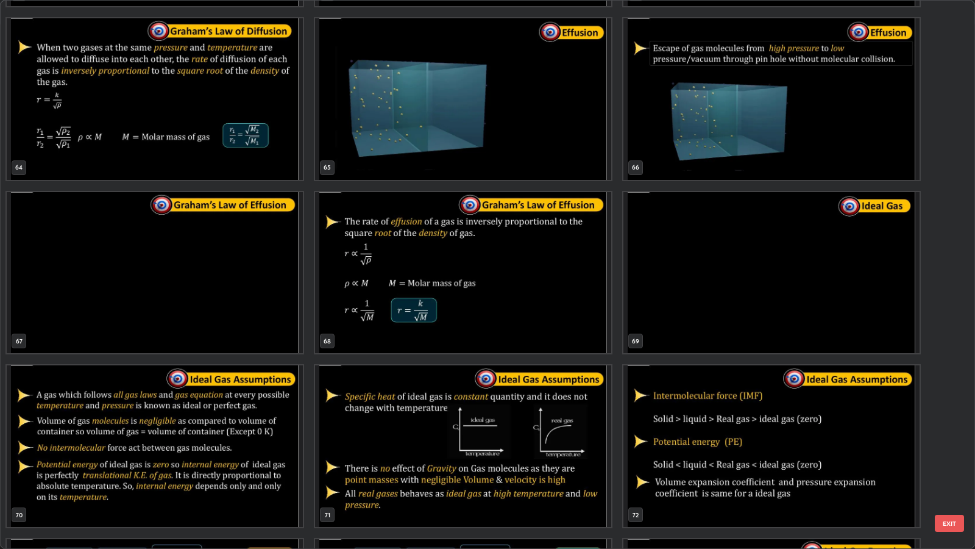
scroll to position [3663, 0]
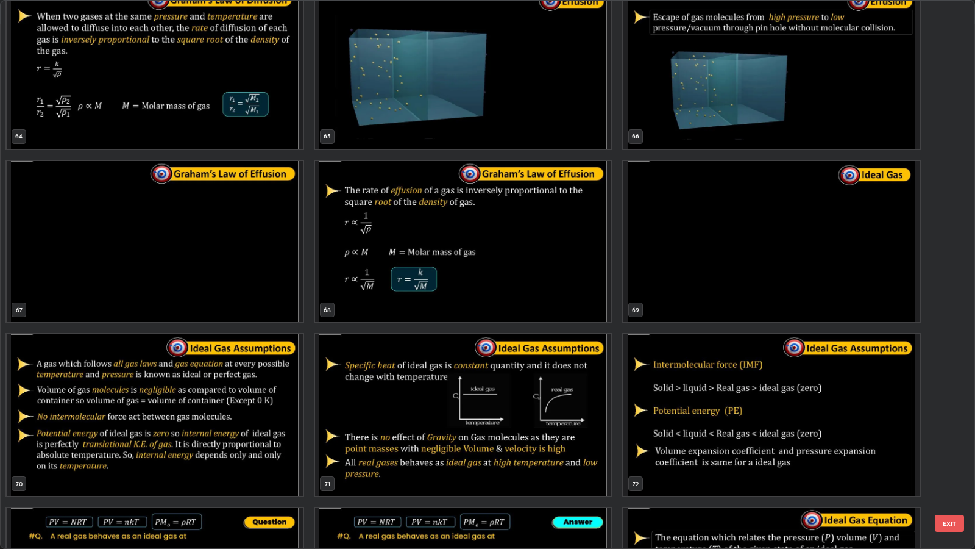
click at [944, 446] on button "EXIT" at bounding box center [949, 522] width 29 height 17
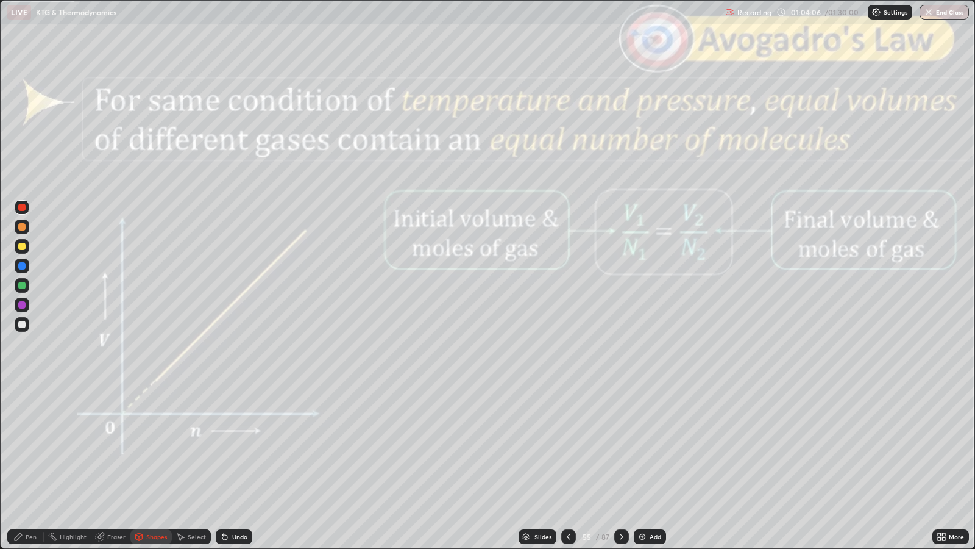
scroll to position [0, 0]
click at [536, 446] on div "Slides" at bounding box center [543, 536] width 17 height 6
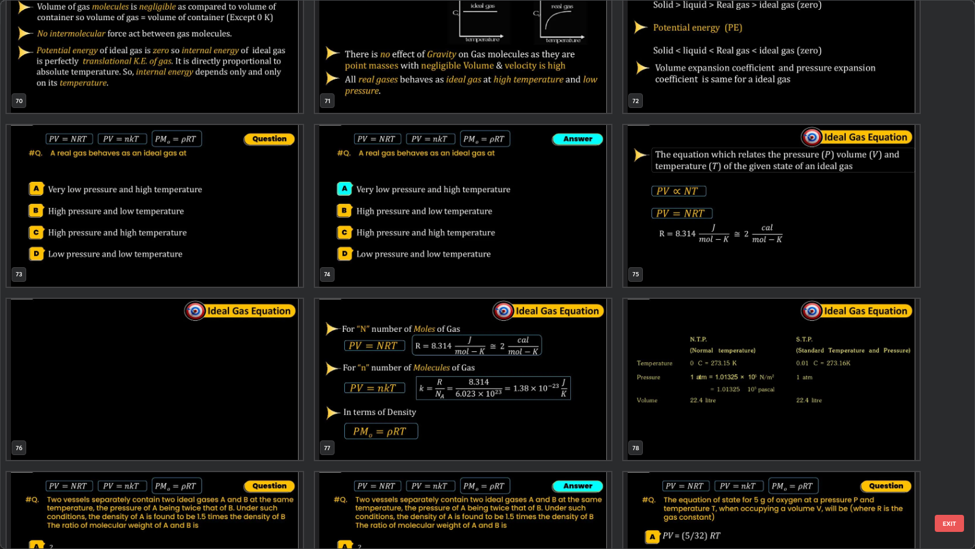
scroll to position [4075, 0]
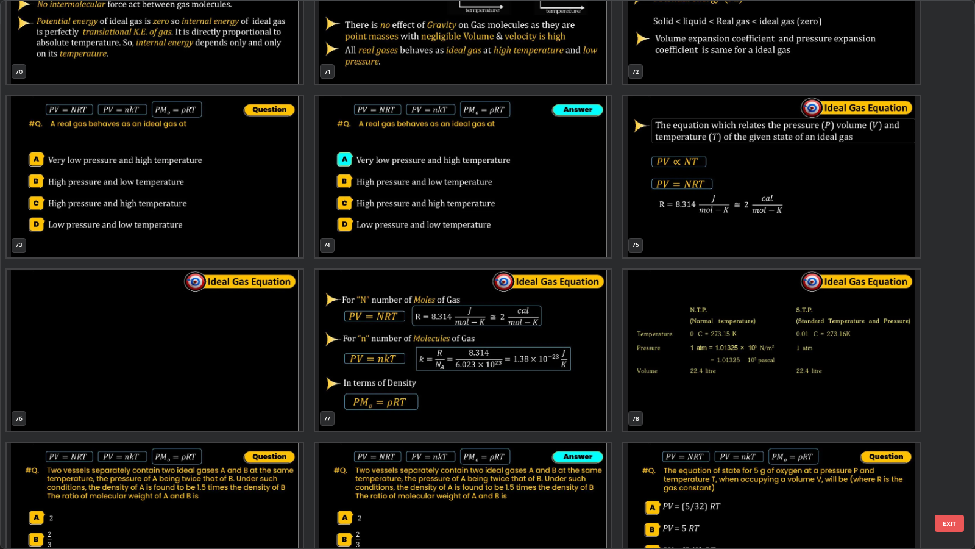
click at [692, 372] on img "grid" at bounding box center [772, 350] width 296 height 162
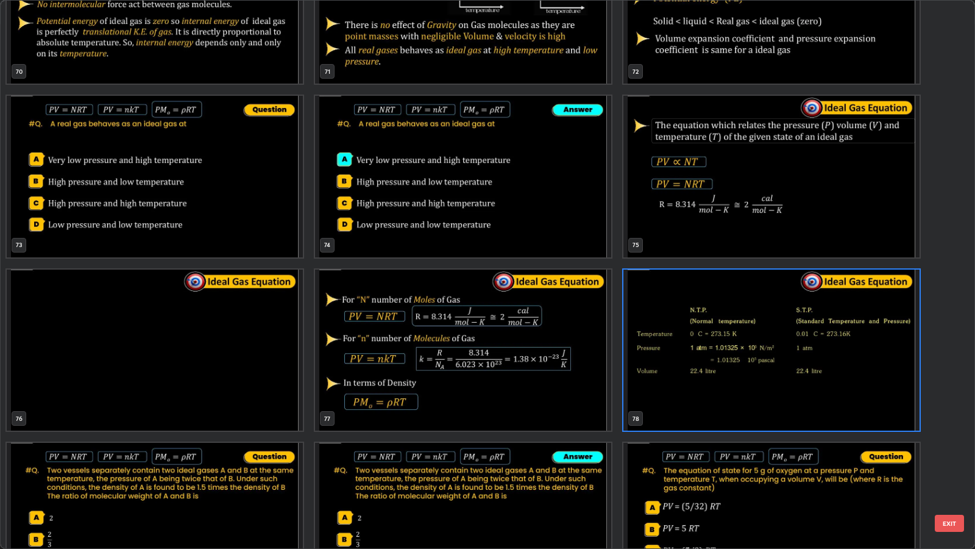
click at [954, 446] on button "EXIT" at bounding box center [949, 522] width 29 height 17
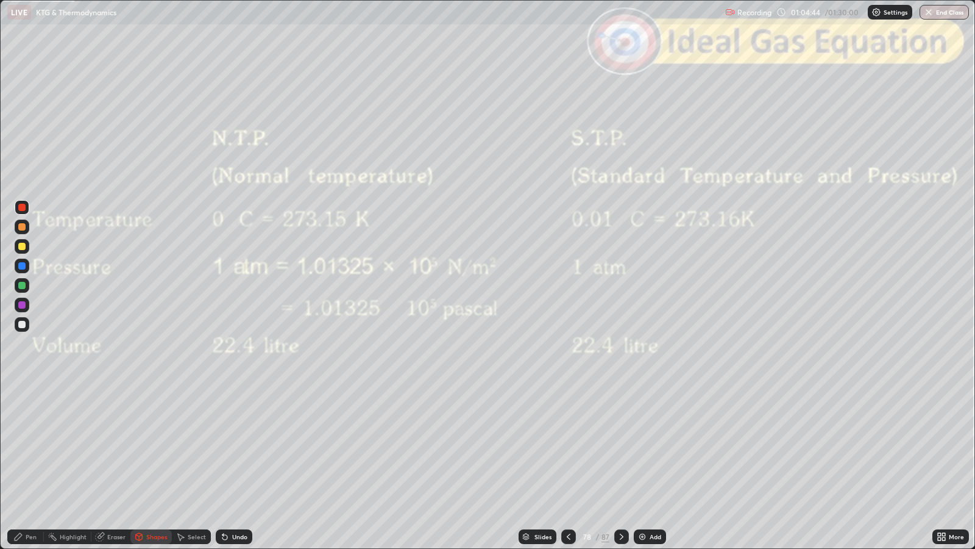
click at [240, 446] on div "Undo" at bounding box center [239, 536] width 15 height 6
click at [246, 446] on div "Undo" at bounding box center [234, 536] width 37 height 15
click at [538, 446] on div "Slides" at bounding box center [543, 536] width 17 height 6
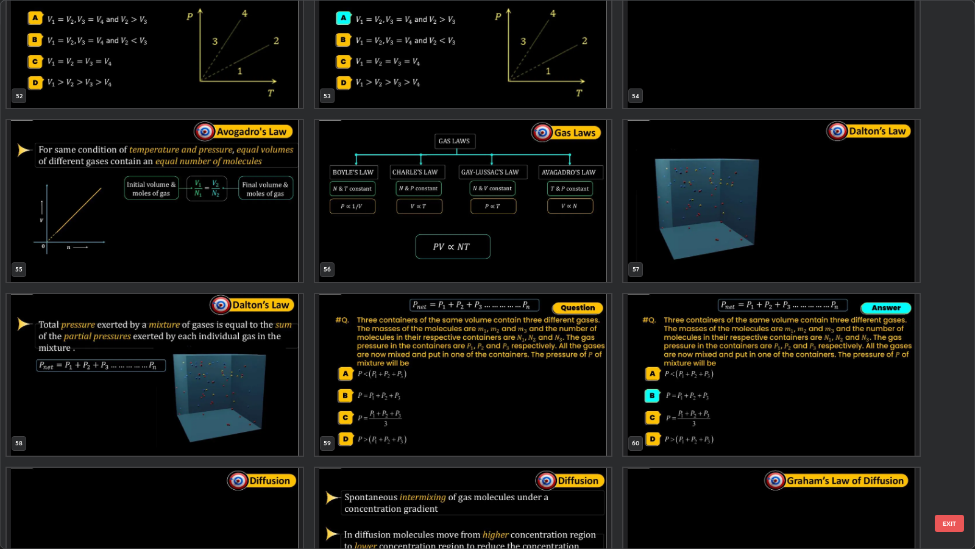
scroll to position [2992, 0]
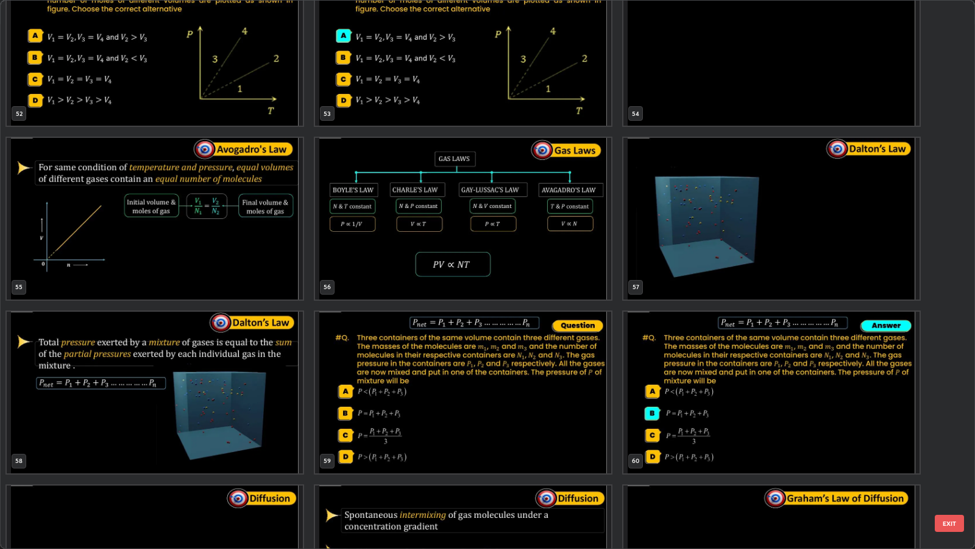
click at [411, 232] on img "grid" at bounding box center [463, 219] width 296 height 162
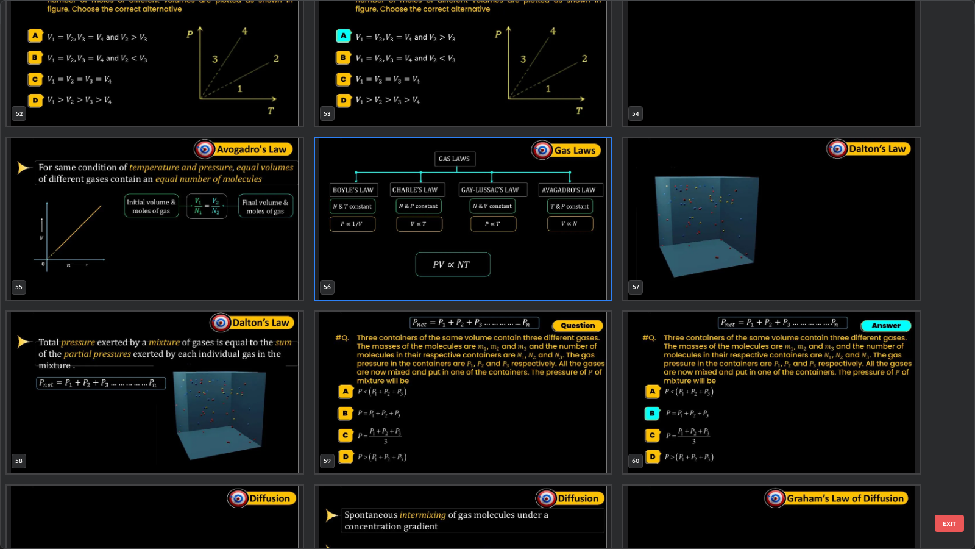
click at [947, 446] on button "EXIT" at bounding box center [949, 522] width 29 height 17
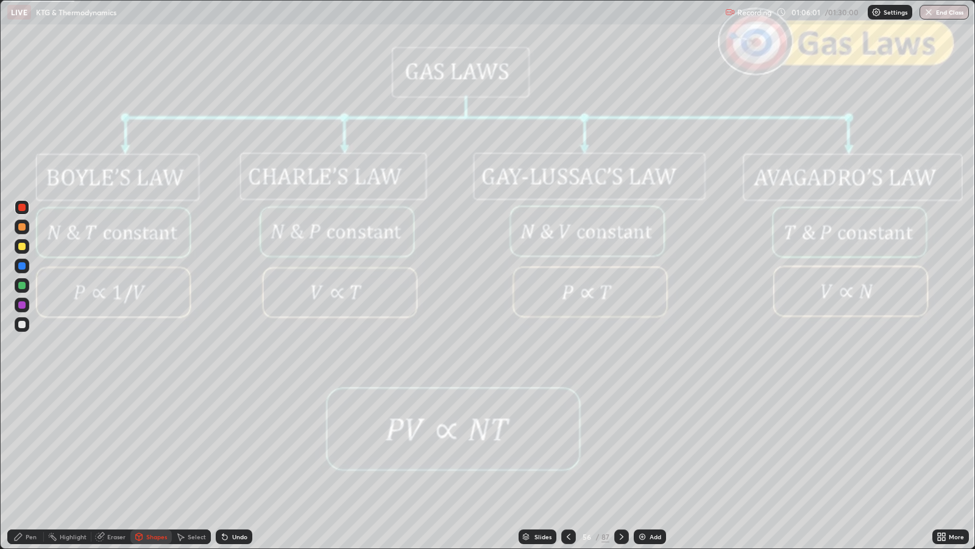
click at [628, 446] on div at bounding box center [621, 536] width 15 height 24
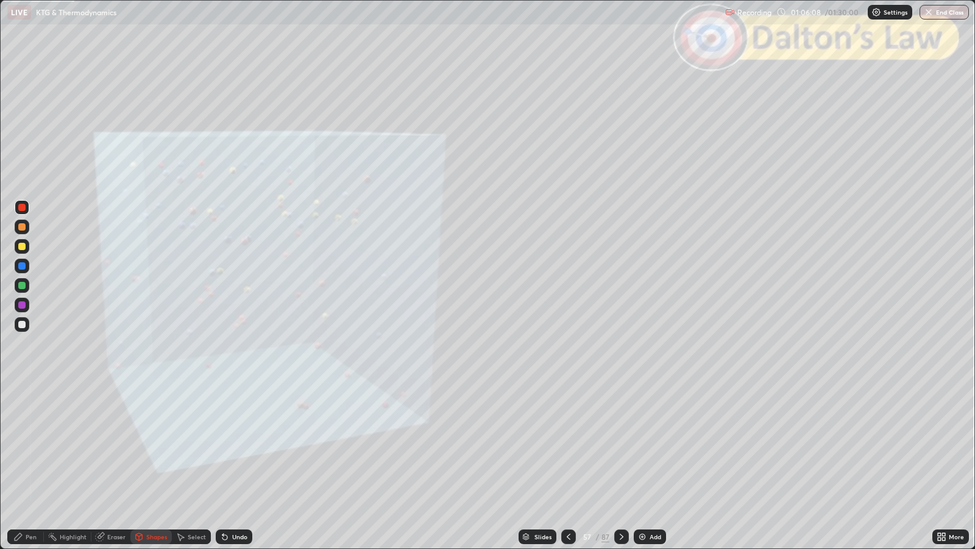
click at [619, 446] on icon at bounding box center [622, 537] width 10 height 10
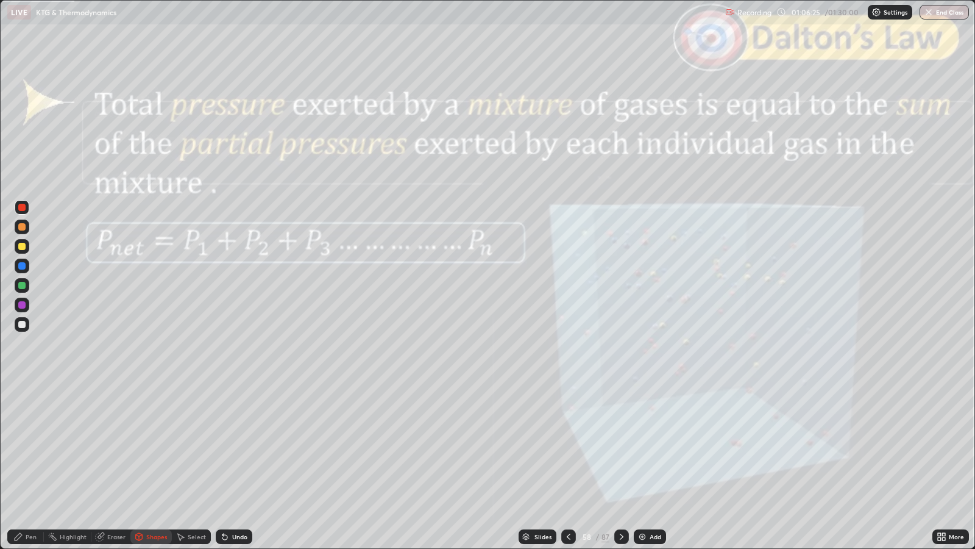
click at [539, 446] on div "Slides" at bounding box center [543, 536] width 17 height 6
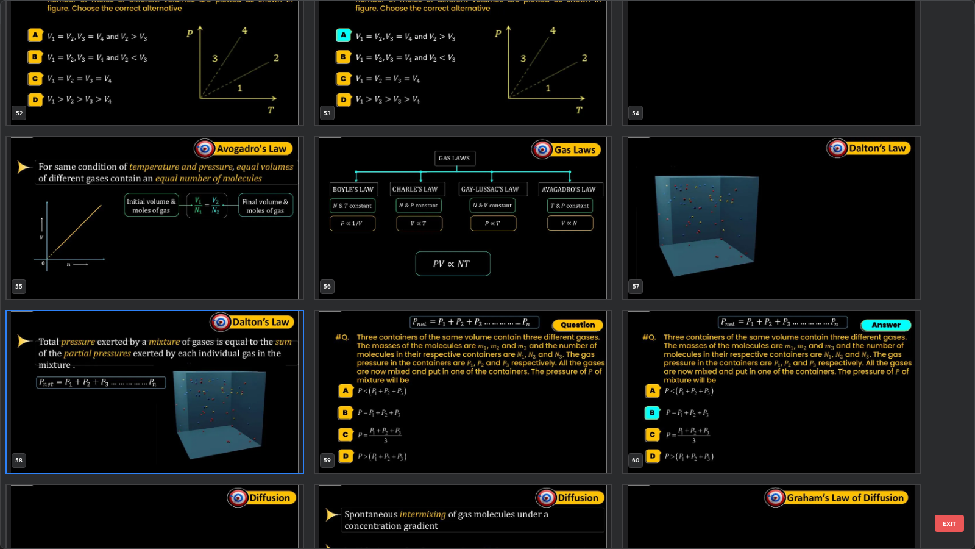
scroll to position [3008, 0]
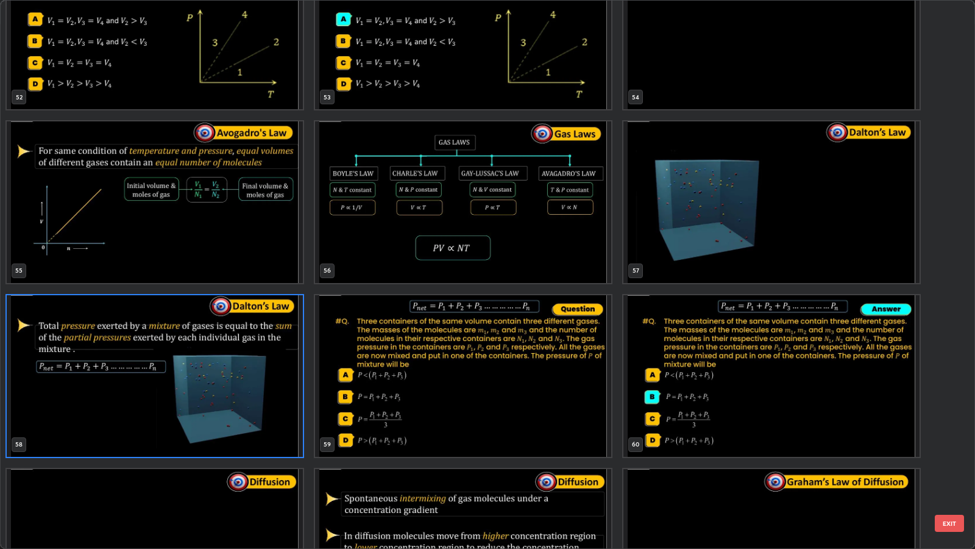
click at [945, 446] on button "EXIT" at bounding box center [949, 522] width 29 height 17
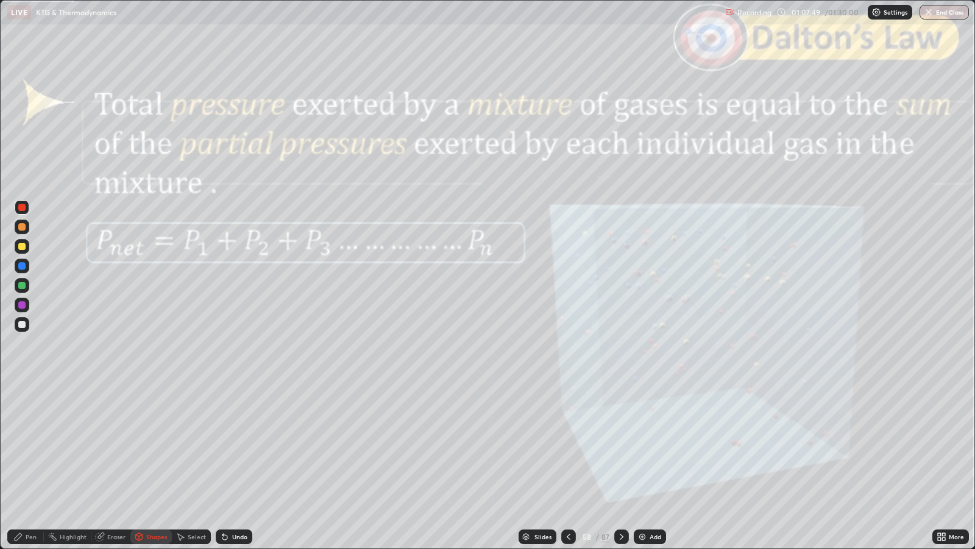
click at [624, 446] on icon at bounding box center [622, 537] width 10 height 10
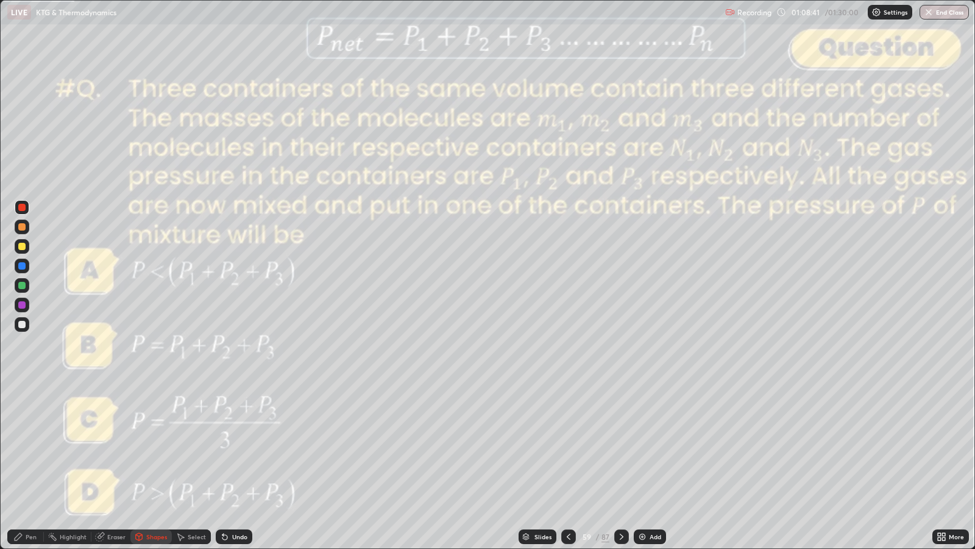
click at [621, 446] on icon at bounding box center [622, 537] width 10 height 10
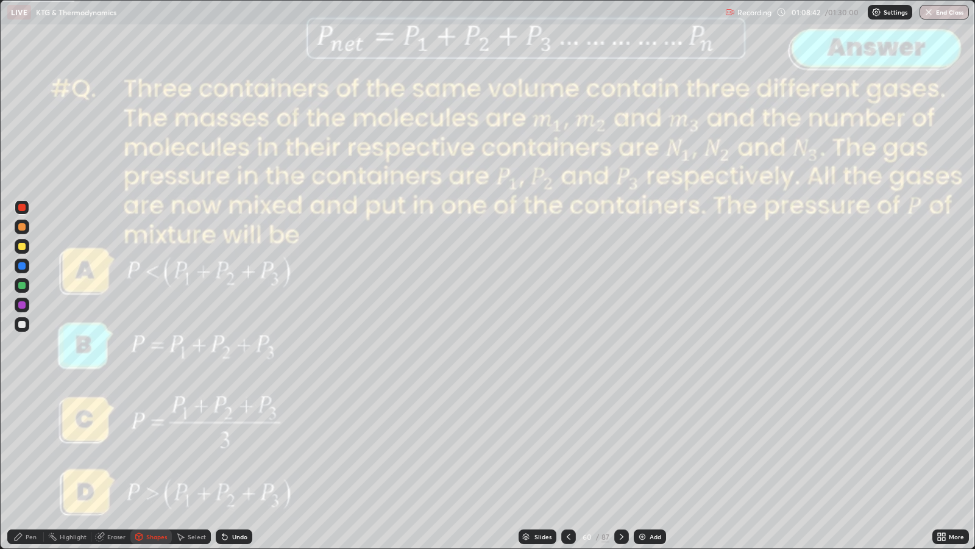
click at [621, 446] on icon at bounding box center [622, 537] width 10 height 10
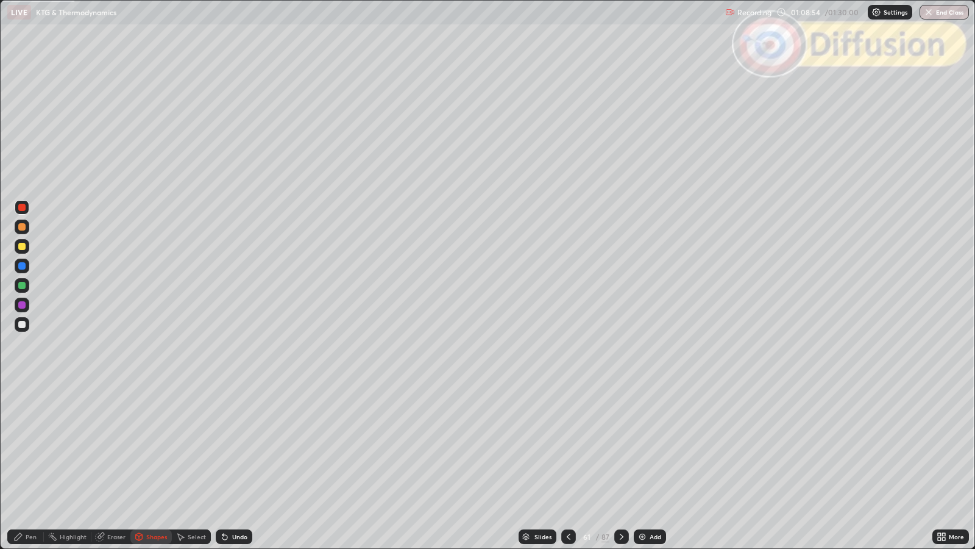
click at [621, 446] on icon at bounding box center [622, 537] width 10 height 10
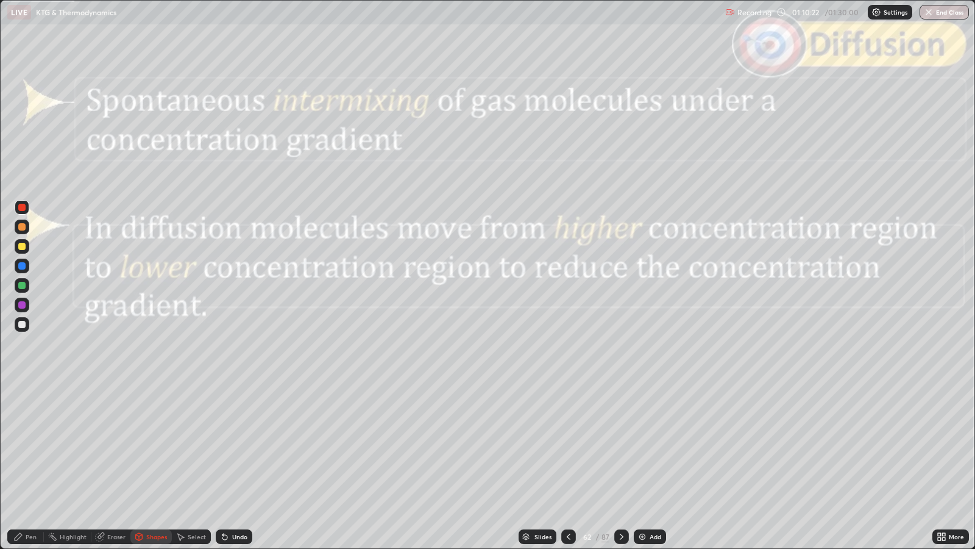
click at [620, 446] on icon at bounding box center [622, 537] width 10 height 10
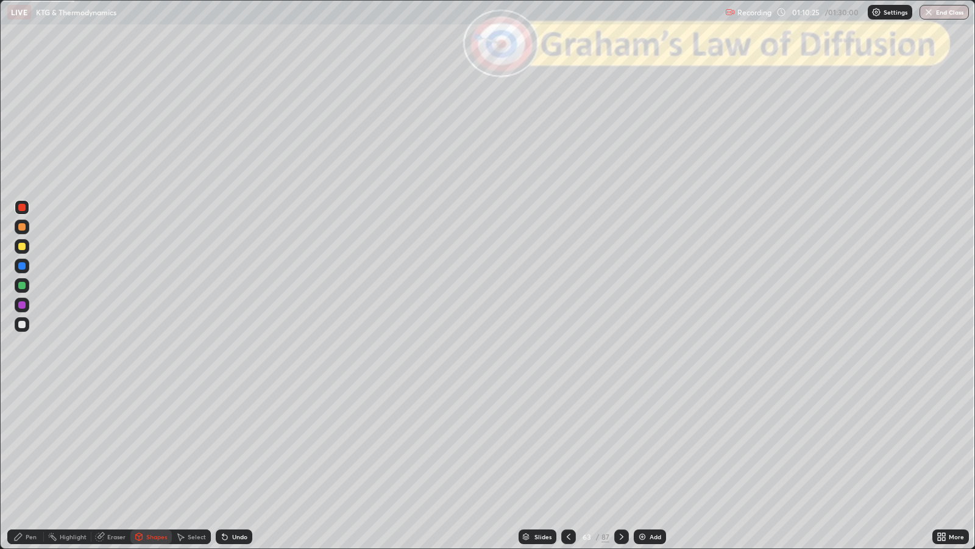
click at [627, 446] on div at bounding box center [621, 536] width 15 height 24
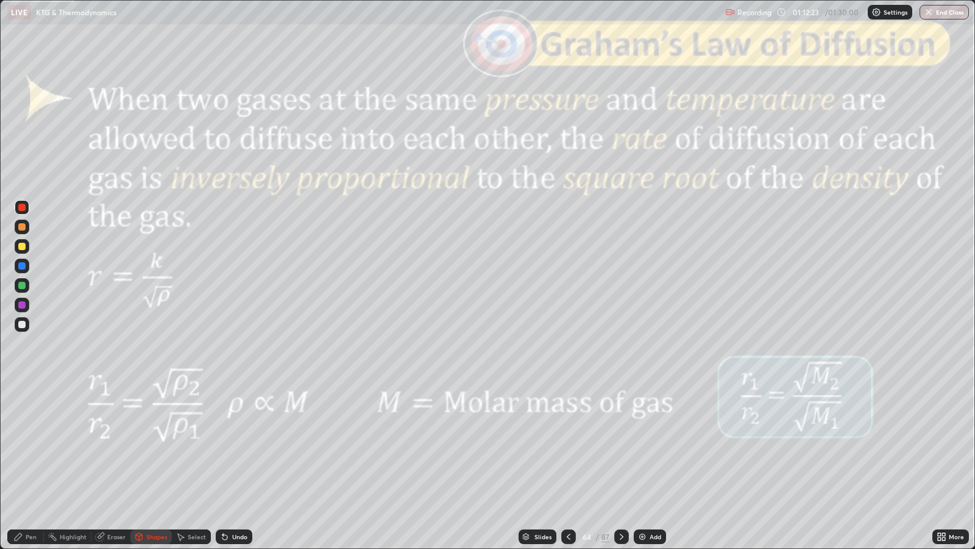
click at [621, 446] on icon at bounding box center [622, 537] width 10 height 10
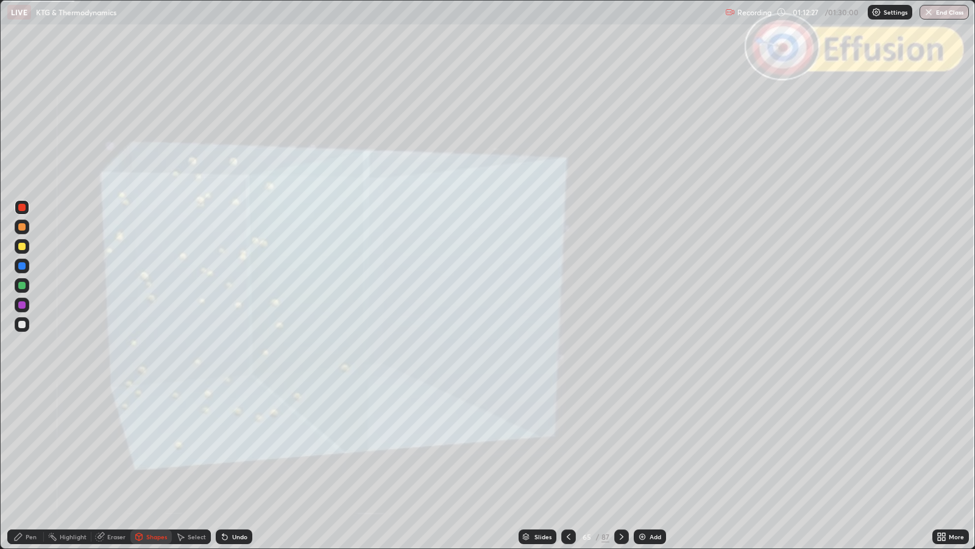
click at [627, 446] on div at bounding box center [621, 536] width 15 height 24
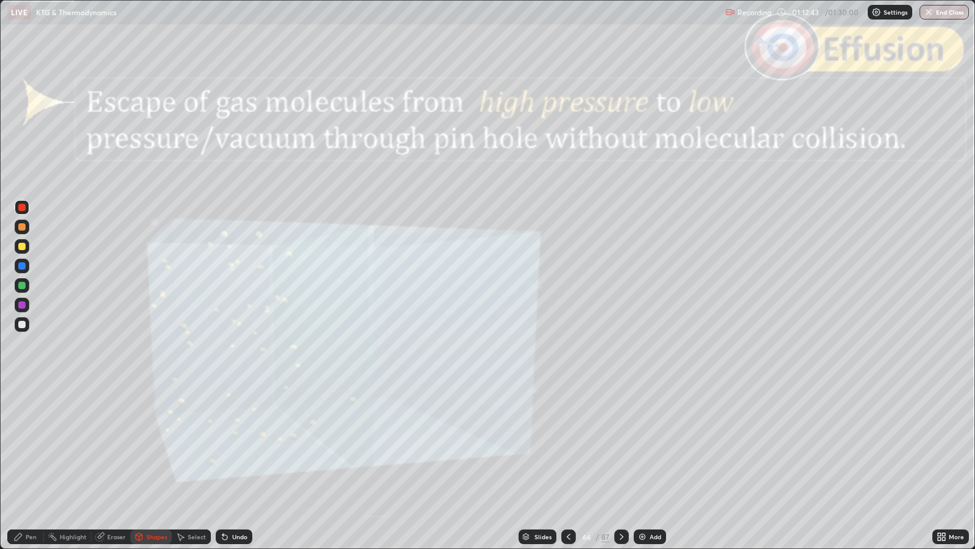
click at [34, 446] on div "Pen" at bounding box center [31, 536] width 11 height 6
click at [621, 446] on icon at bounding box center [622, 537] width 10 height 10
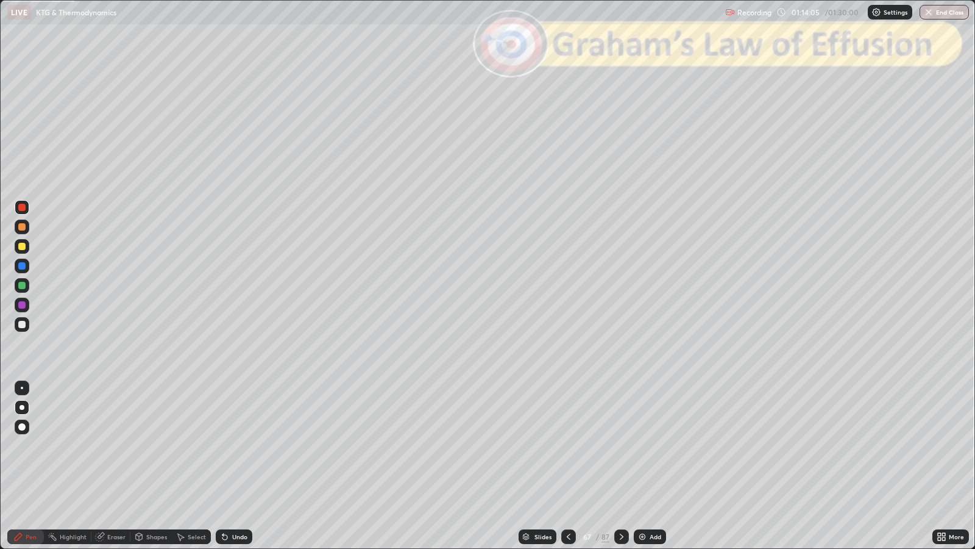
click at [621, 446] on icon at bounding box center [622, 537] width 10 height 10
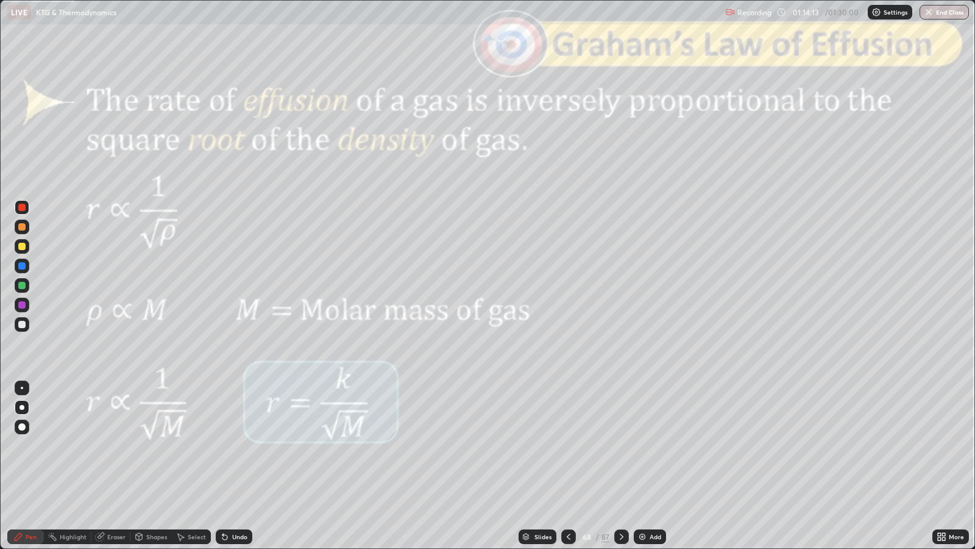
click at [22, 324] on div at bounding box center [21, 324] width 7 height 7
click at [152, 446] on div "Shapes" at bounding box center [156, 536] width 21 height 6
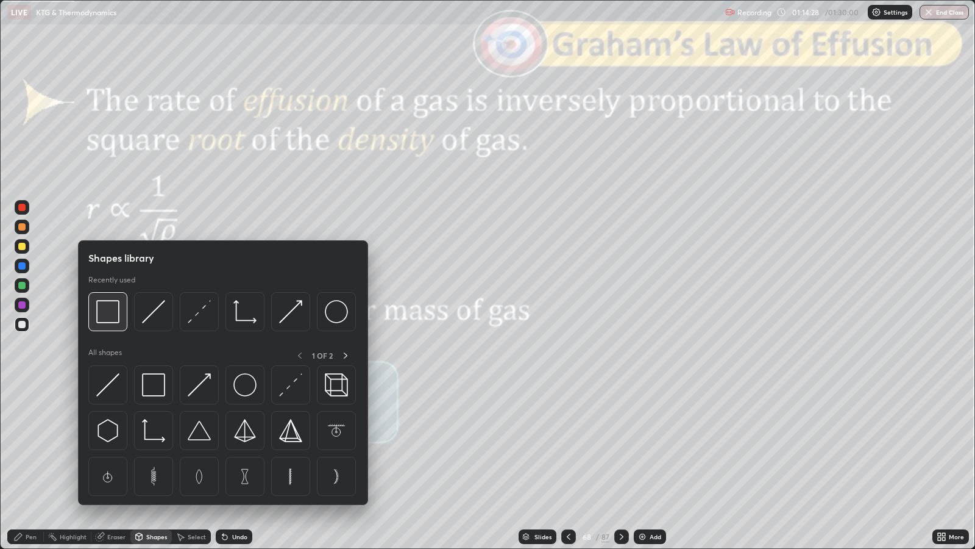
click at [105, 316] on img at bounding box center [107, 311] width 23 height 23
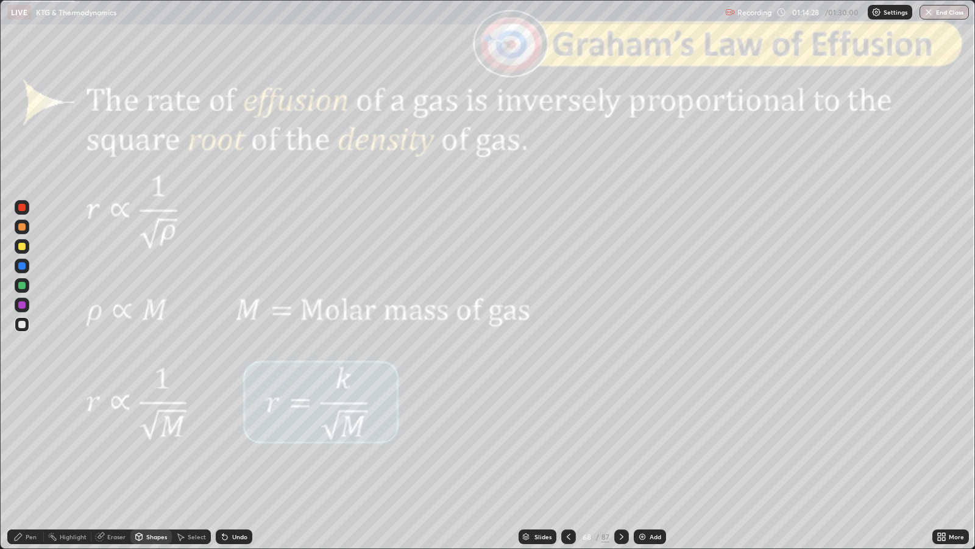
click at [21, 205] on div at bounding box center [21, 207] width 7 height 7
click at [539, 446] on div "Slides" at bounding box center [543, 536] width 17 height 6
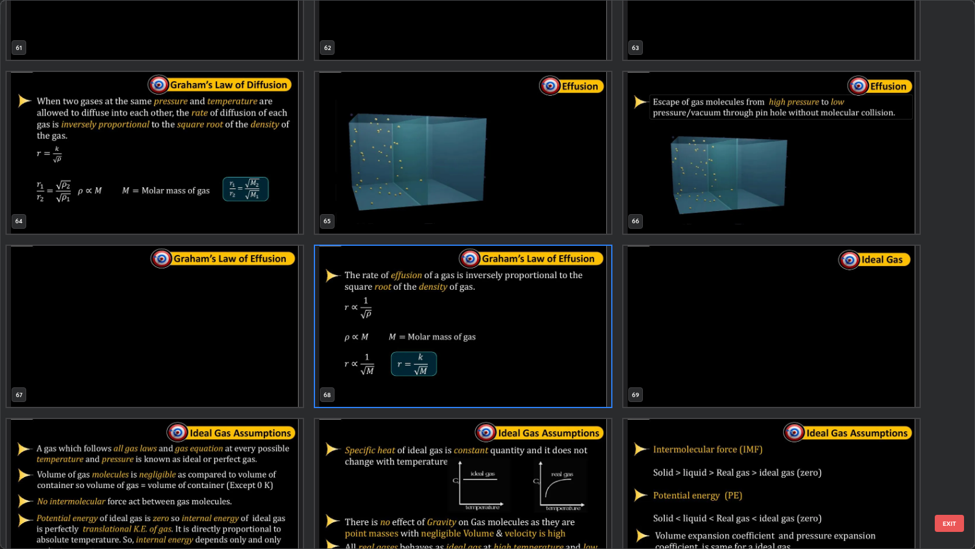
scroll to position [3587, 0]
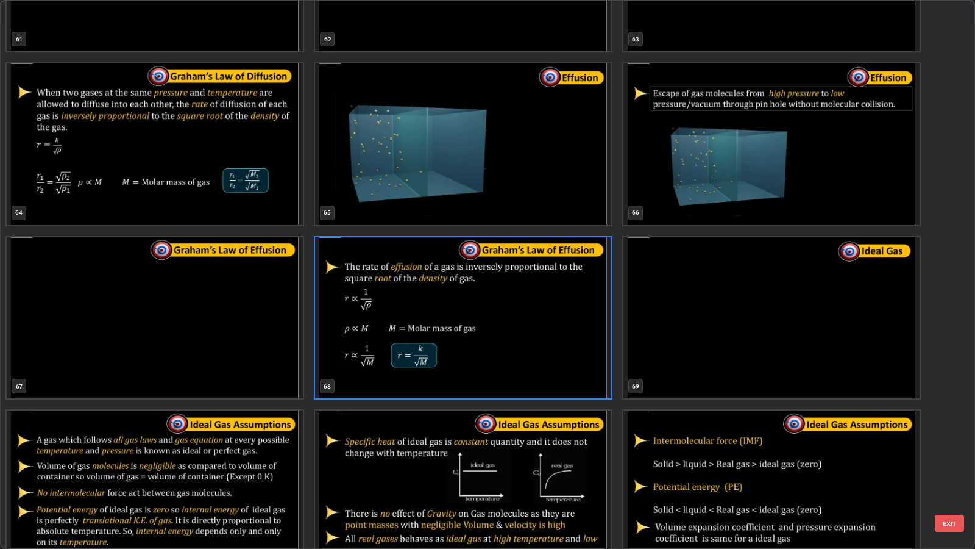
click at [942, 446] on button "EXIT" at bounding box center [949, 522] width 29 height 17
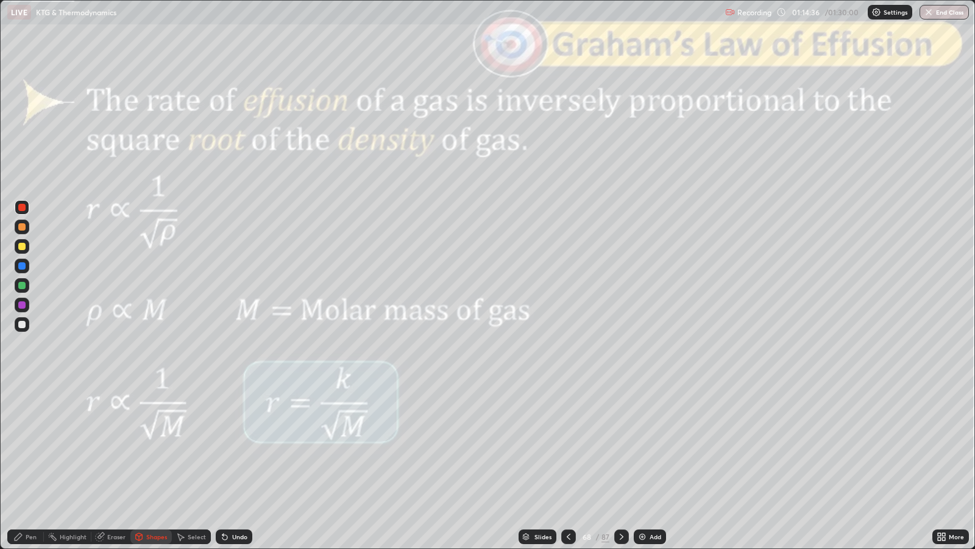
scroll to position [0, 0]
click at [621, 446] on icon at bounding box center [622, 537] width 10 height 10
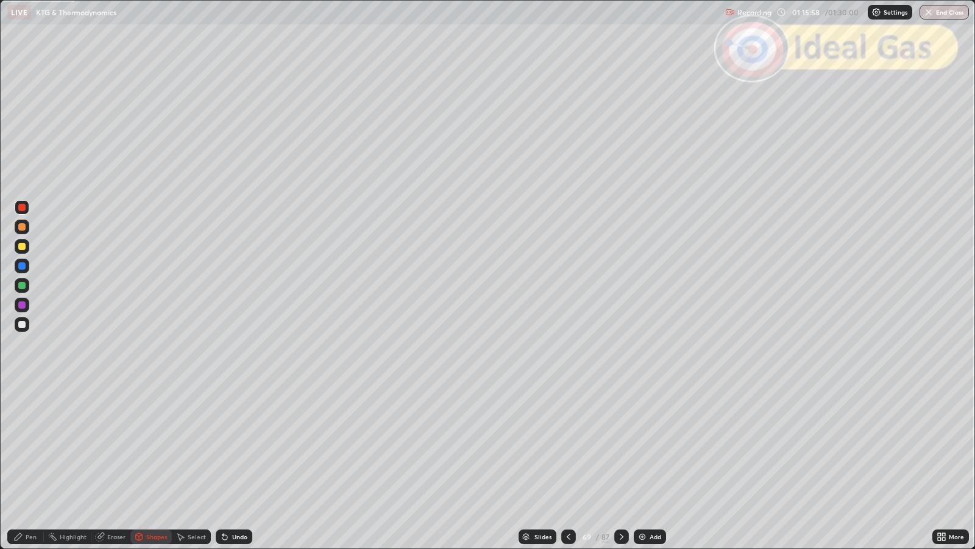
click at [621, 446] on icon at bounding box center [622, 537] width 10 height 10
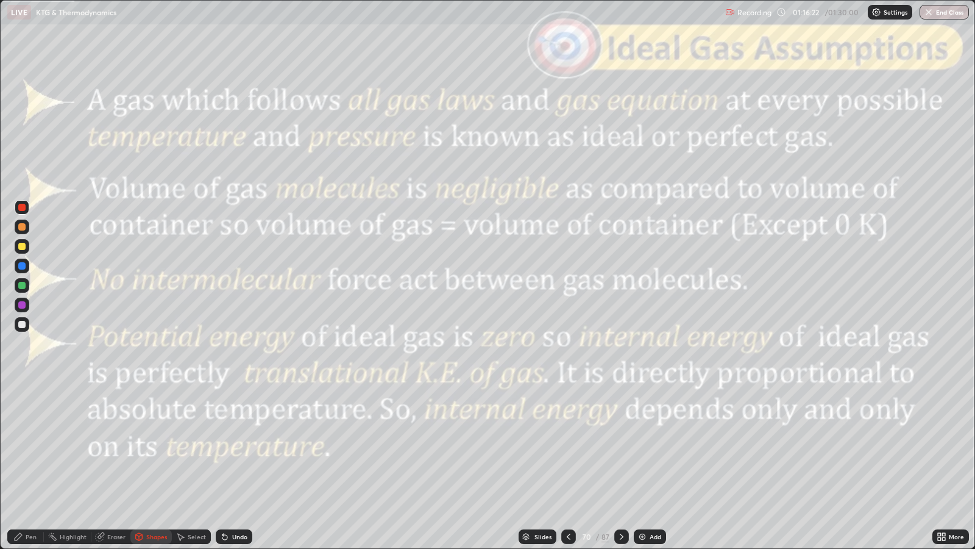
click at [30, 446] on div "Pen" at bounding box center [31, 536] width 11 height 6
click at [235, 446] on div "Undo" at bounding box center [234, 536] width 37 height 15
click at [150, 446] on div "Shapes" at bounding box center [156, 536] width 21 height 6
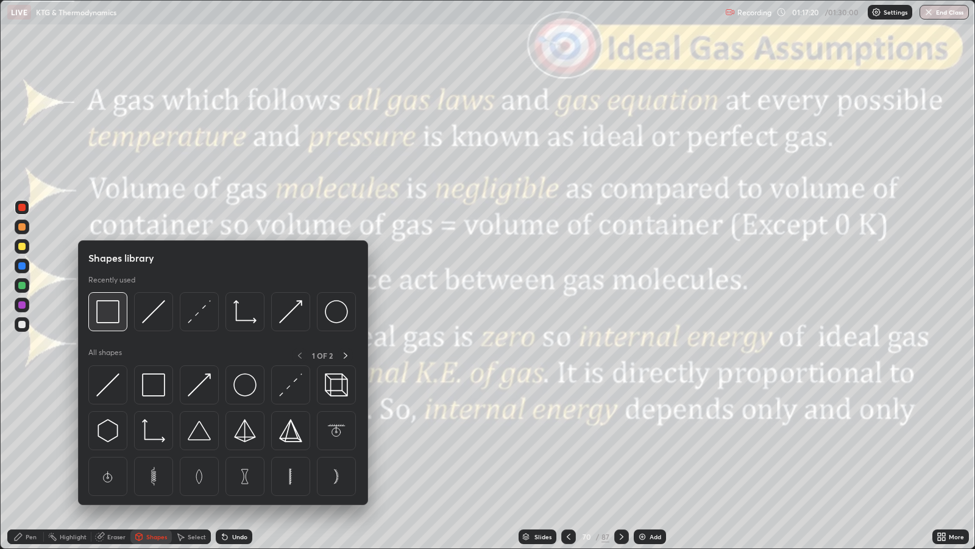
click at [115, 319] on img at bounding box center [107, 311] width 23 height 23
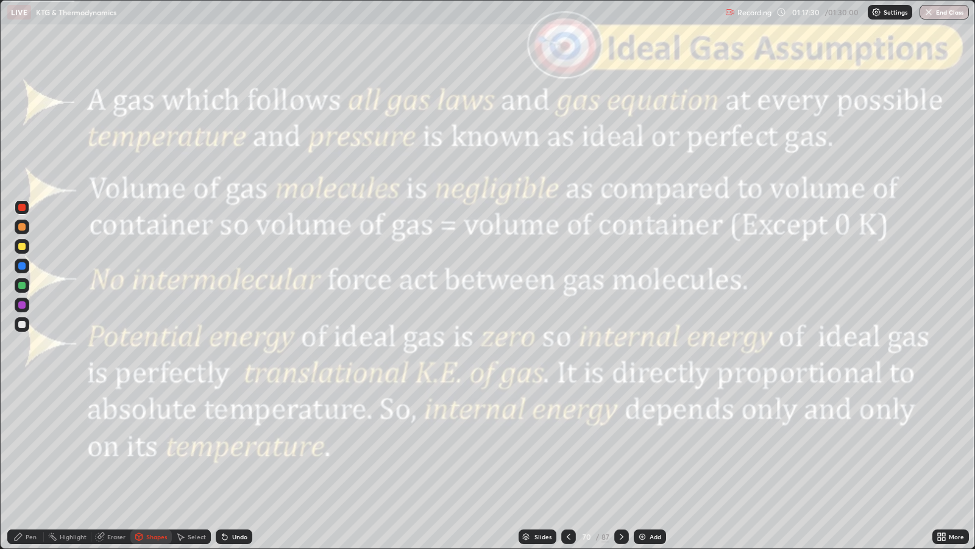
click at [244, 446] on div "Undo" at bounding box center [234, 536] width 37 height 15
click at [547, 446] on div "Slides" at bounding box center [538, 536] width 38 height 15
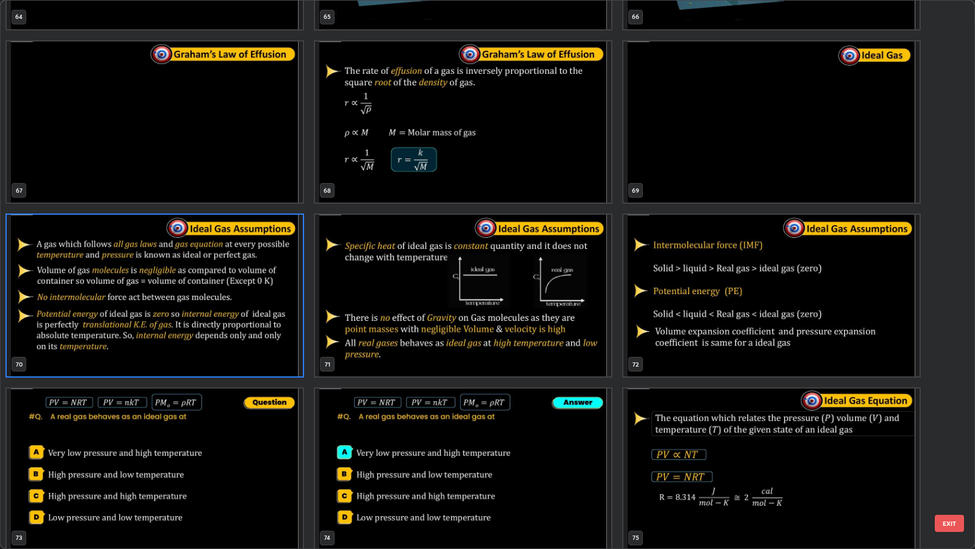
scroll to position [3783, 0]
click at [955, 446] on button "EXIT" at bounding box center [949, 522] width 29 height 17
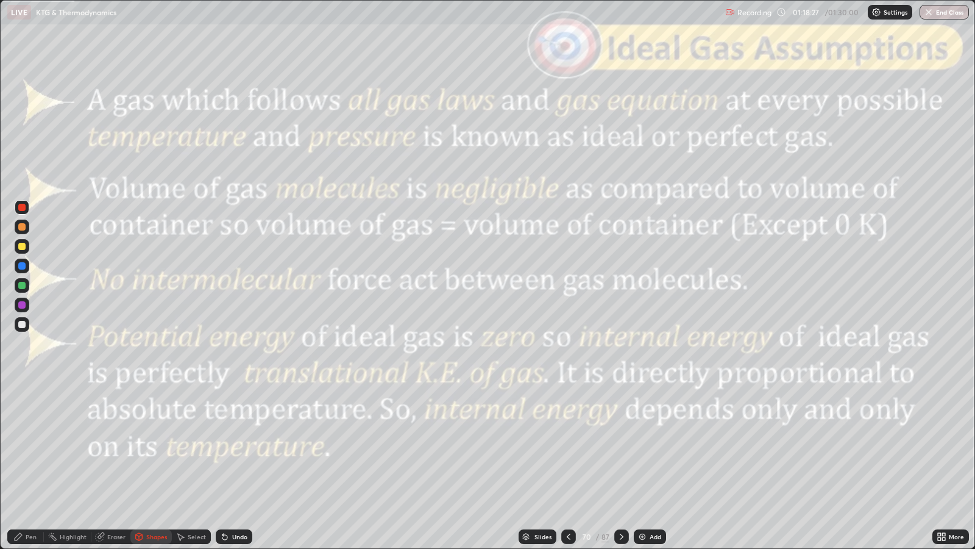
click at [232, 446] on div "Undo" at bounding box center [239, 536] width 15 height 6
click at [27, 446] on div "Pen" at bounding box center [31, 536] width 11 height 6
click at [622, 446] on icon at bounding box center [622, 537] width 10 height 10
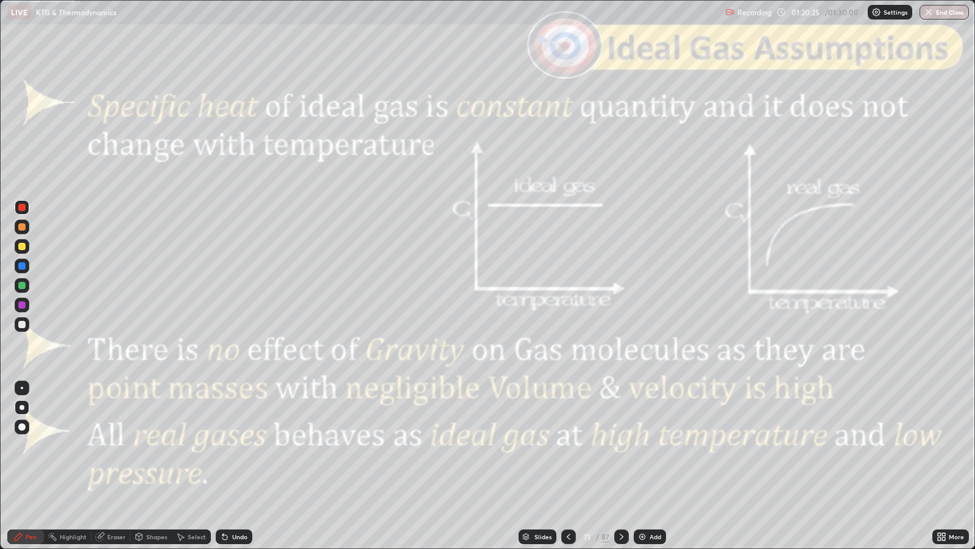
click at [244, 446] on div "Undo" at bounding box center [234, 536] width 37 height 15
click at [160, 446] on div "Shapes" at bounding box center [156, 536] width 21 height 6
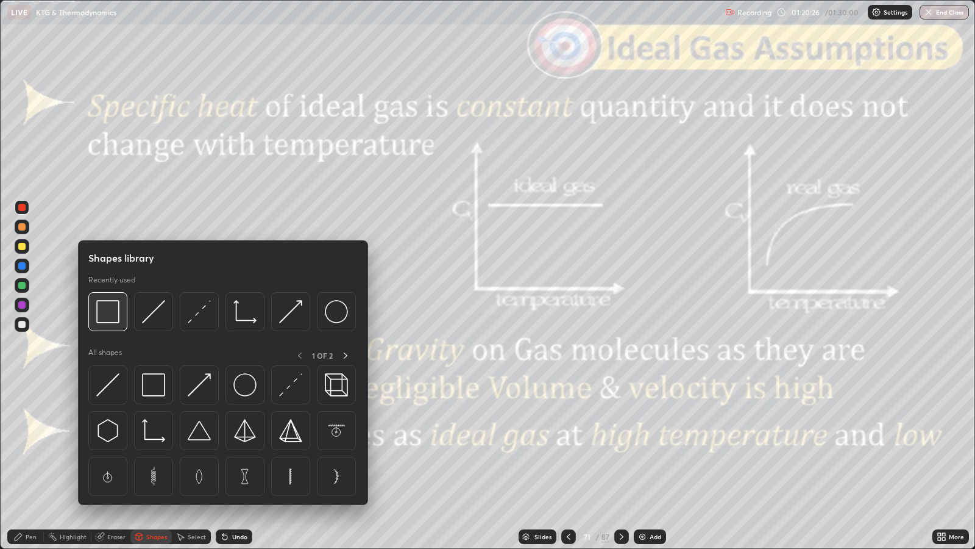
click at [118, 318] on img at bounding box center [107, 311] width 23 height 23
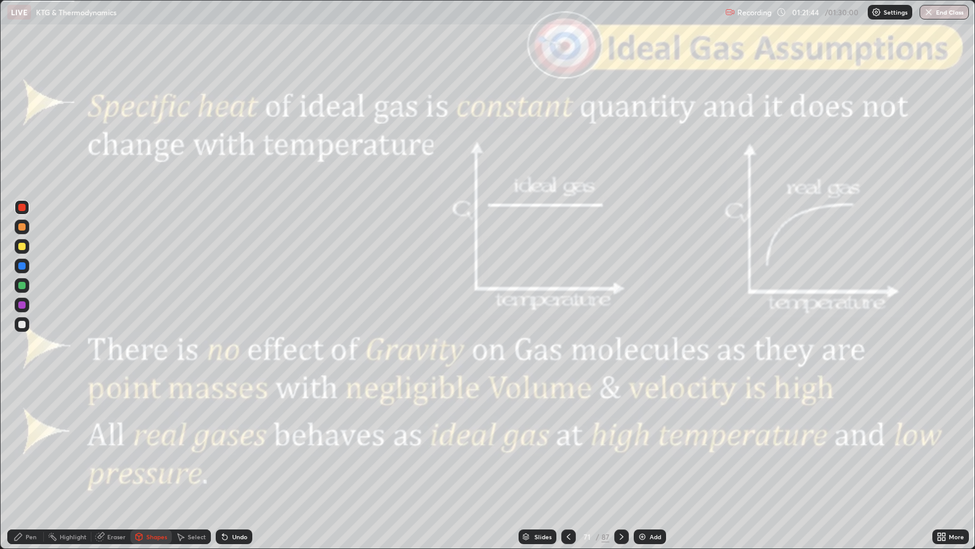
click at [31, 446] on div "Pen" at bounding box center [31, 536] width 11 height 6
click at [619, 446] on icon at bounding box center [622, 537] width 10 height 10
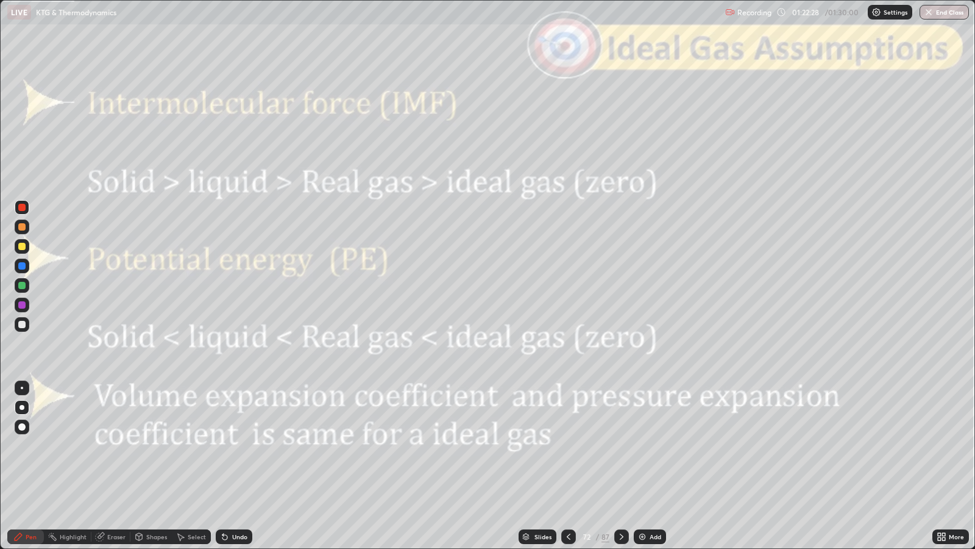
click at [241, 446] on div "Undo" at bounding box center [239, 536] width 15 height 6
click at [161, 446] on div "Shapes" at bounding box center [156, 536] width 21 height 6
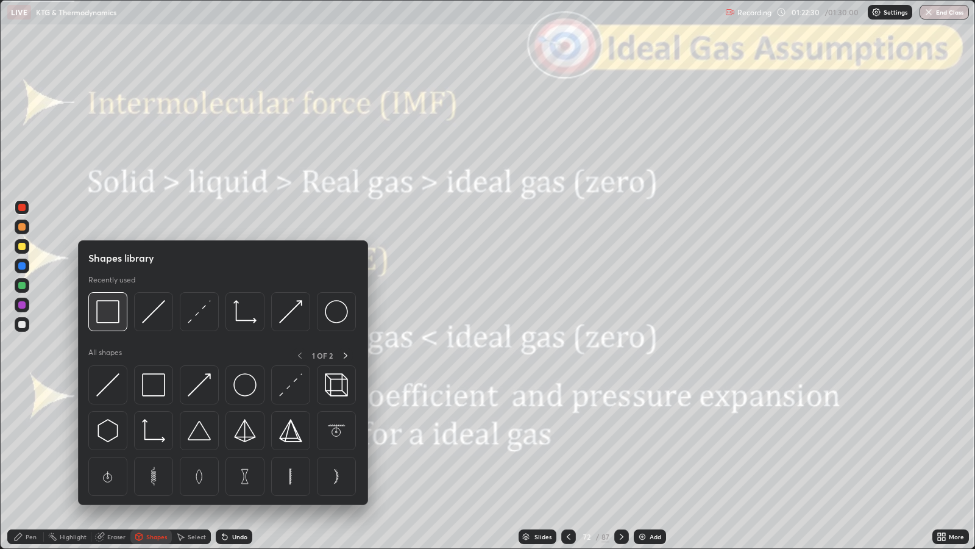
click at [119, 320] on img at bounding box center [107, 311] width 23 height 23
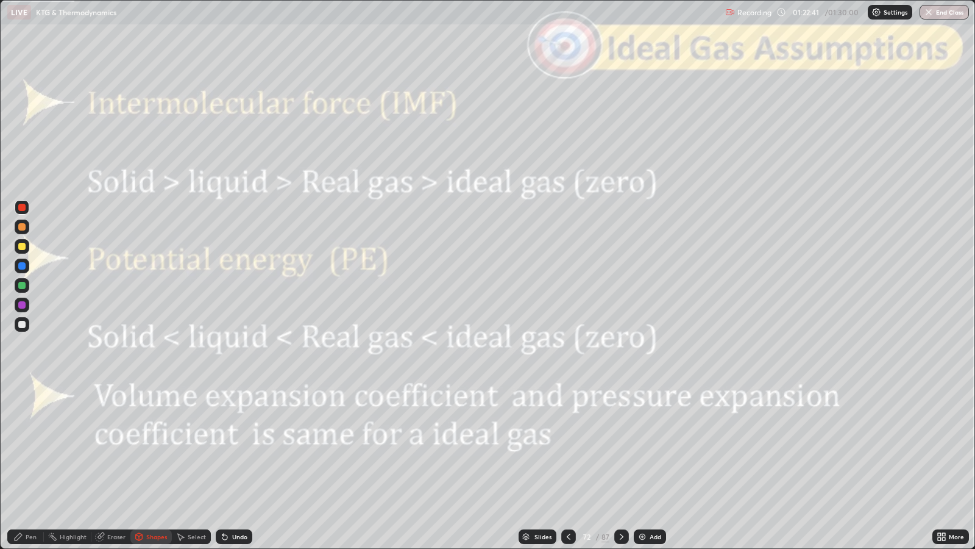
click at [30, 446] on div "Pen" at bounding box center [31, 536] width 11 height 6
click at [539, 446] on div "Slides" at bounding box center [543, 536] width 17 height 6
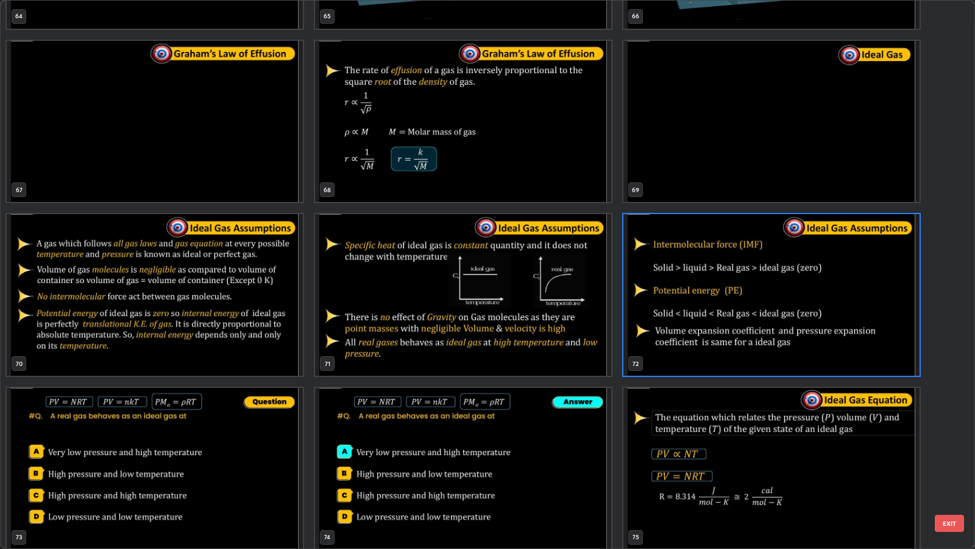
scroll to position [3850, 0]
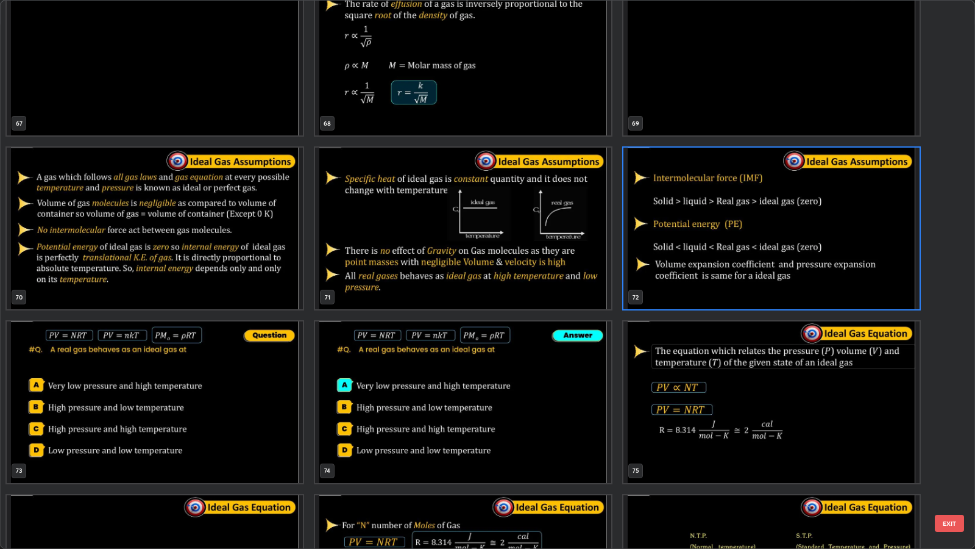
click at [947, 446] on button "EXIT" at bounding box center [949, 522] width 29 height 17
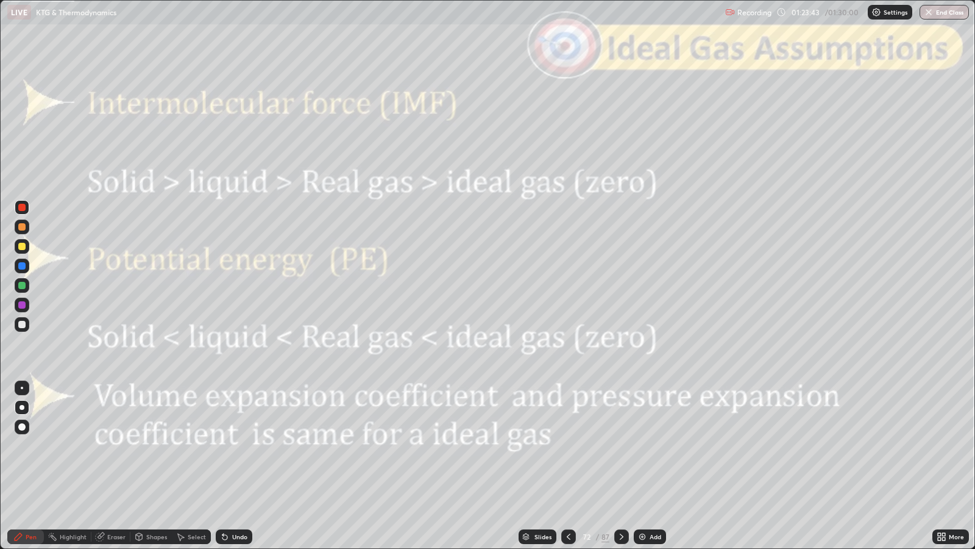
click at [237, 446] on div "Undo" at bounding box center [239, 536] width 15 height 6
click at [157, 446] on div "Shapes" at bounding box center [156, 536] width 21 height 6
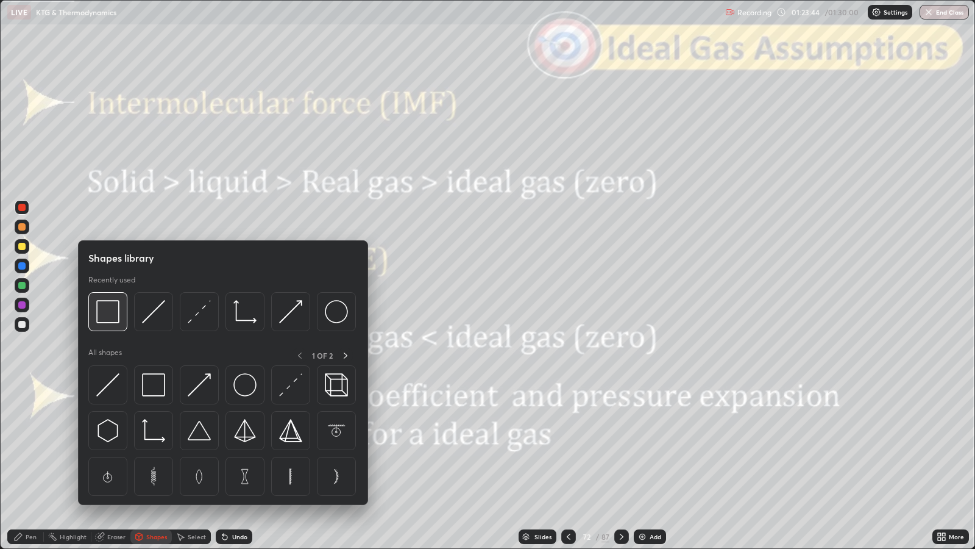
click at [110, 308] on img at bounding box center [107, 311] width 23 height 23
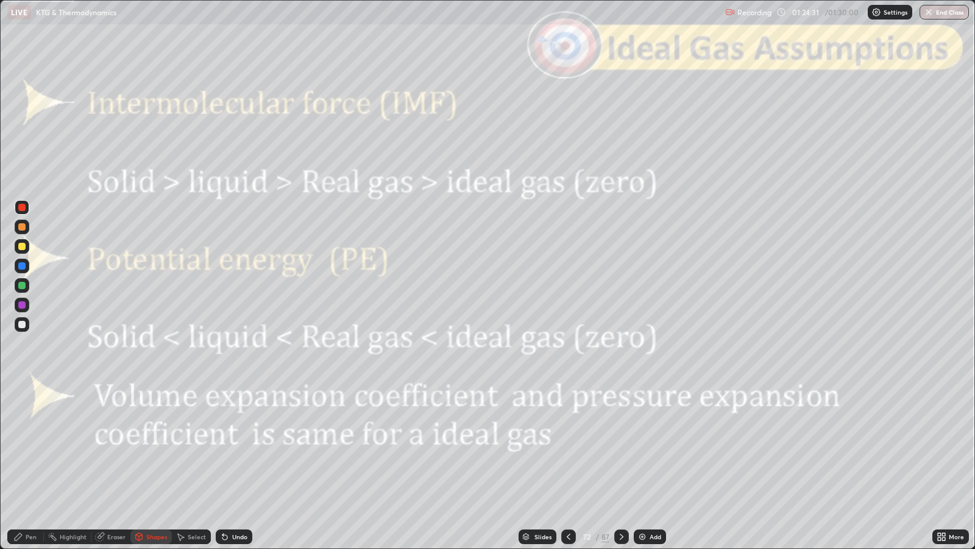
click at [621, 446] on icon at bounding box center [622, 537] width 10 height 10
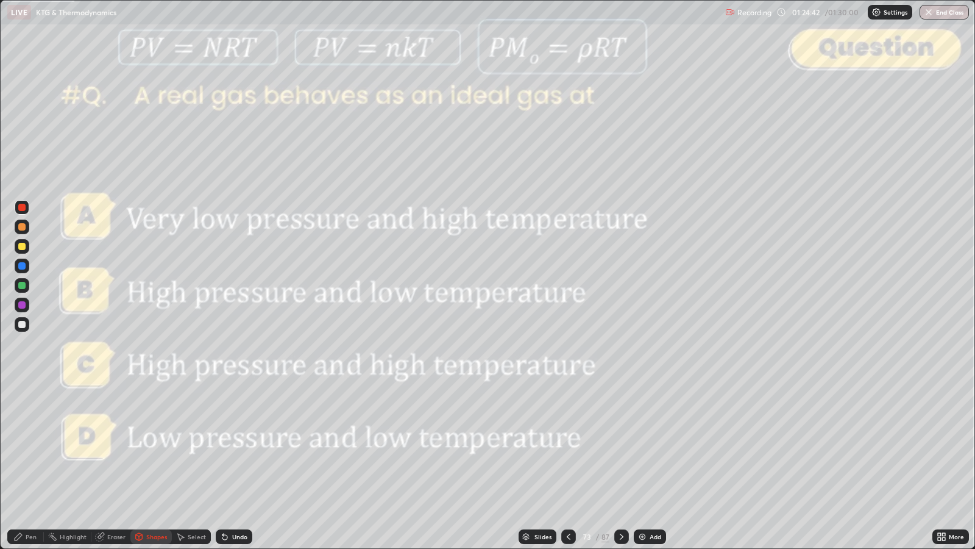
click at [621, 446] on icon at bounding box center [622, 537] width 10 height 10
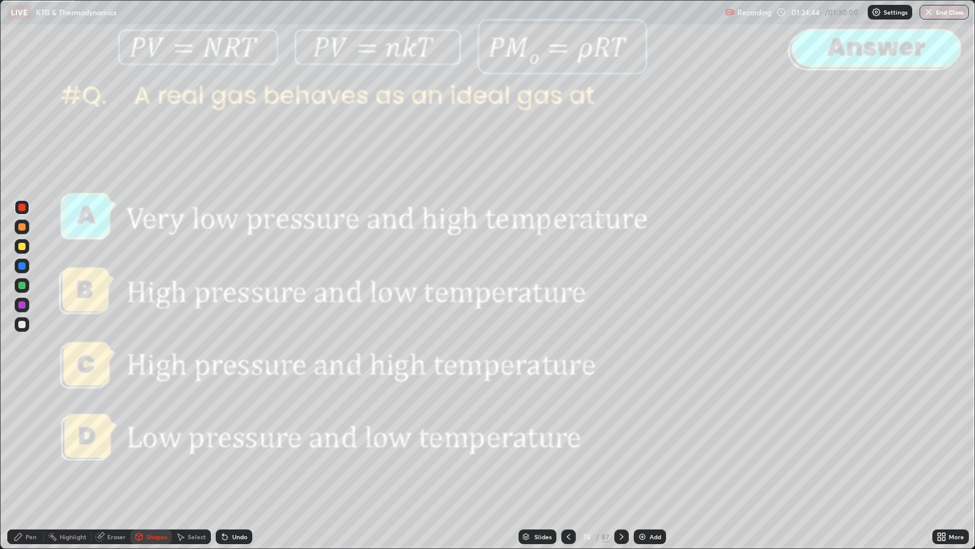
click at [621, 446] on icon at bounding box center [622, 537] width 10 height 10
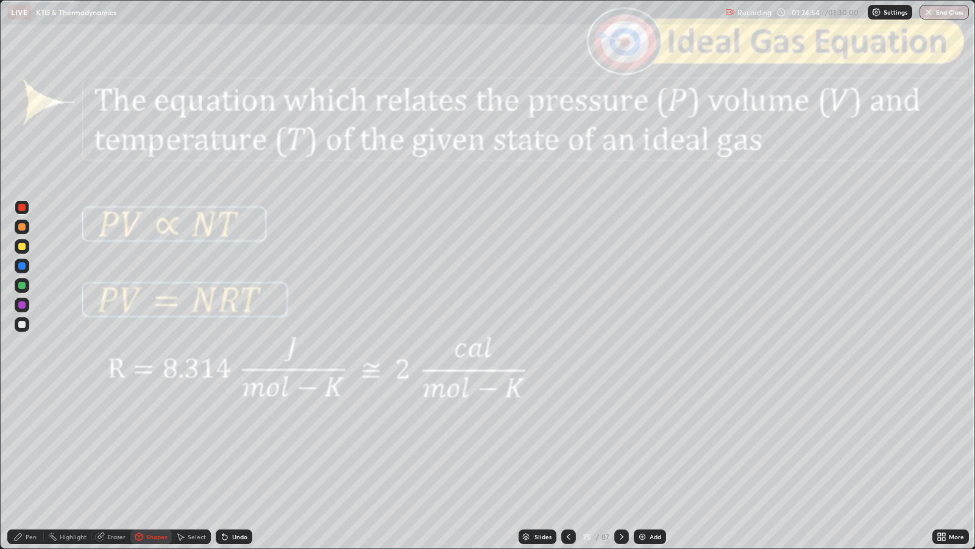
click at [230, 446] on div "Undo" at bounding box center [234, 536] width 37 height 15
click at [537, 446] on div "Slides" at bounding box center [538, 536] width 38 height 15
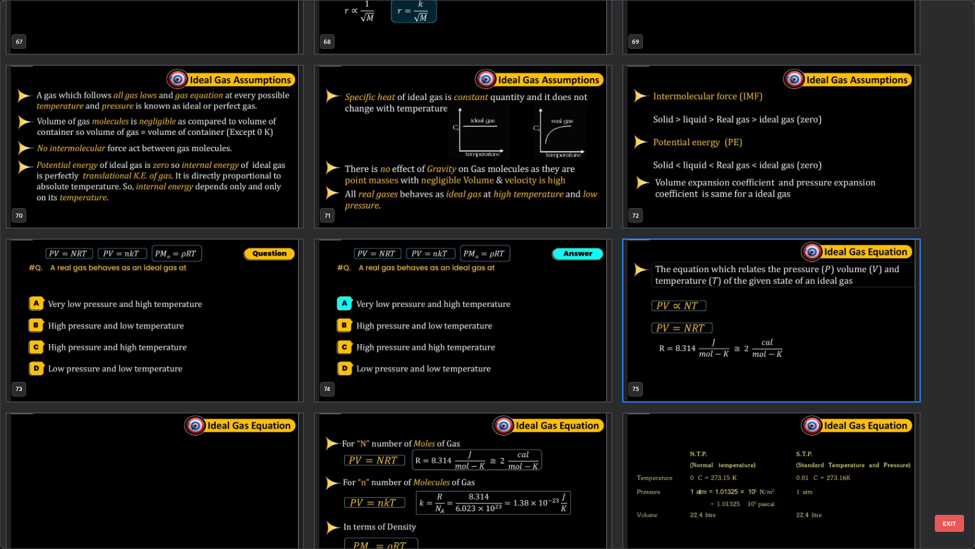
scroll to position [3932, 0]
click at [954, 446] on button "EXIT" at bounding box center [949, 522] width 29 height 17
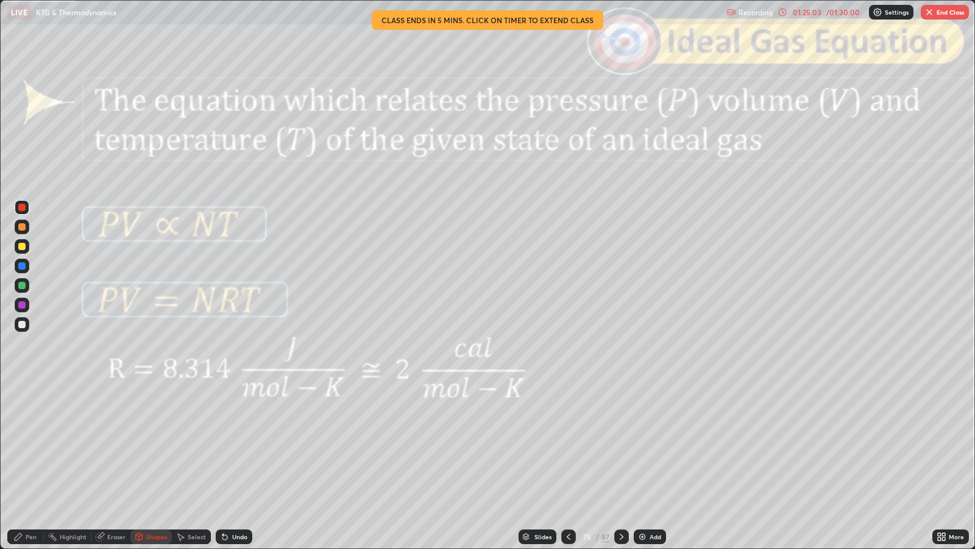
click at [619, 446] on div at bounding box center [621, 536] width 15 height 15
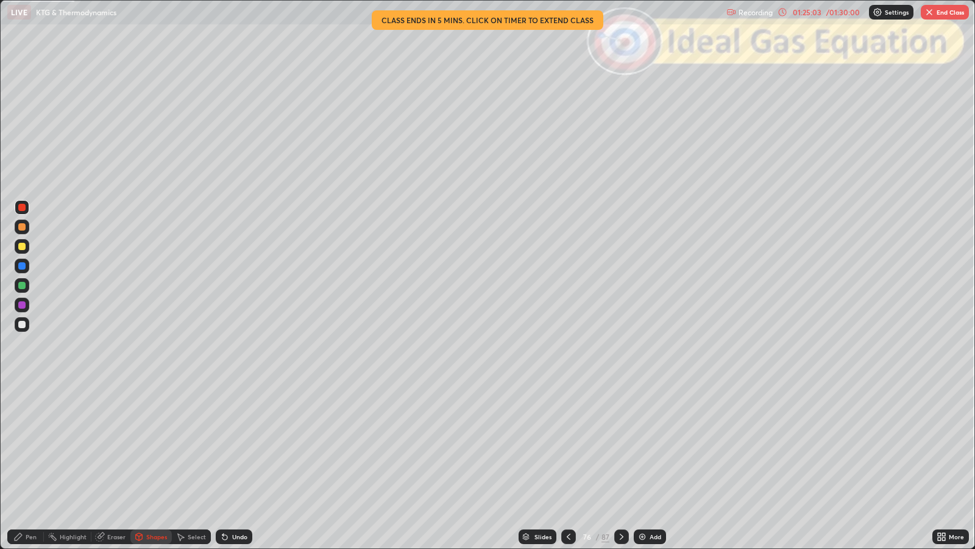
click at [621, 446] on icon at bounding box center [622, 537] width 10 height 10
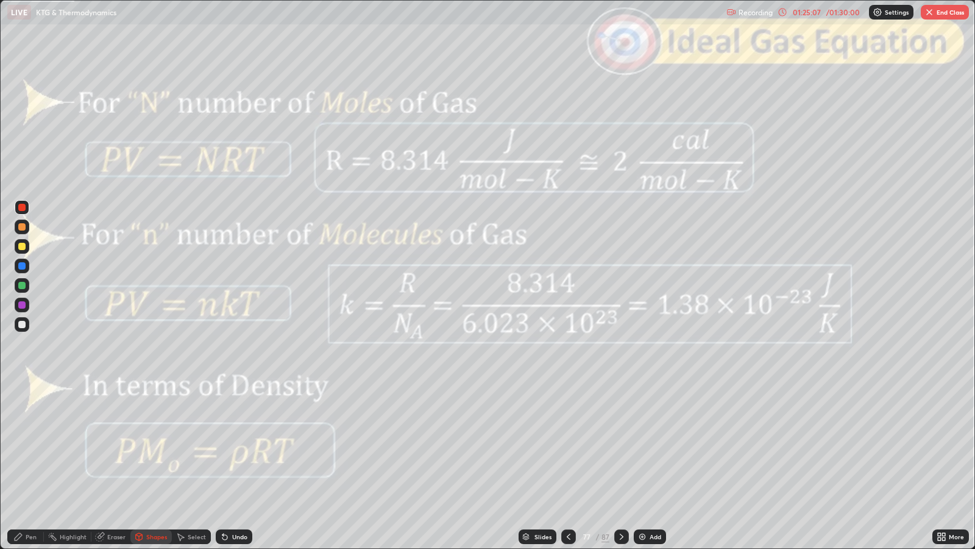
click at [31, 446] on div "Pen" at bounding box center [25, 536] width 37 height 15
click at [232, 446] on div "Undo" at bounding box center [239, 536] width 15 height 6
click at [549, 446] on div "Slides" at bounding box center [543, 536] width 17 height 6
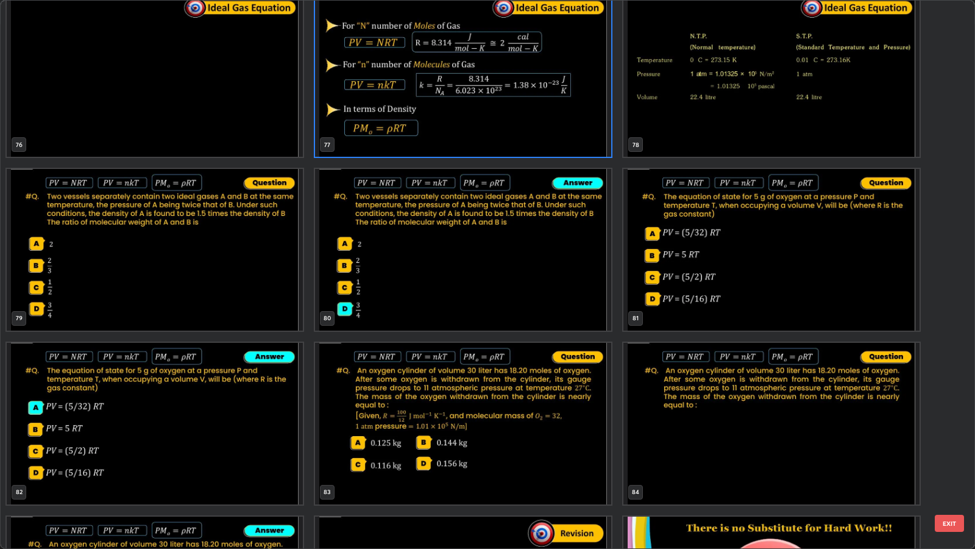
scroll to position [4357, 0]
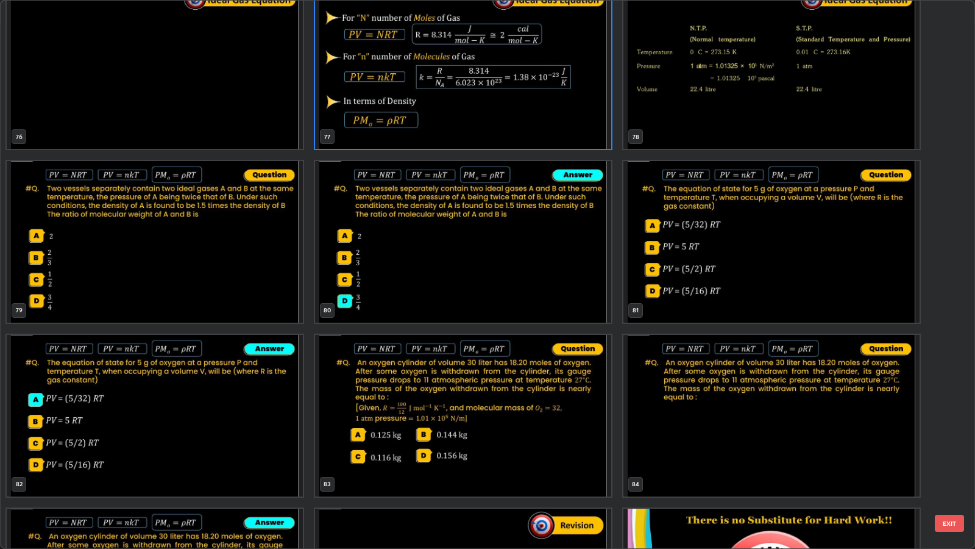
click at [265, 272] on img "grid" at bounding box center [155, 242] width 296 height 162
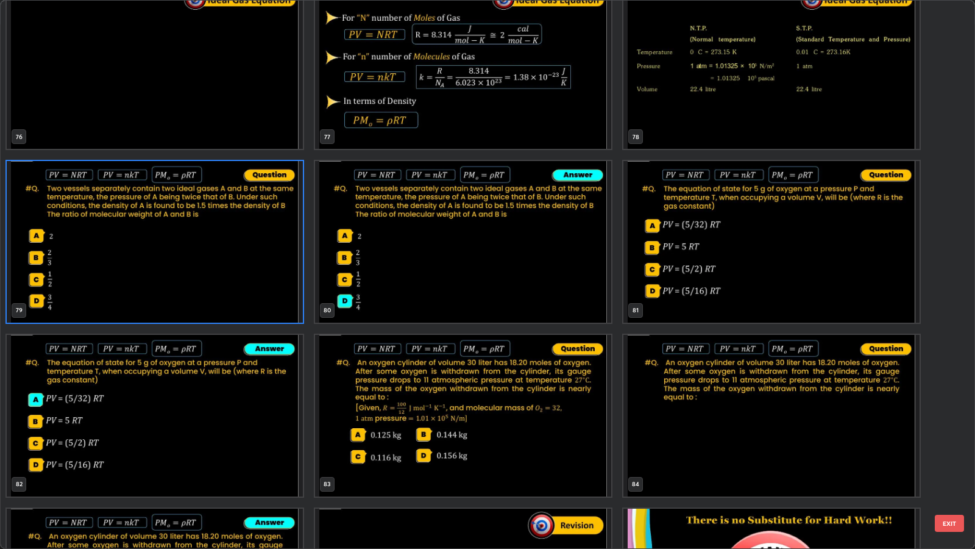
click at [944, 446] on div "76 77 78 79 80 81 82 83 84 85 86 87" at bounding box center [477, 274] width 953 height 547
click at [942, 446] on button "EXIT" at bounding box center [949, 522] width 29 height 17
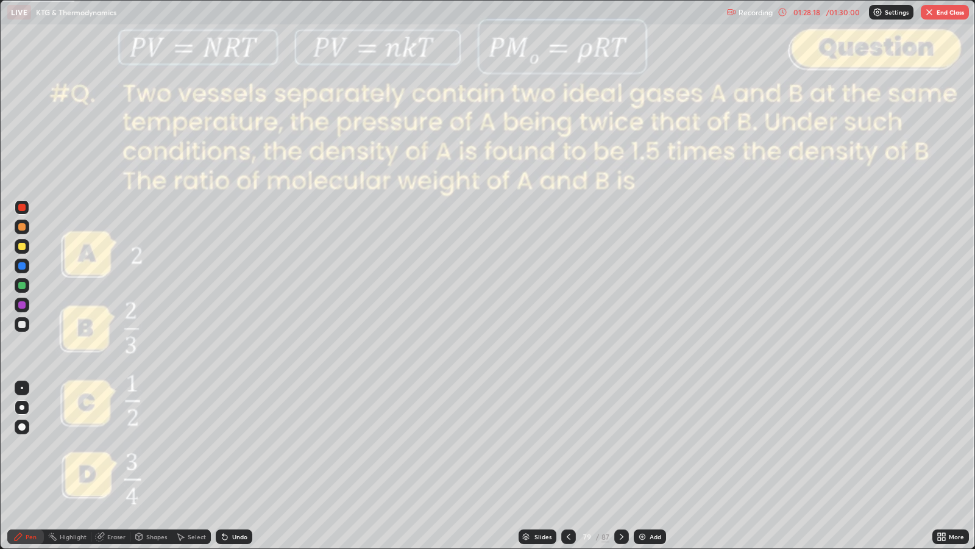
click at [625, 446] on icon at bounding box center [622, 537] width 10 height 10
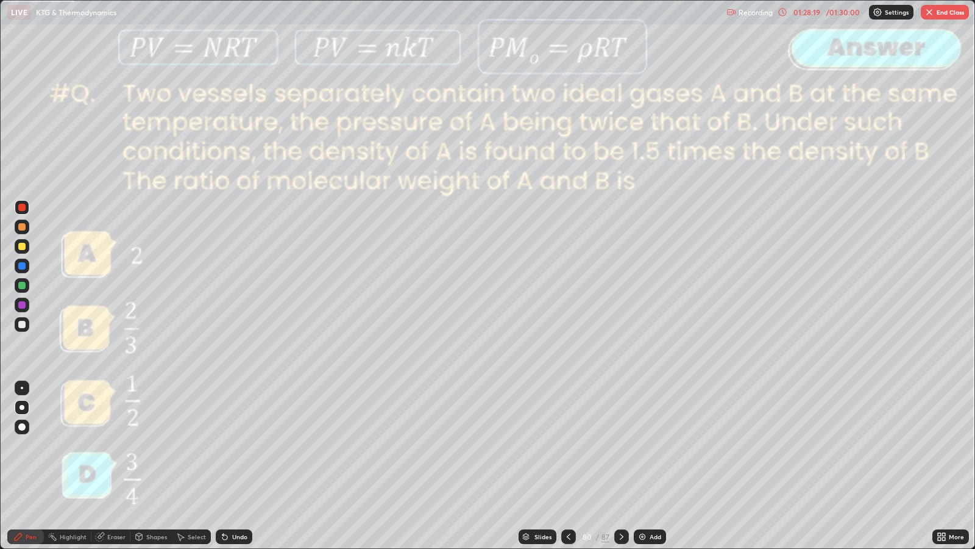
click at [621, 446] on icon at bounding box center [622, 537] width 10 height 10
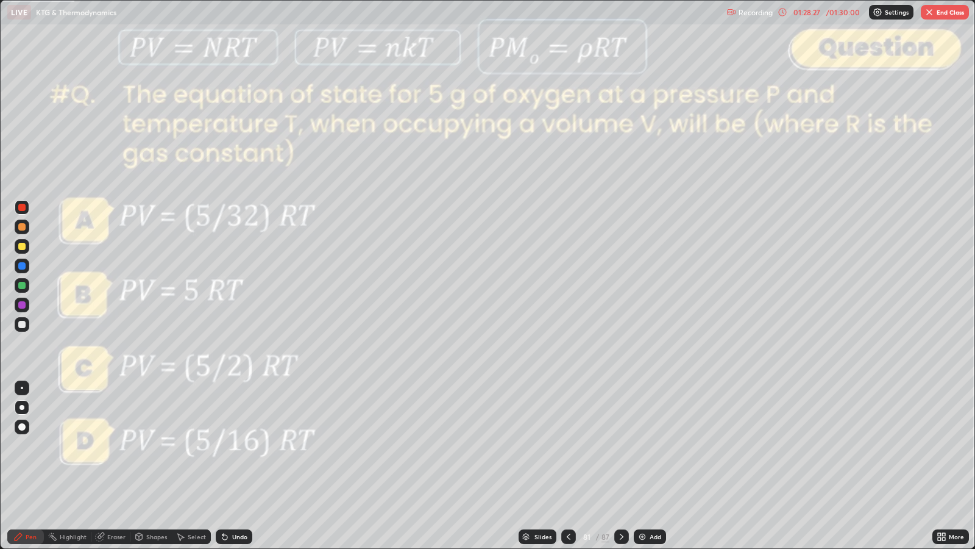
click at [621, 446] on icon at bounding box center [622, 537] width 10 height 10
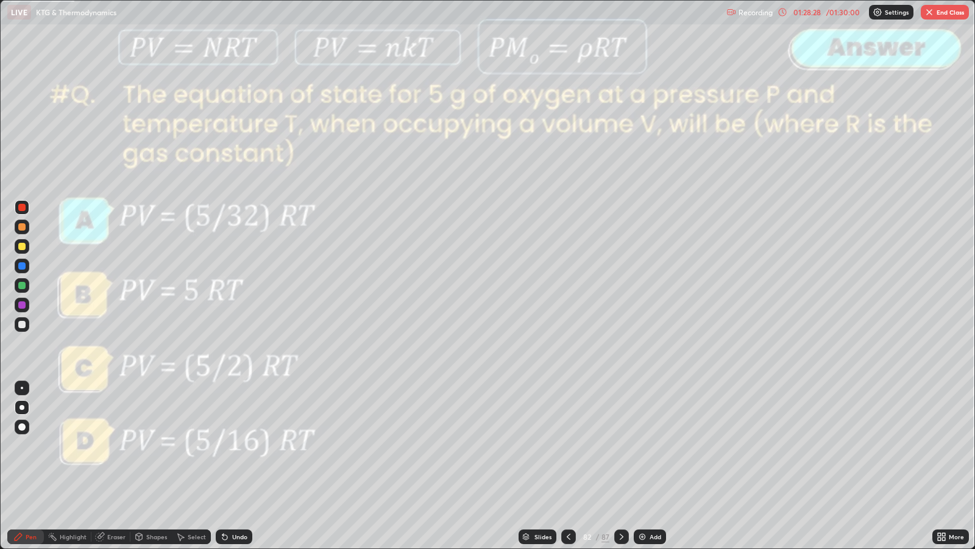
click at [622, 446] on icon at bounding box center [622, 537] width 10 height 10
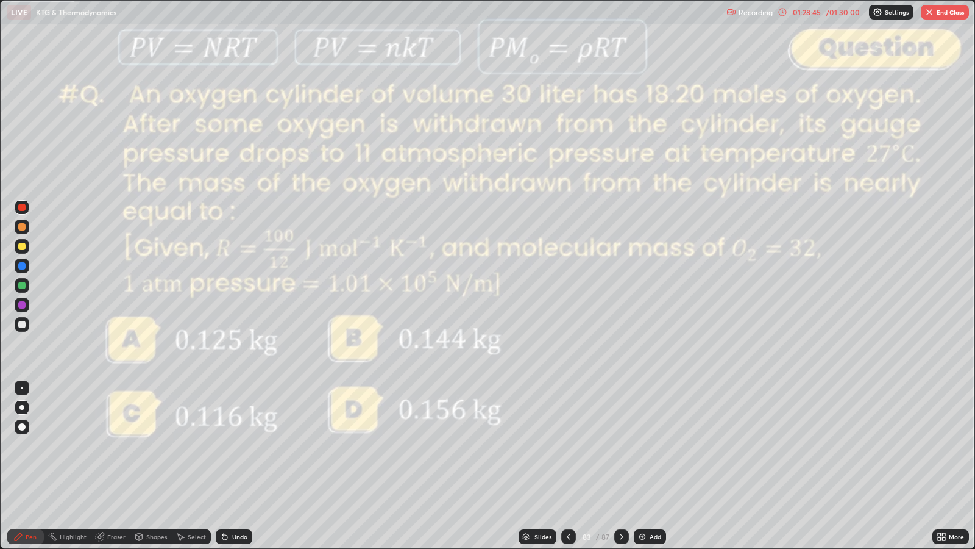
click at [623, 446] on icon at bounding box center [622, 537] width 10 height 10
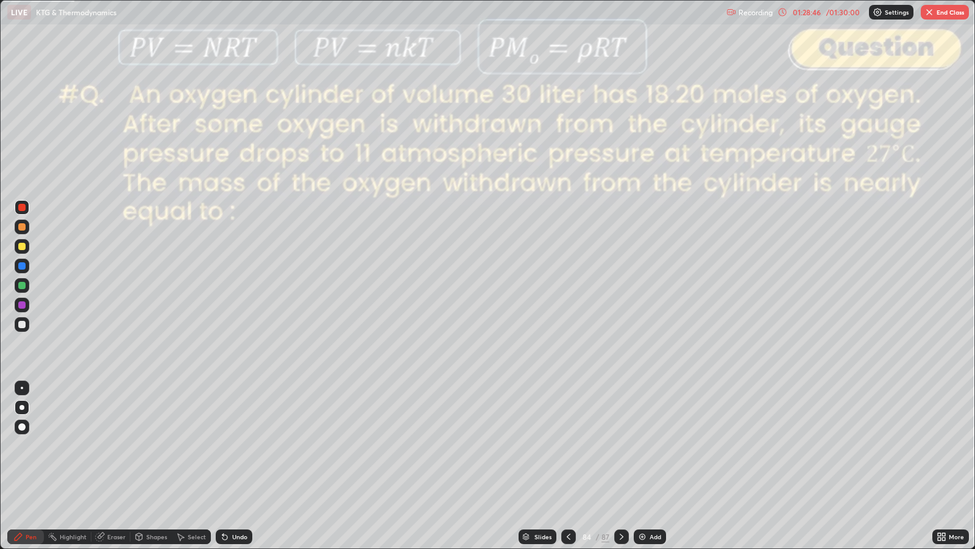
click at [621, 446] on icon at bounding box center [622, 537] width 10 height 10
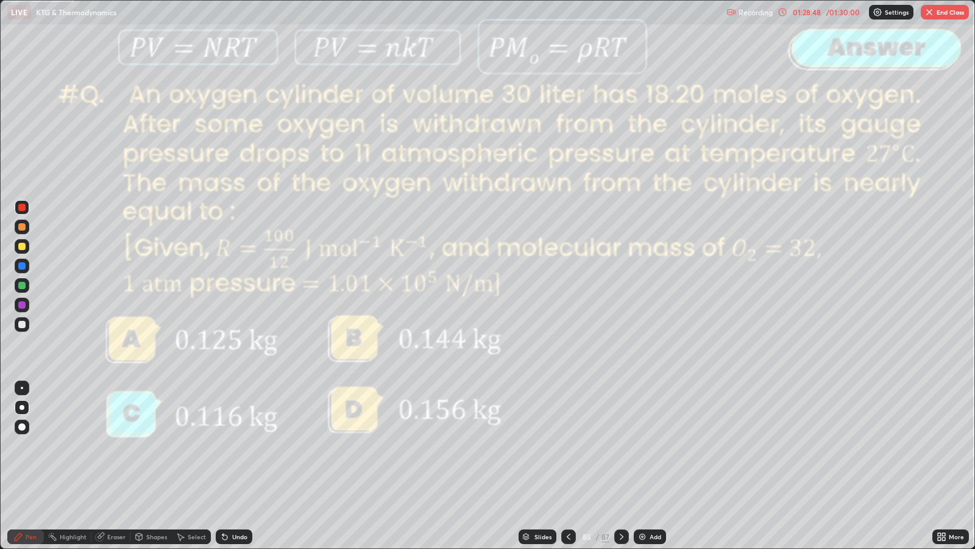
click at [621, 446] on icon at bounding box center [622, 537] width 10 height 10
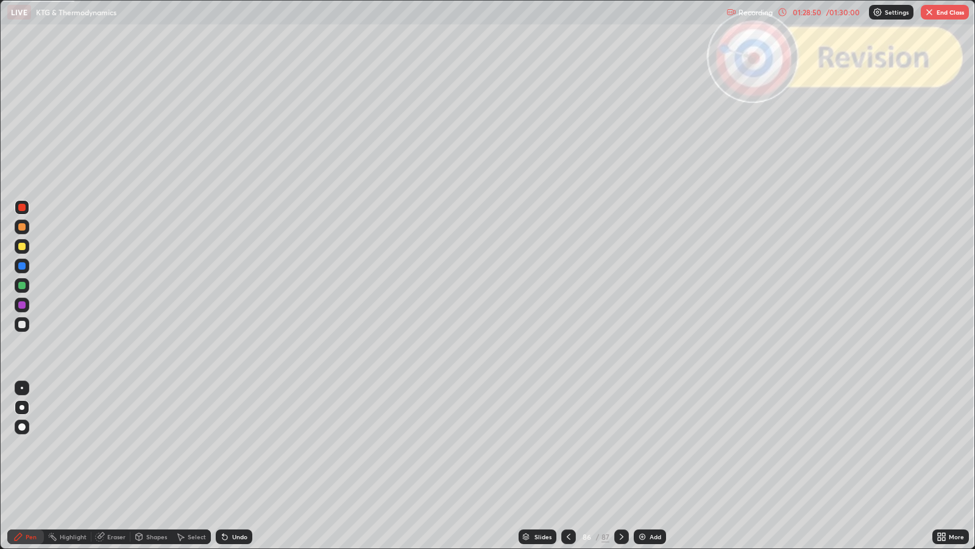
click at [621, 446] on div at bounding box center [621, 536] width 15 height 15
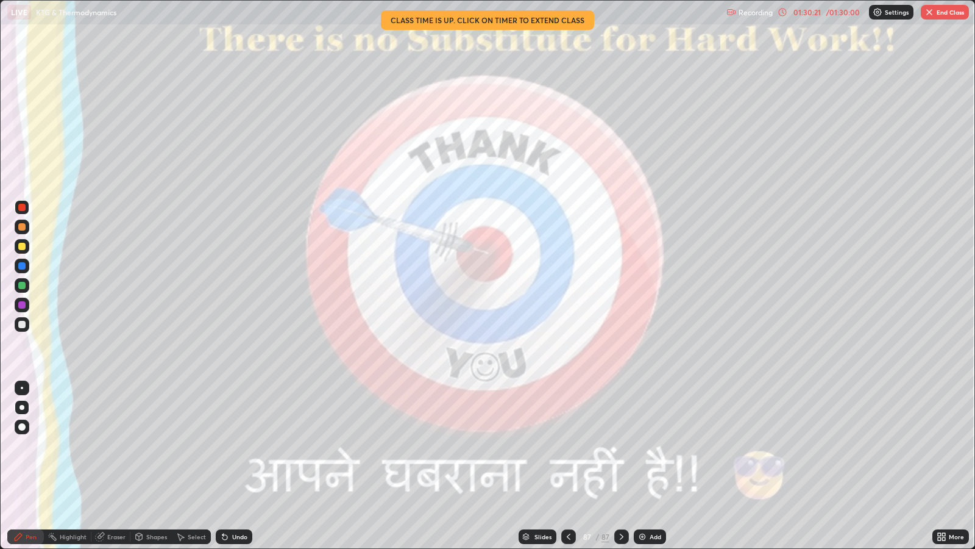
click at [938, 14] on button "End Class" at bounding box center [945, 12] width 48 height 15
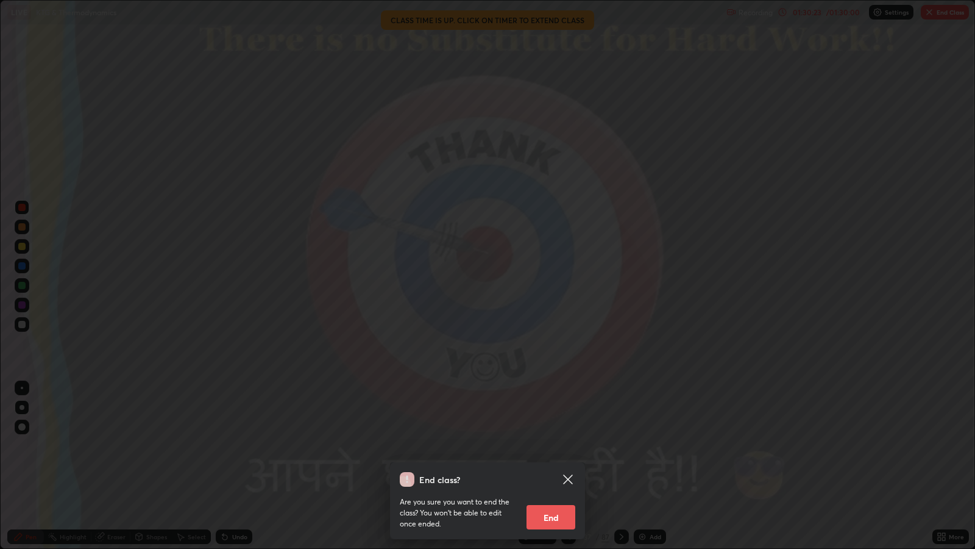
click at [546, 446] on button "End" at bounding box center [551, 517] width 49 height 24
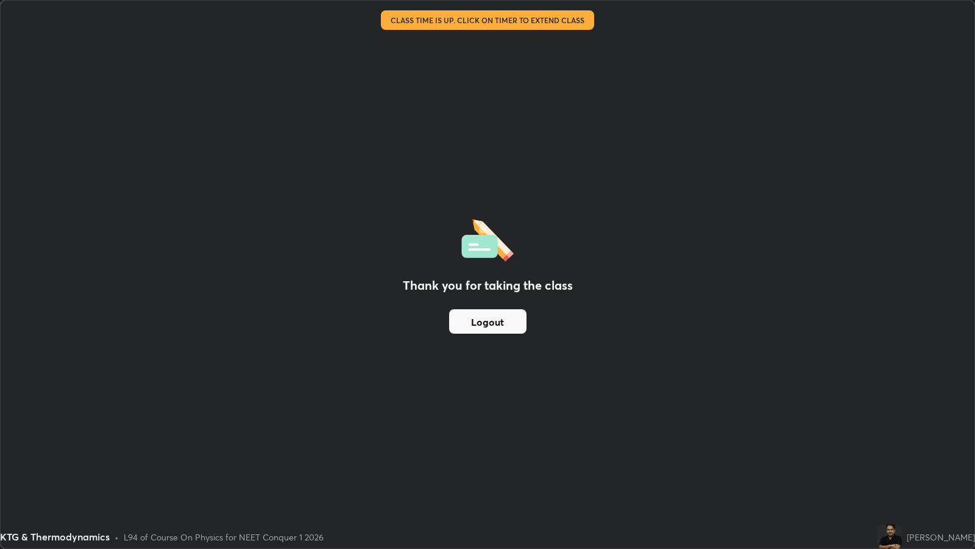
click at [498, 320] on button "Logout" at bounding box center [487, 321] width 77 height 24
